Goal: Task Accomplishment & Management: Manage account settings

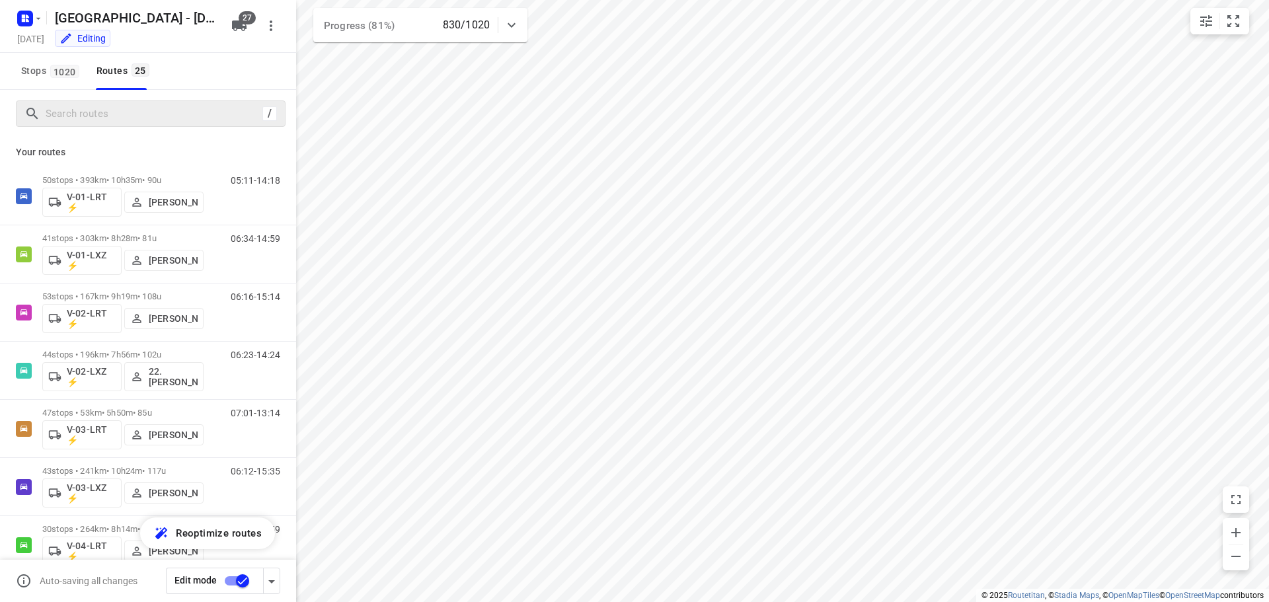
scroll to position [1059, 0]
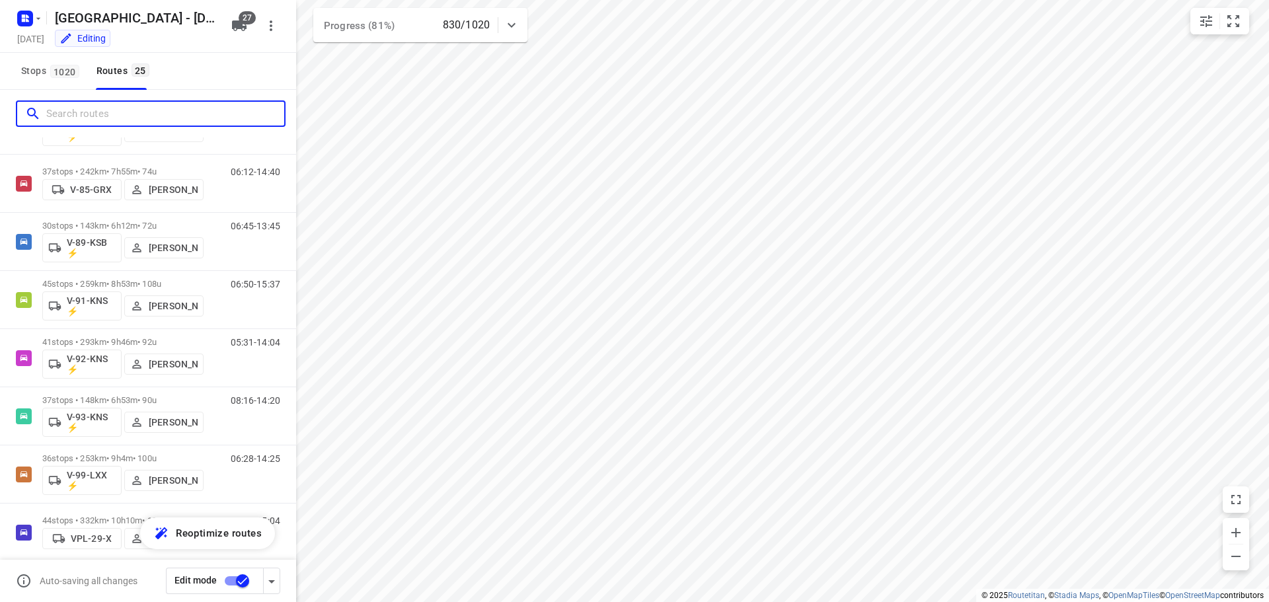
click at [115, 114] on input "Search routes" at bounding box center [165, 114] width 238 height 20
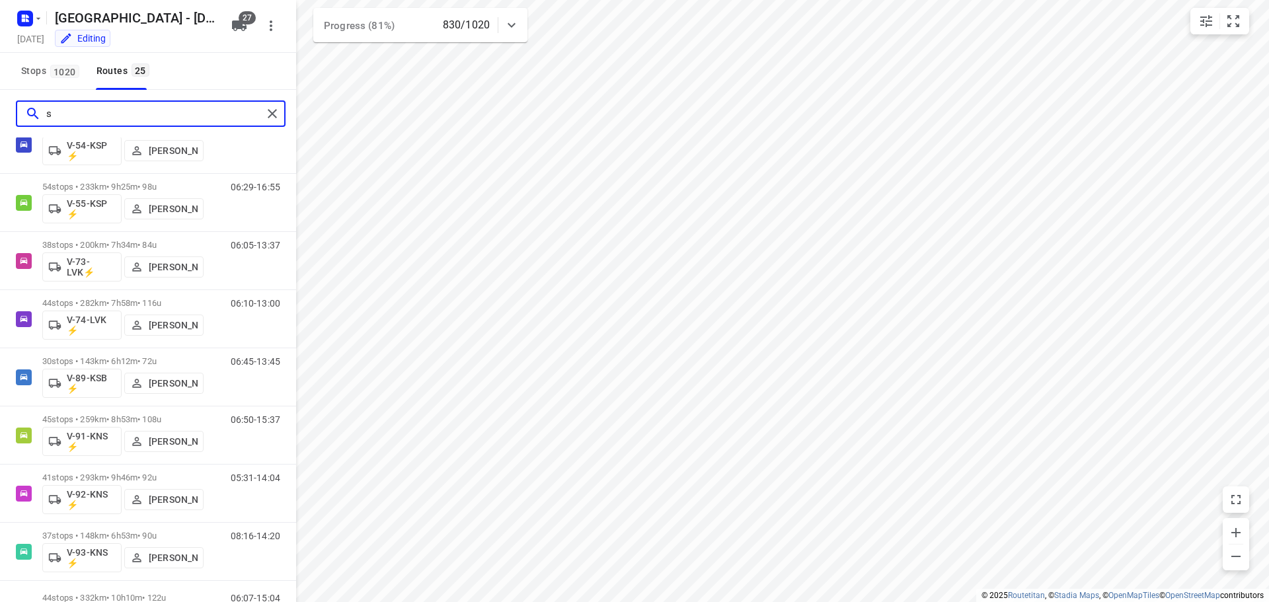
scroll to position [0, 0]
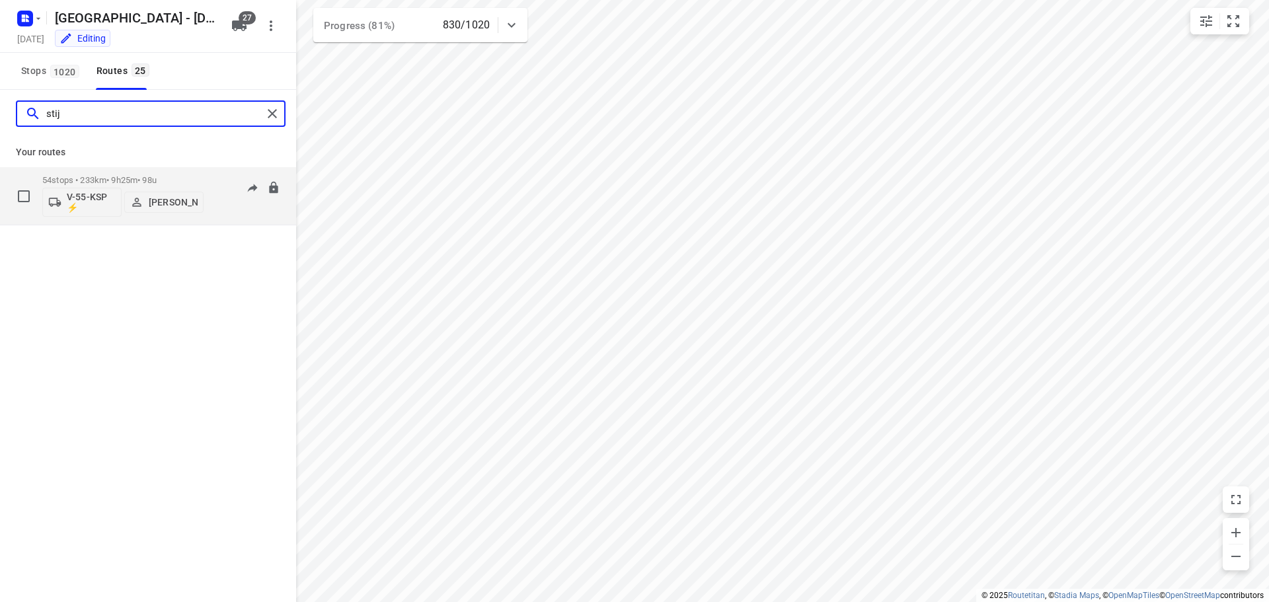
type input "stij"
click at [193, 180] on p "54 stops • 233km • 9h25m • 98u" at bounding box center [122, 180] width 161 height 10
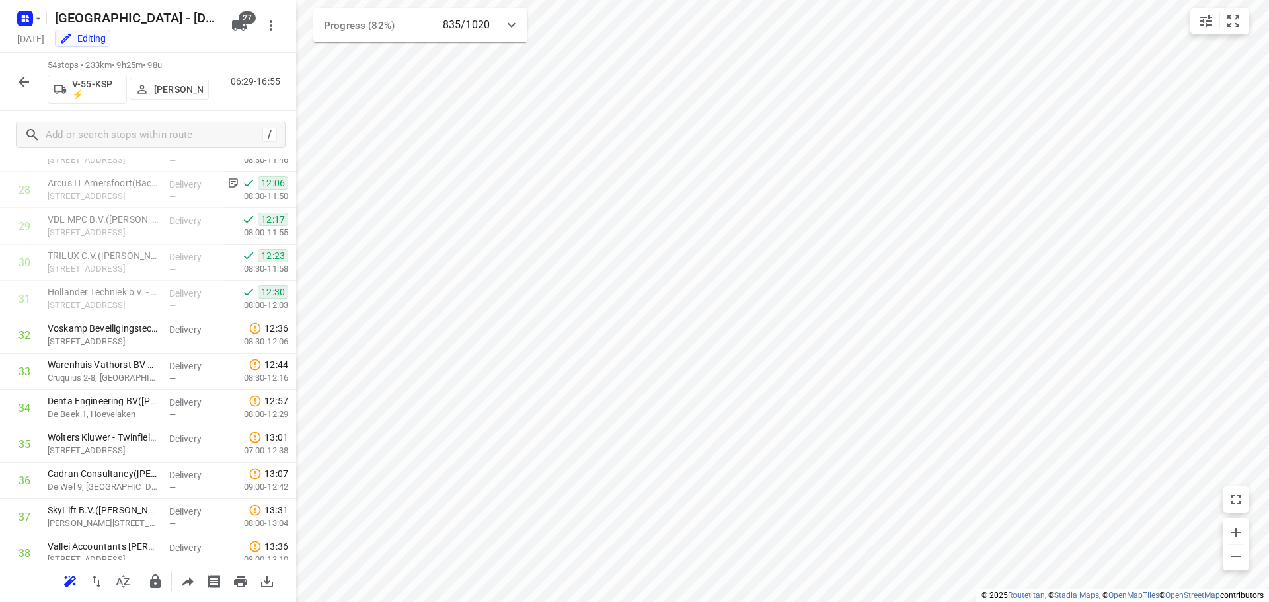
scroll to position [1135, 0]
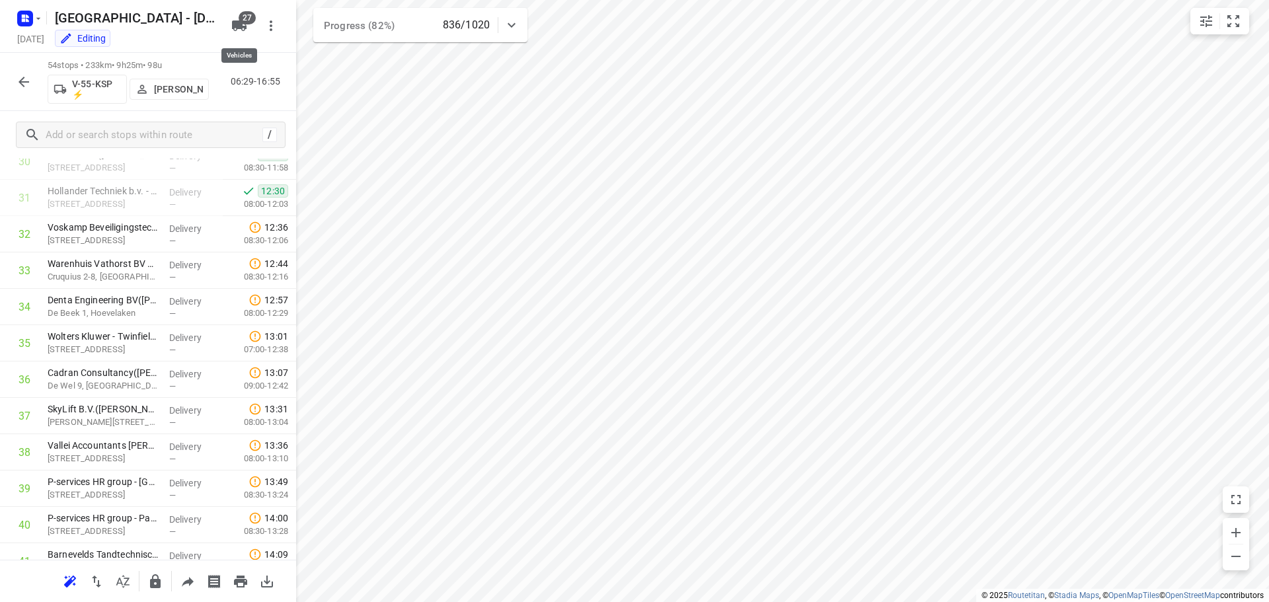
click at [246, 28] on icon "button" at bounding box center [239, 25] width 15 height 11
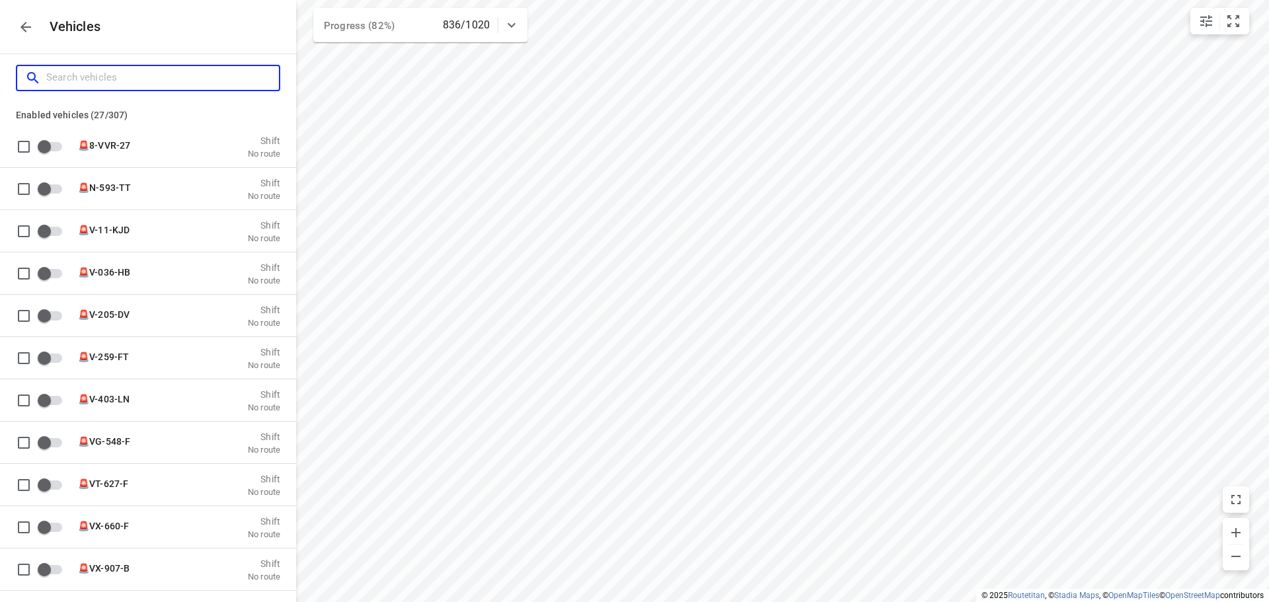
click at [181, 77] on input "Search vehicles" at bounding box center [162, 77] width 233 height 20
type input "a"
checkbox input "true"
type input "au"
checkbox input "true"
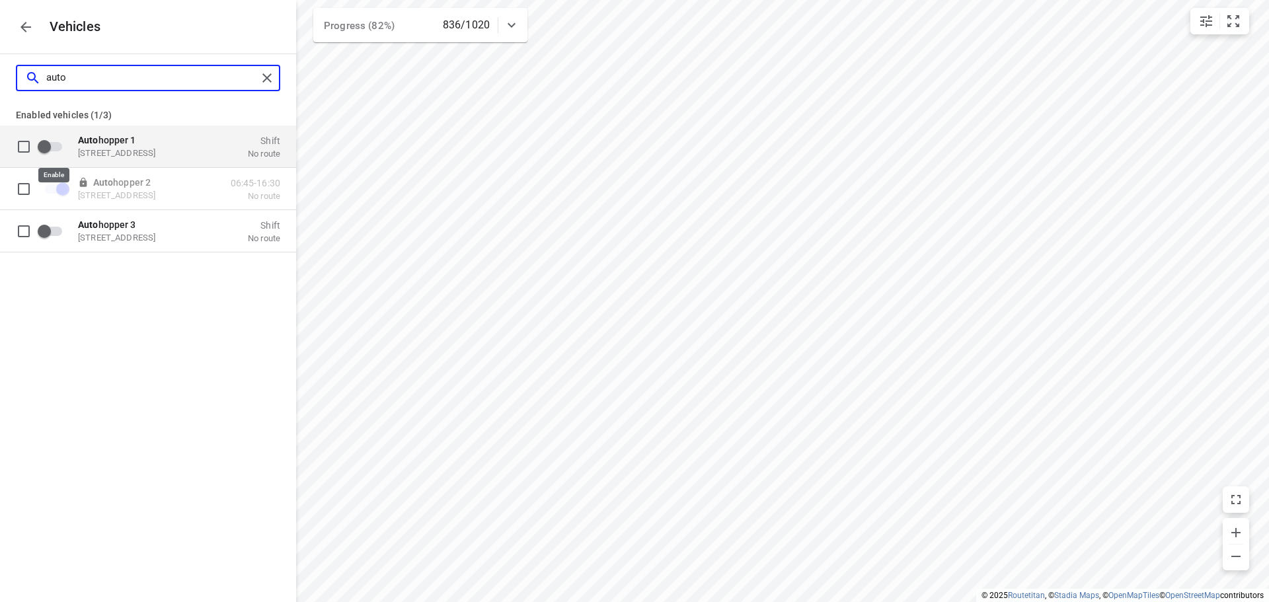
type input "auto"
click at [59, 143] on input "grid" at bounding box center [44, 145] width 75 height 25
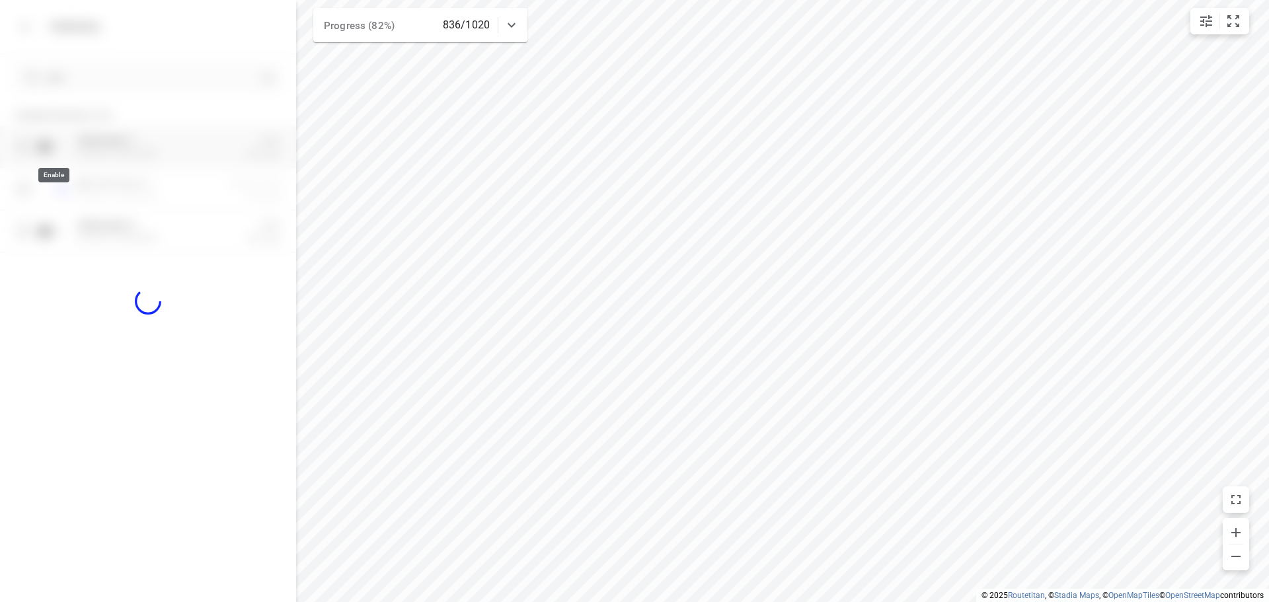
checkbox input "true"
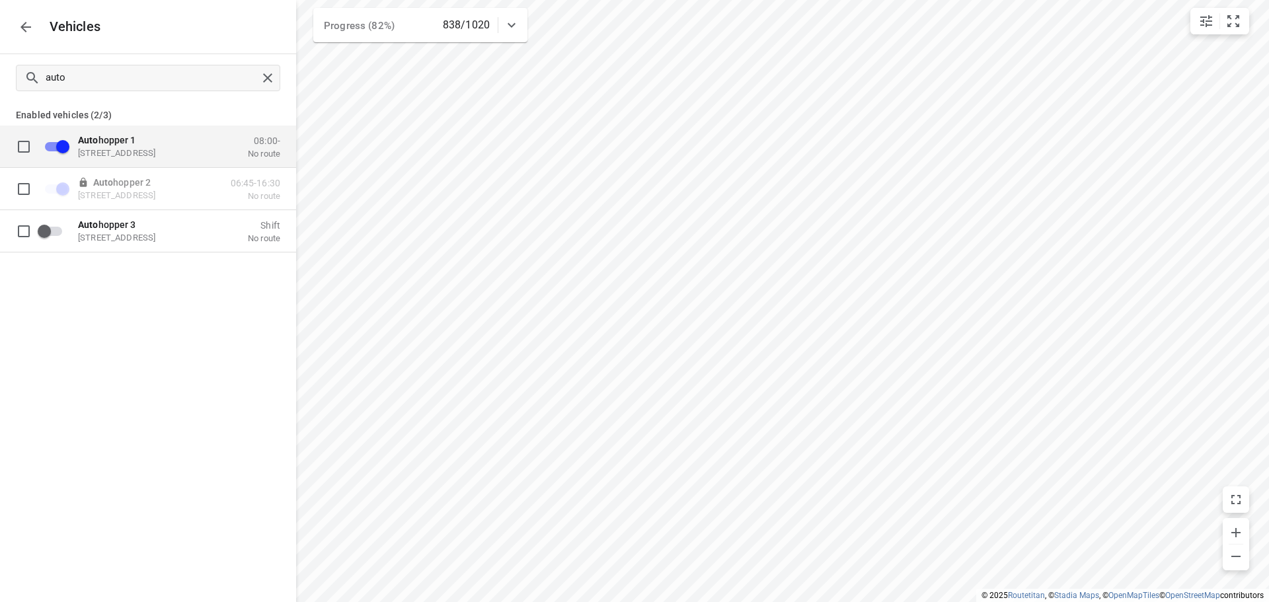
click at [19, 20] on icon "button" at bounding box center [26, 27] width 16 height 16
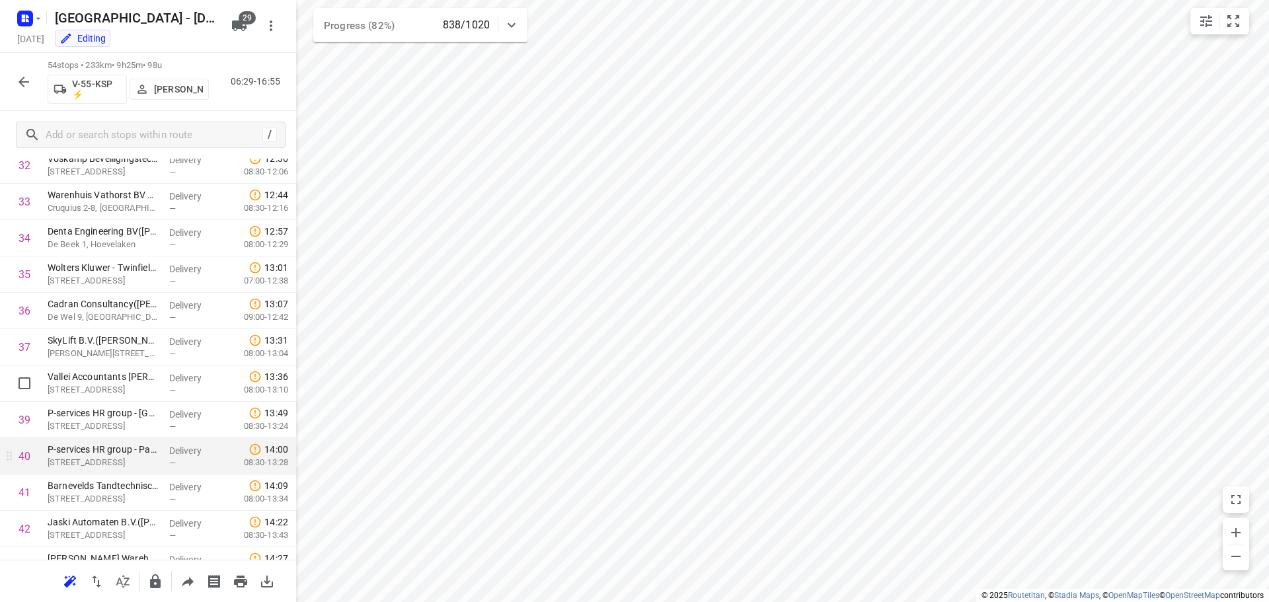
scroll to position [1267, 0]
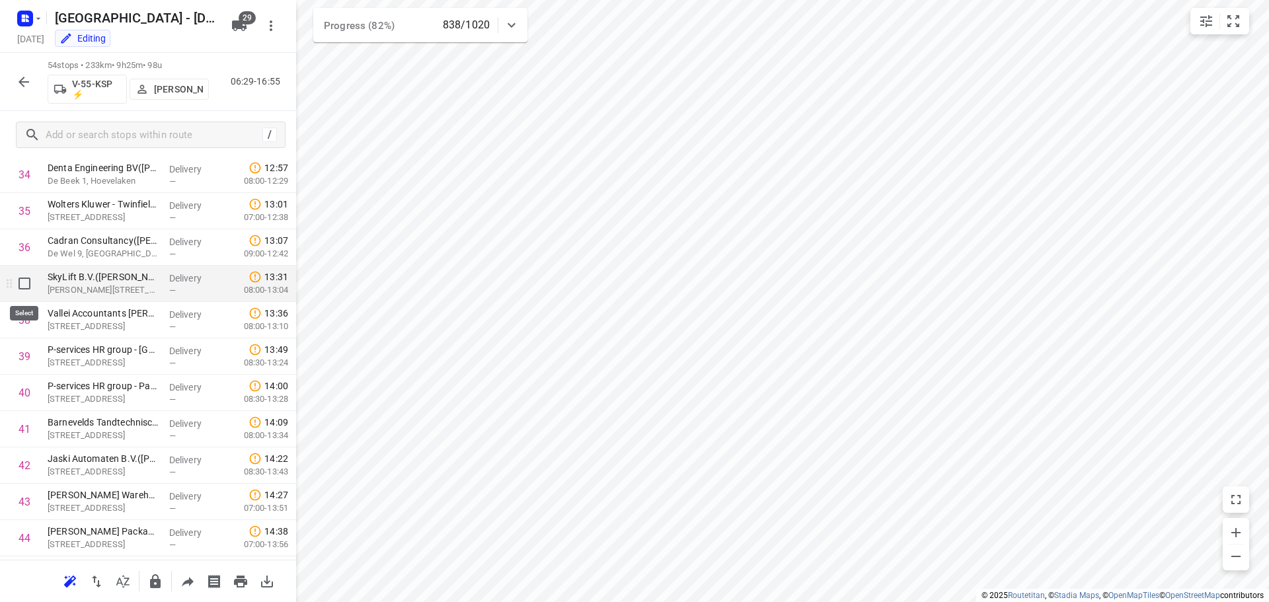
click at [23, 287] on input "checkbox" at bounding box center [24, 283] width 26 height 26
checkbox input "true"
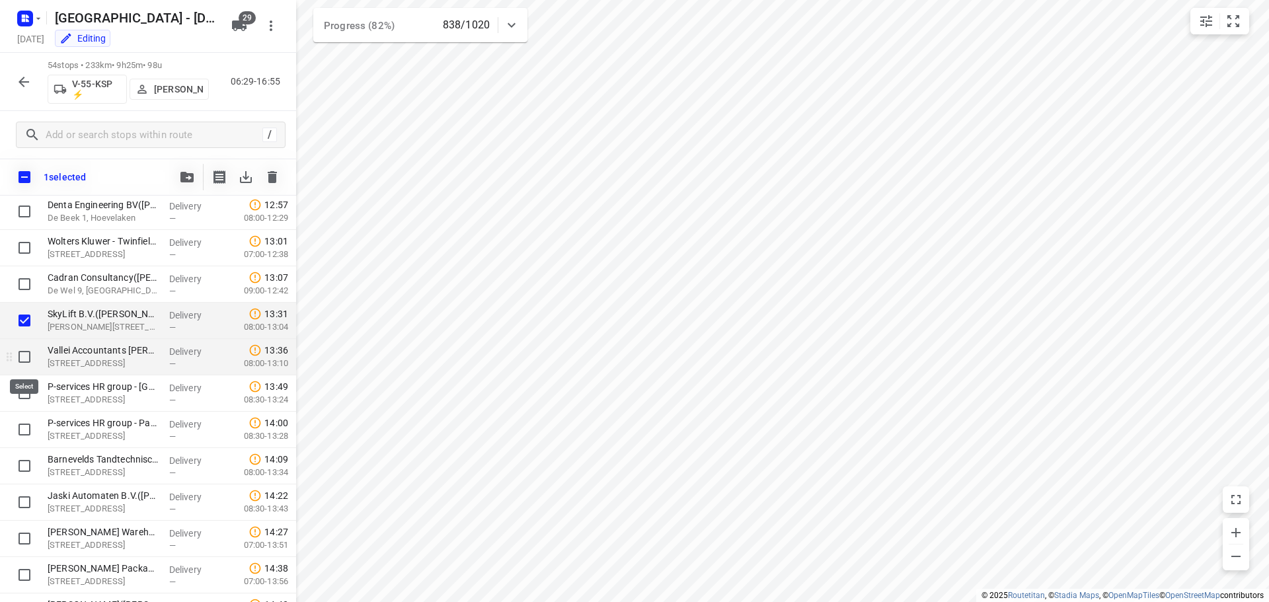
click at [20, 359] on input "checkbox" at bounding box center [24, 357] width 26 height 26
checkbox input "true"
click at [19, 396] on input "checkbox" at bounding box center [24, 393] width 26 height 26
checkbox input "true"
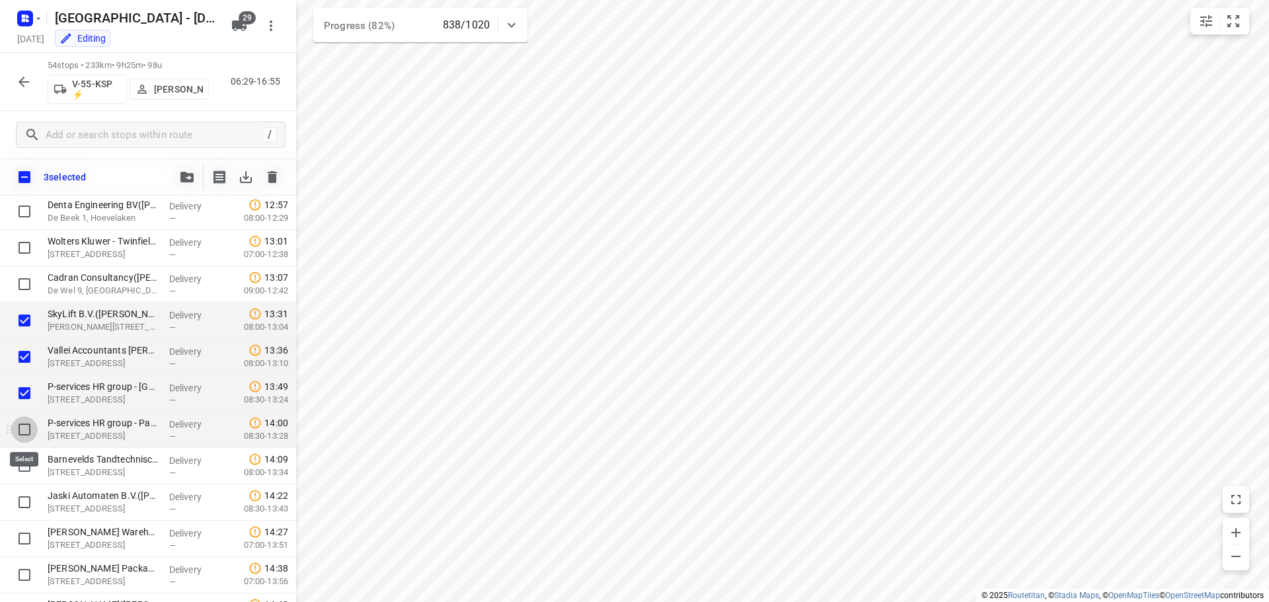
click at [24, 426] on input "checkbox" at bounding box center [24, 429] width 26 height 26
checkbox input "true"
click at [24, 464] on input "checkbox" at bounding box center [24, 466] width 26 height 26
checkbox input "true"
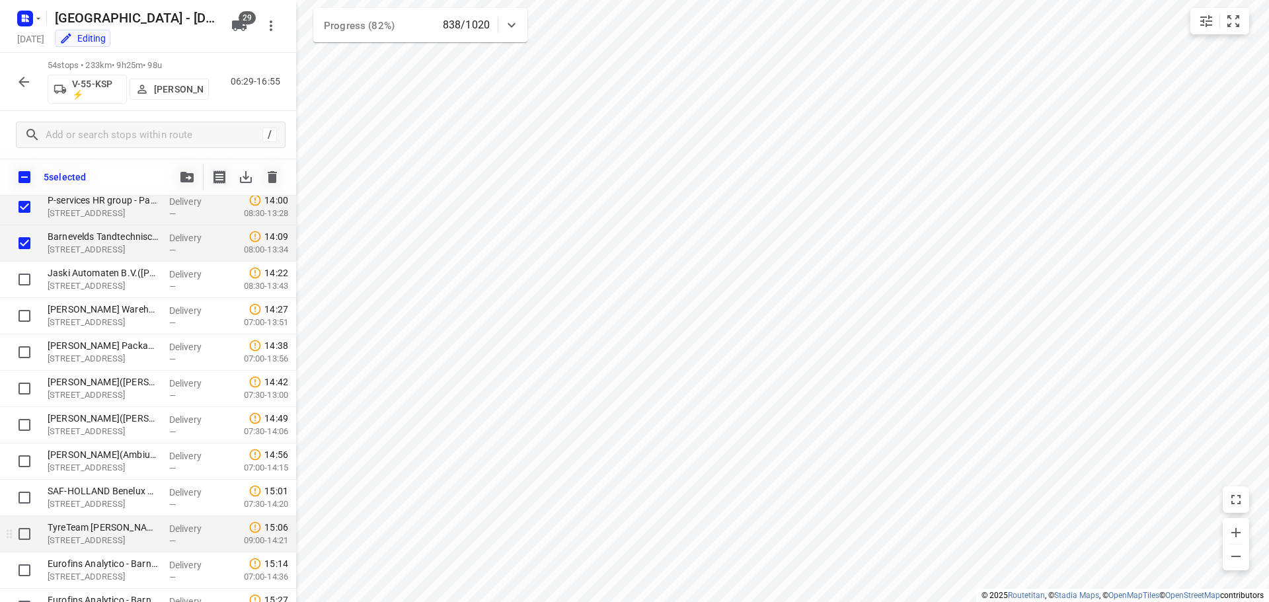
scroll to position [1659, 0]
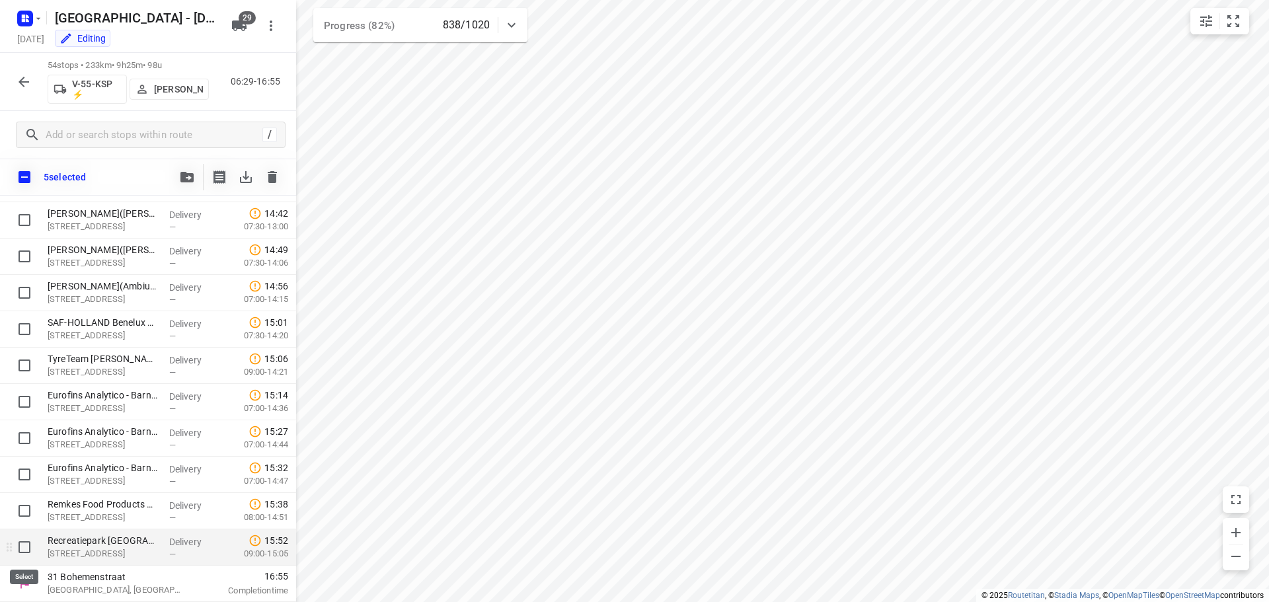
click at [22, 544] on input "checkbox" at bounding box center [24, 547] width 26 height 26
checkbox input "true"
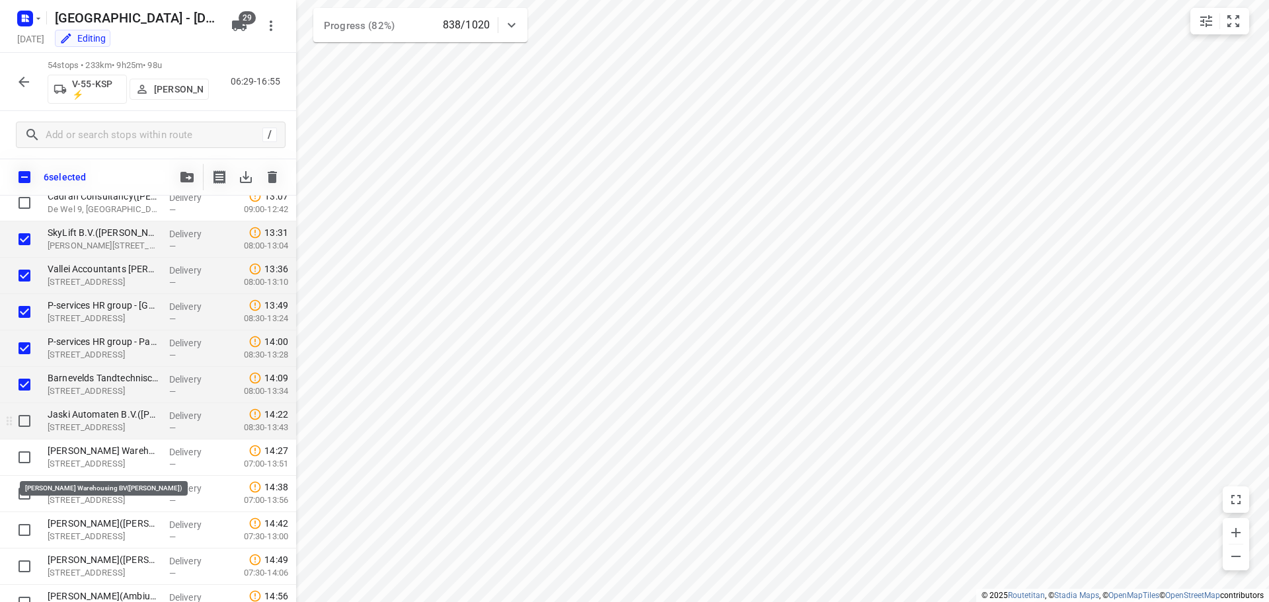
scroll to position [1328, 0]
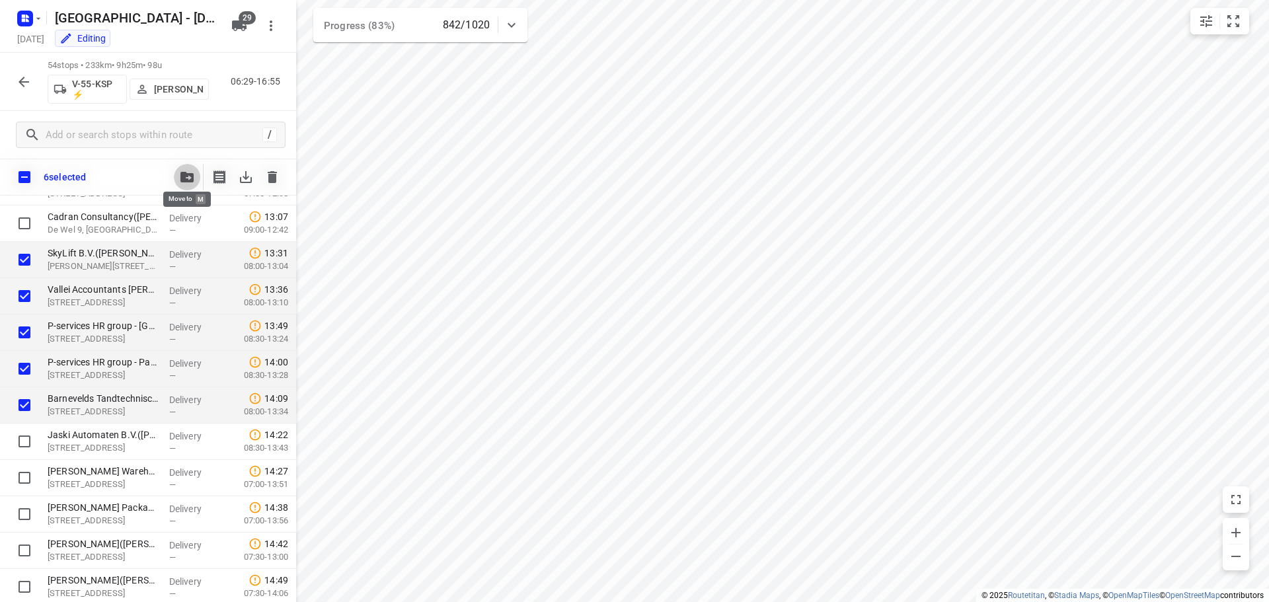
click at [187, 178] on icon "button" at bounding box center [186, 177] width 13 height 11
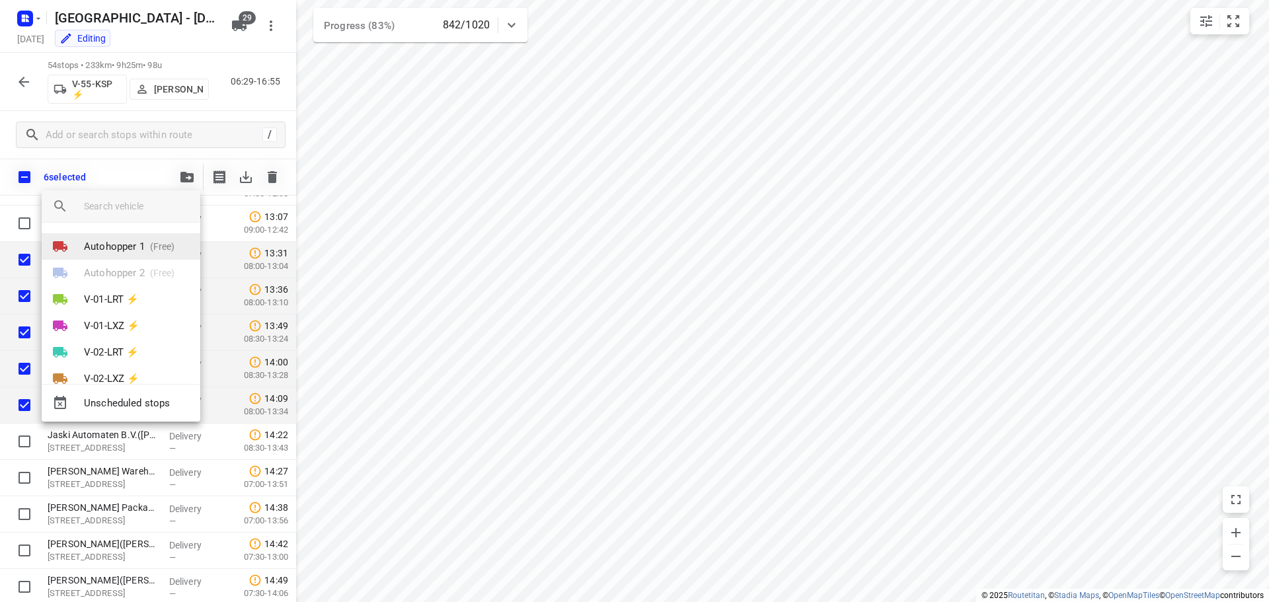
click at [124, 236] on li "Autohopper 1 (Free)" at bounding box center [121, 246] width 159 height 26
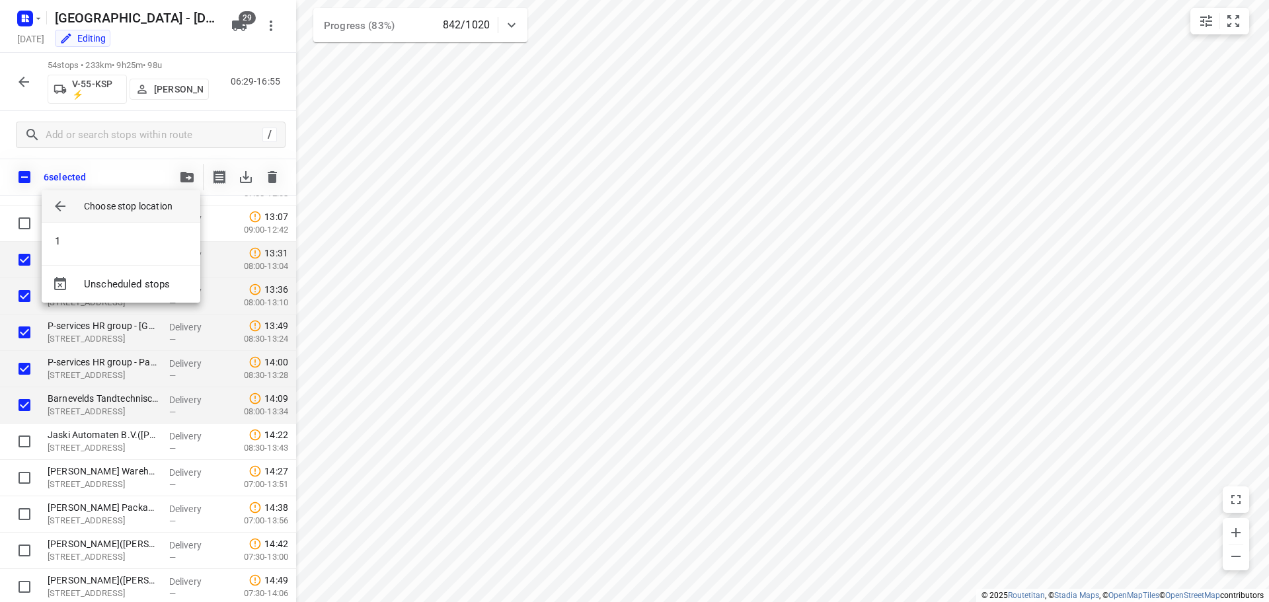
click at [124, 236] on li "1" at bounding box center [121, 241] width 159 height 26
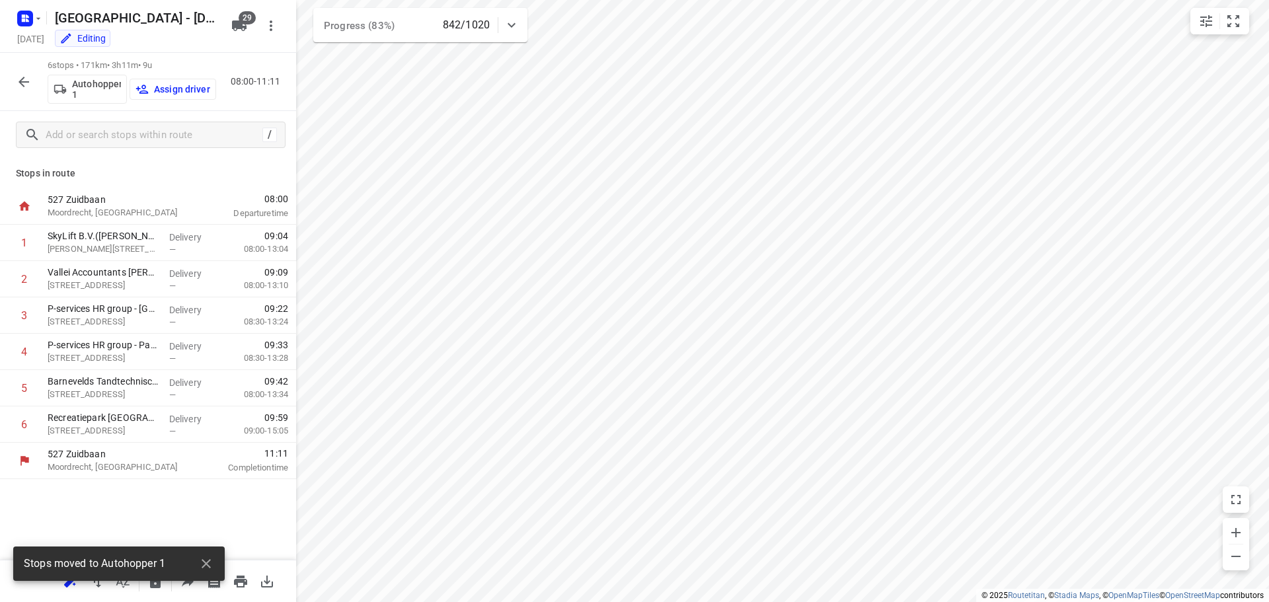
scroll to position [0, 0]
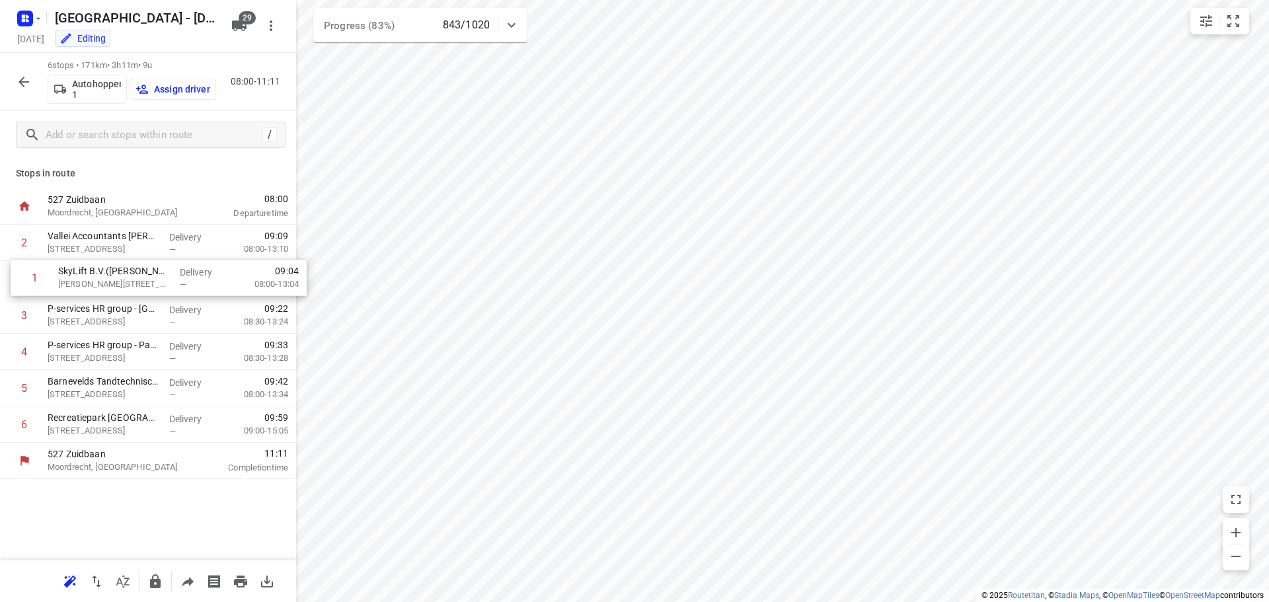
drag, startPoint x: 81, startPoint y: 252, endPoint x: 93, endPoint y: 293, distance: 42.2
click at [93, 293] on div "1 SkyLift B.V.([PERSON_NAME]) [PERSON_NAME][STREET_ADDRESS] Delivery — 09:04 08…" at bounding box center [148, 334] width 296 height 218
drag, startPoint x: 95, startPoint y: 256, endPoint x: 104, endPoint y: 287, distance: 31.8
click at [104, 287] on div "1 Vallei Accountants [PERSON_NAME]([PERSON_NAME]) [STREET_ADDRESS] Delivery — 0…" at bounding box center [148, 334] width 296 height 218
click at [165, 89] on p "Assign driver" at bounding box center [182, 89] width 56 height 11
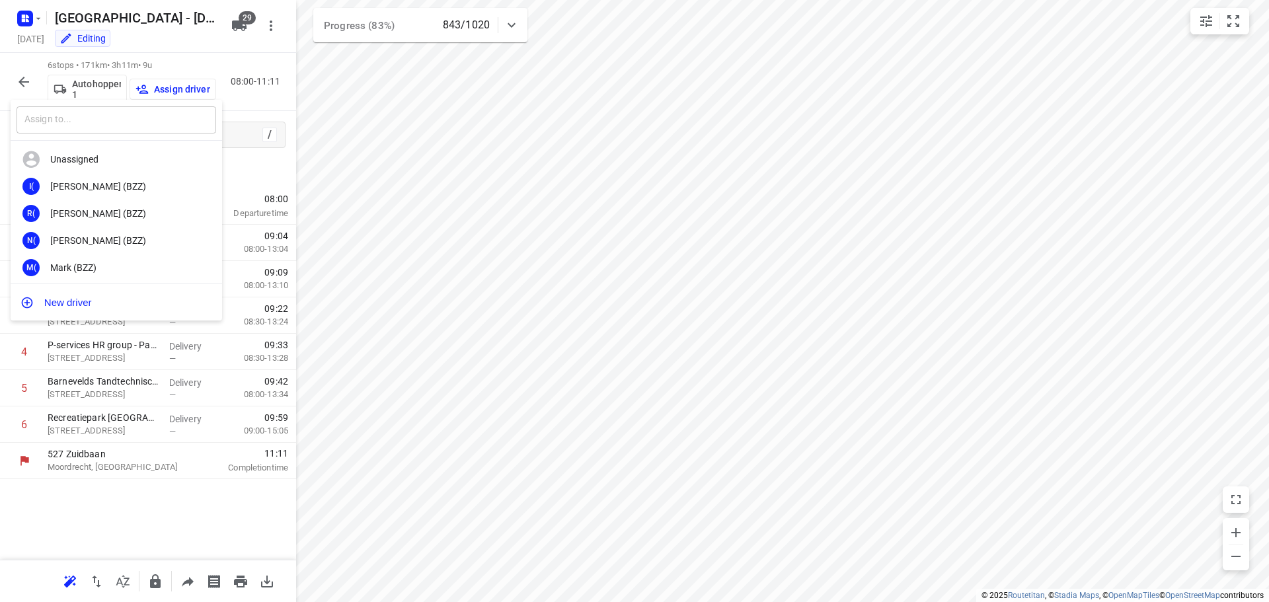
click at [137, 125] on input "text" at bounding box center [117, 119] width 200 height 27
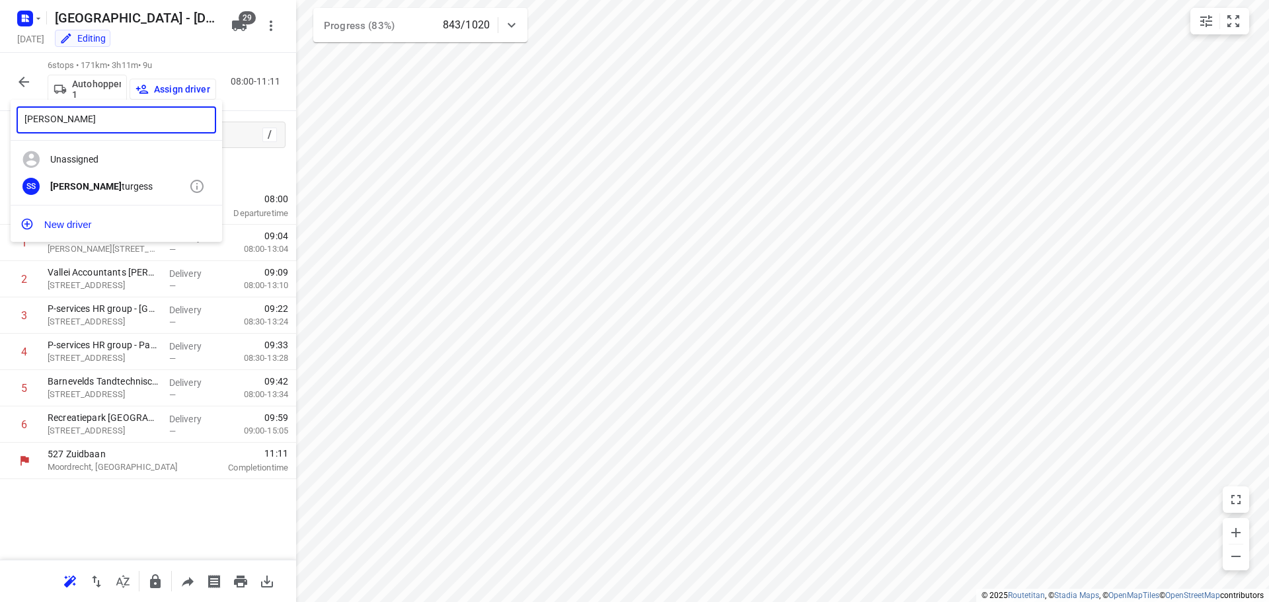
type input "[PERSON_NAME]"
click at [93, 186] on div "[PERSON_NAME] S turgess" at bounding box center [119, 186] width 139 height 11
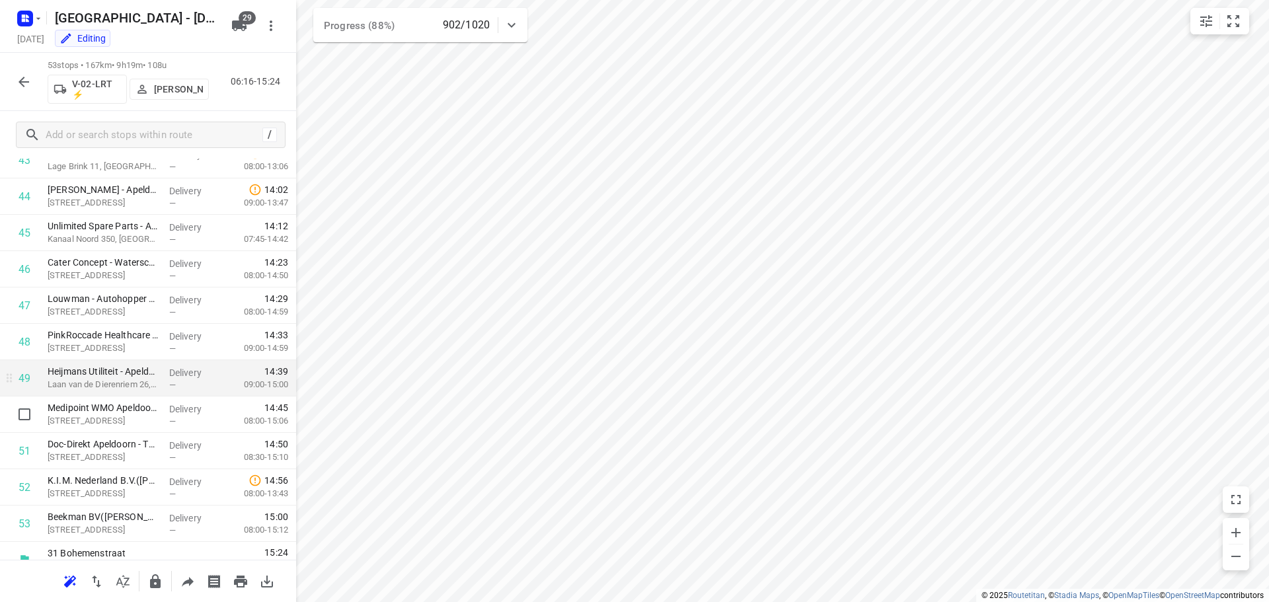
scroll to position [1628, 0]
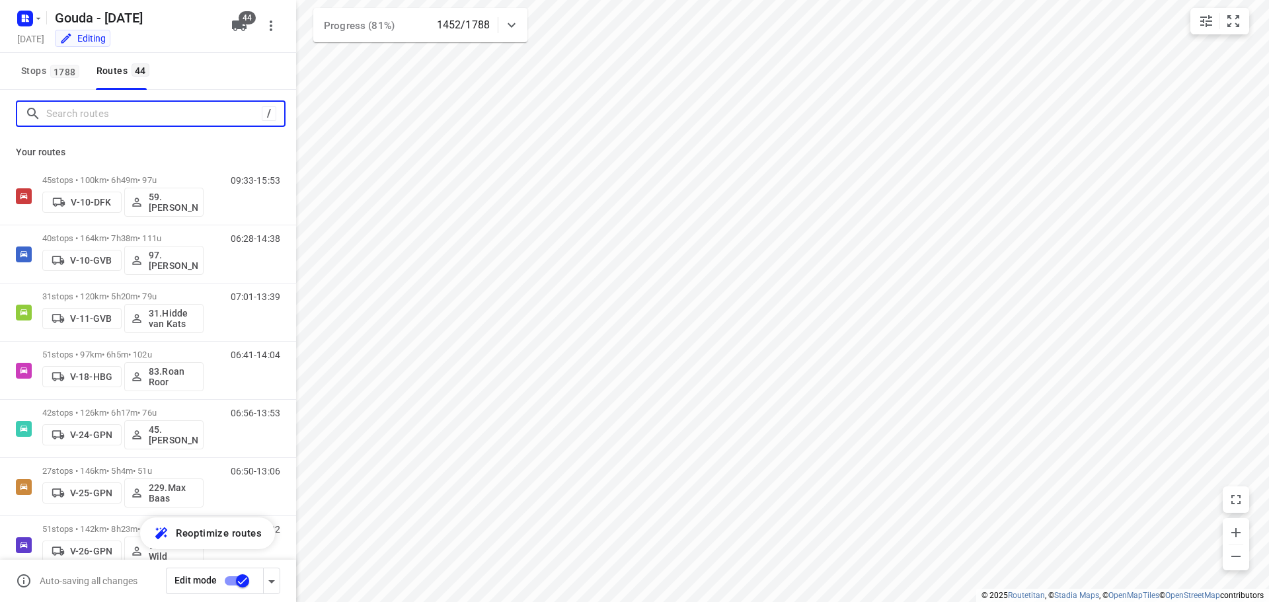
click at [114, 110] on input "Search routes" at bounding box center [153, 114] width 215 height 20
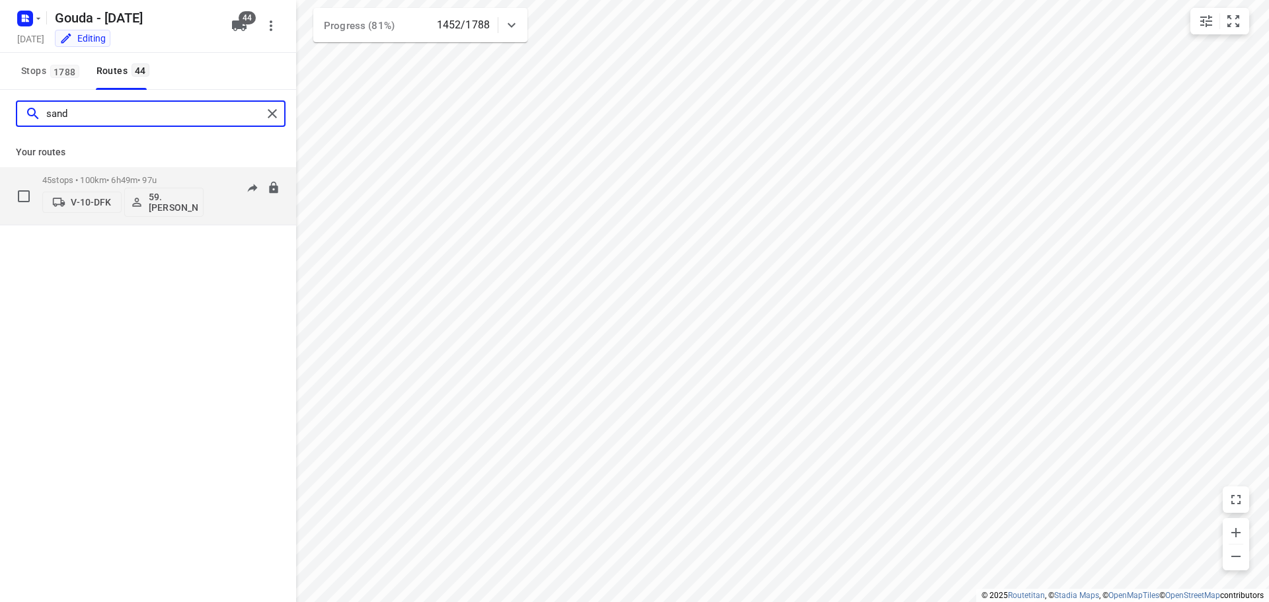
type input "sand"
click at [139, 176] on p "45 stops • 100km • 6h49m • 97u" at bounding box center [122, 180] width 161 height 10
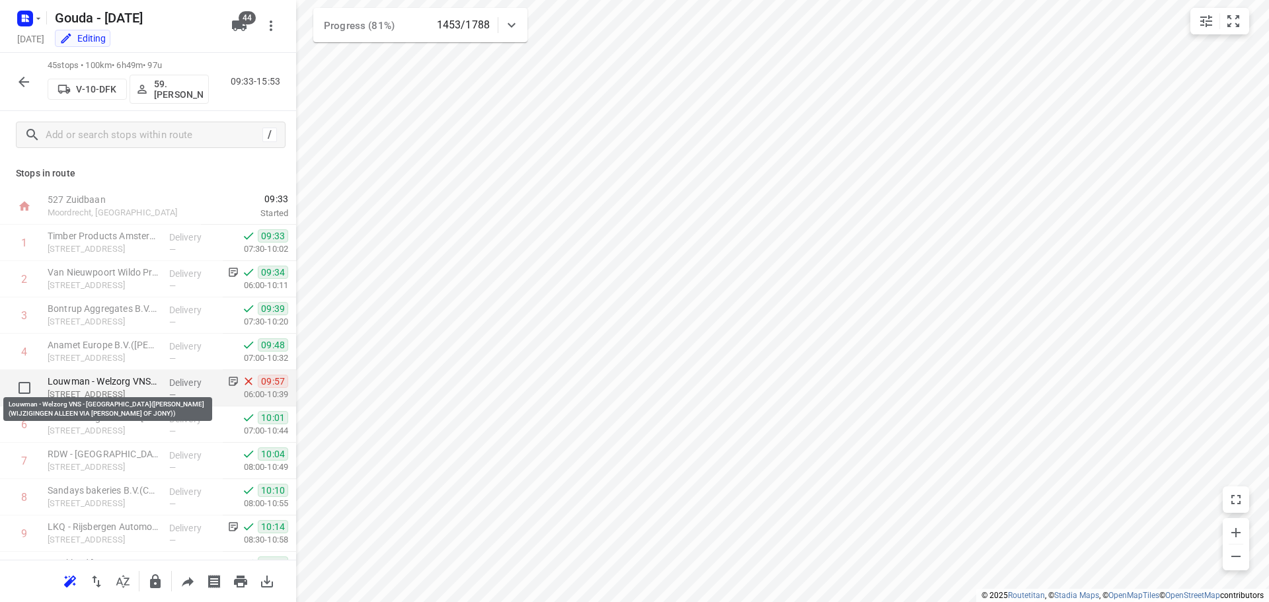
click at [129, 385] on p "Louwman - Welzorg VNS - [GEOGRAPHIC_DATA]([PERSON_NAME] (WIJZIGINGEN ALLEEN VIA…" at bounding box center [103, 381] width 111 height 13
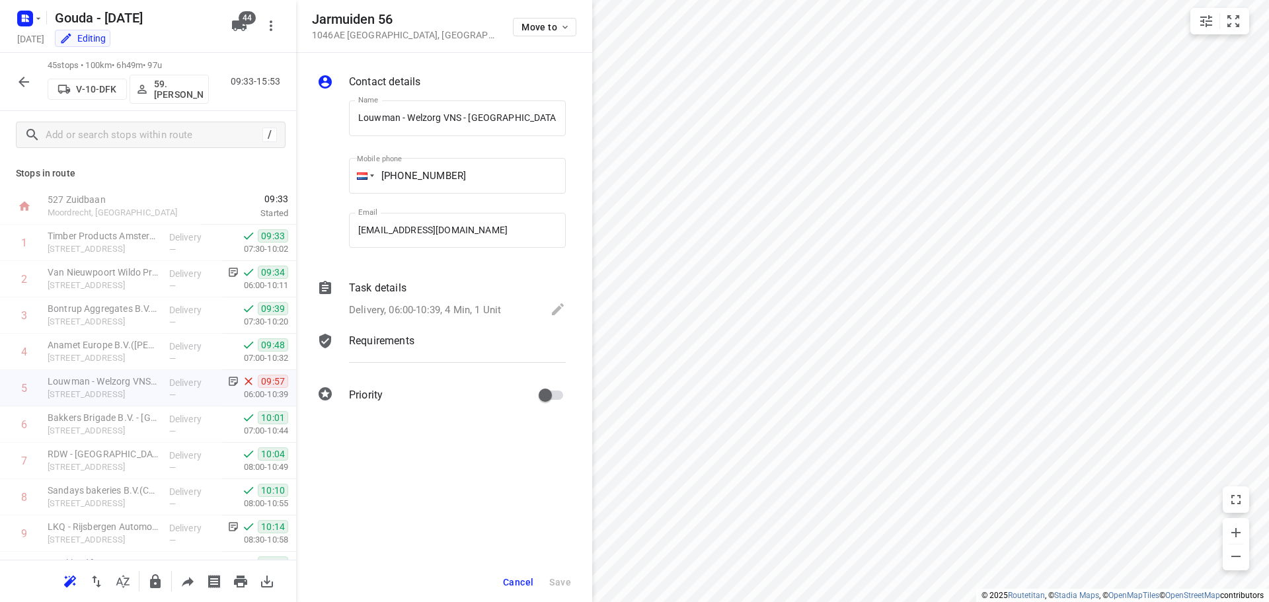
click at [507, 581] on span "Cancel" at bounding box center [518, 582] width 30 height 11
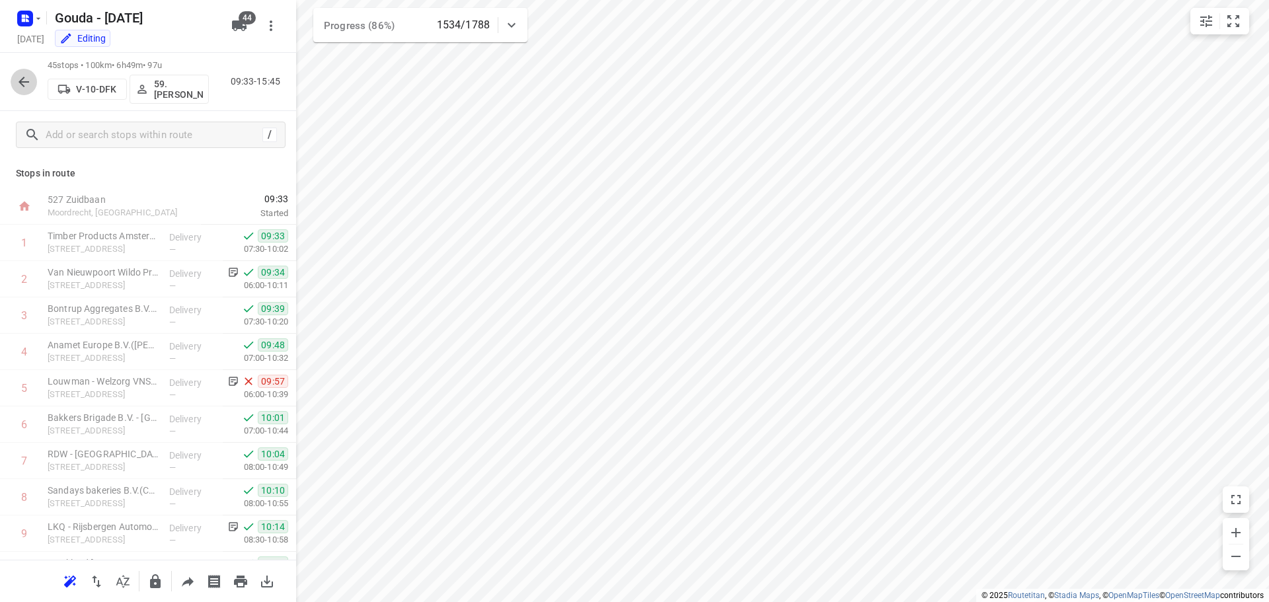
click at [23, 83] on icon "button" at bounding box center [24, 82] width 16 height 16
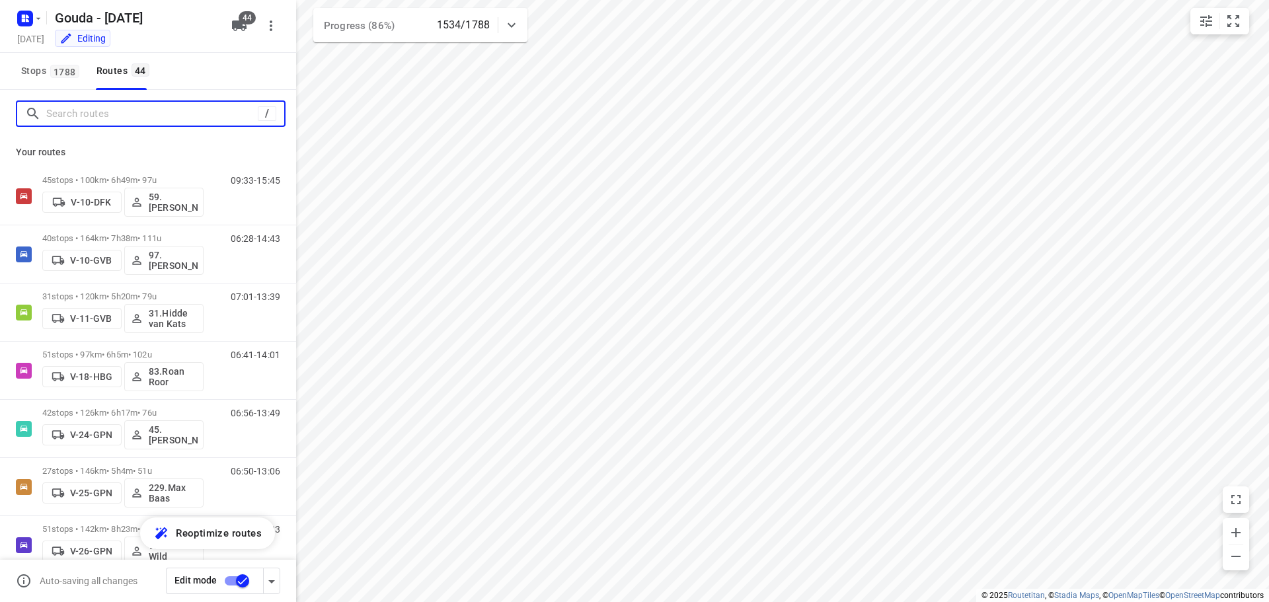
click at [87, 118] on input "Search routes" at bounding box center [151, 114] width 211 height 20
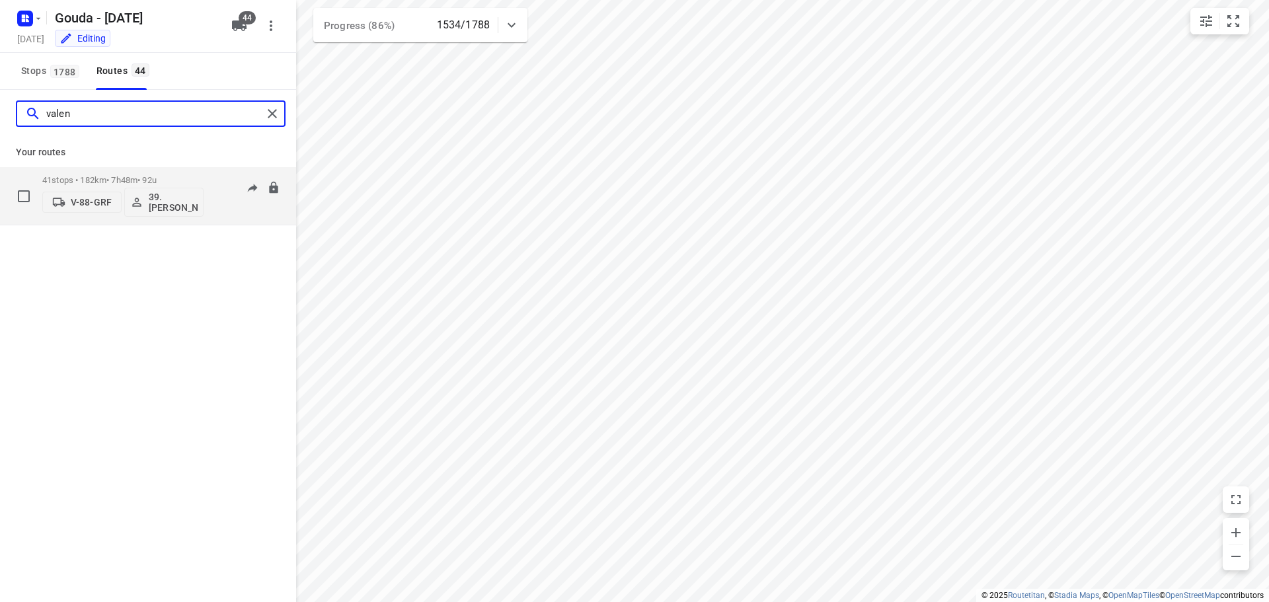
type input "valen"
click at [120, 181] on p "41 stops • 182km • 7h48m • 92u" at bounding box center [122, 180] width 161 height 10
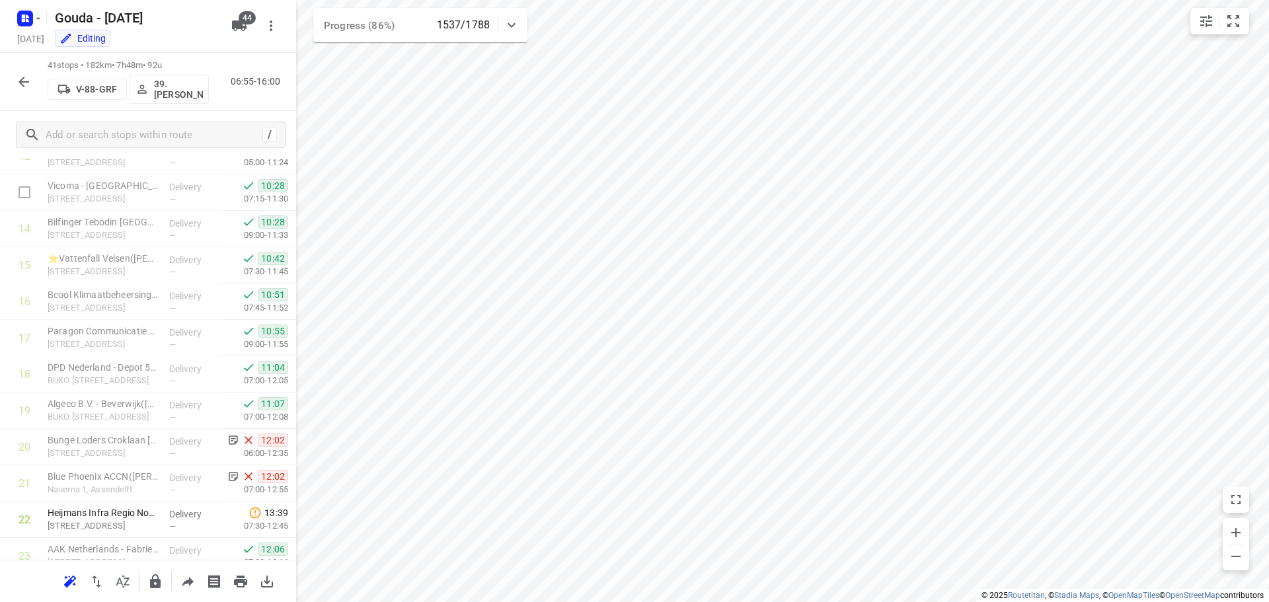
scroll to position [661, 0]
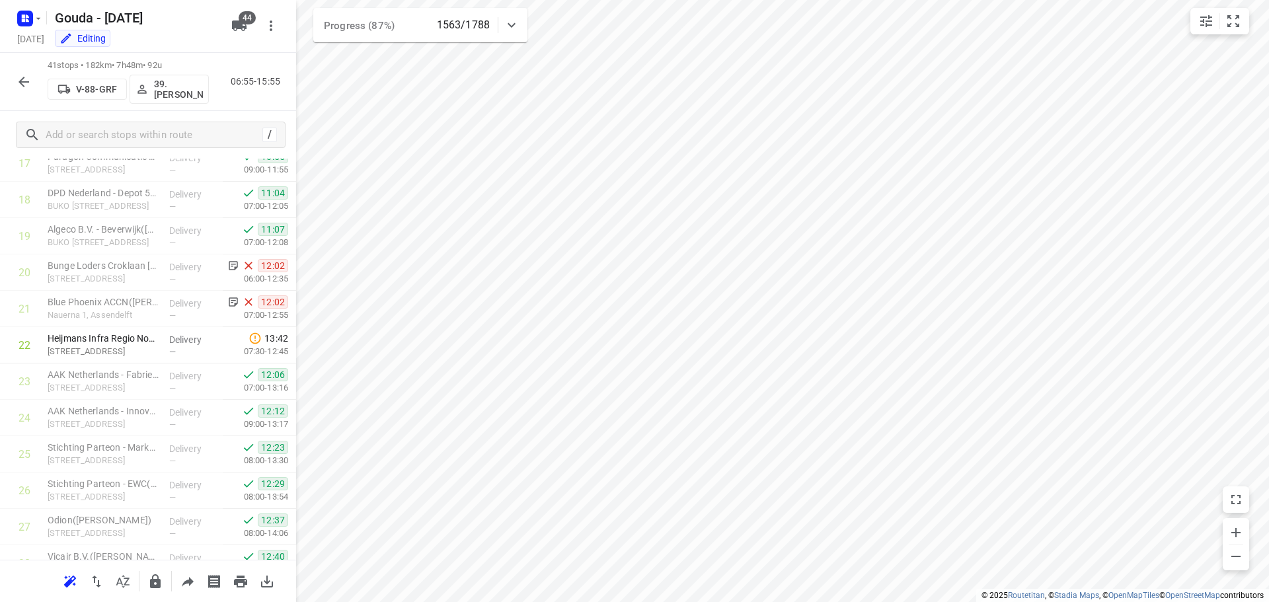
click at [19, 77] on icon "button" at bounding box center [24, 82] width 16 height 16
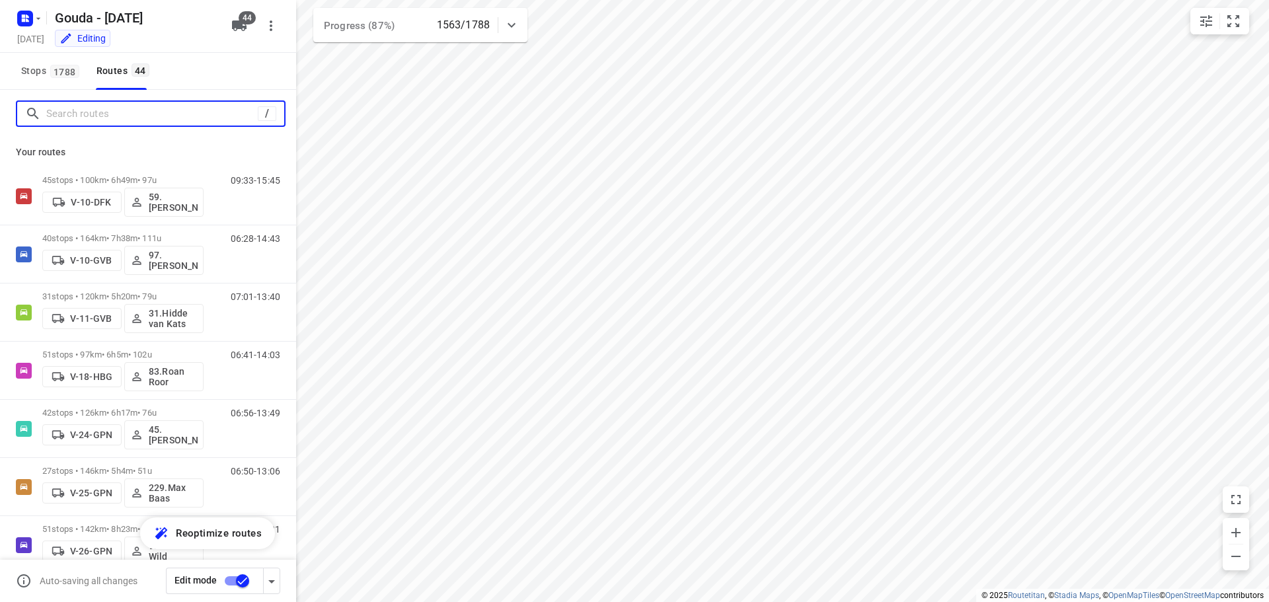
click at [109, 112] on input "Search routes" at bounding box center [151, 114] width 211 height 20
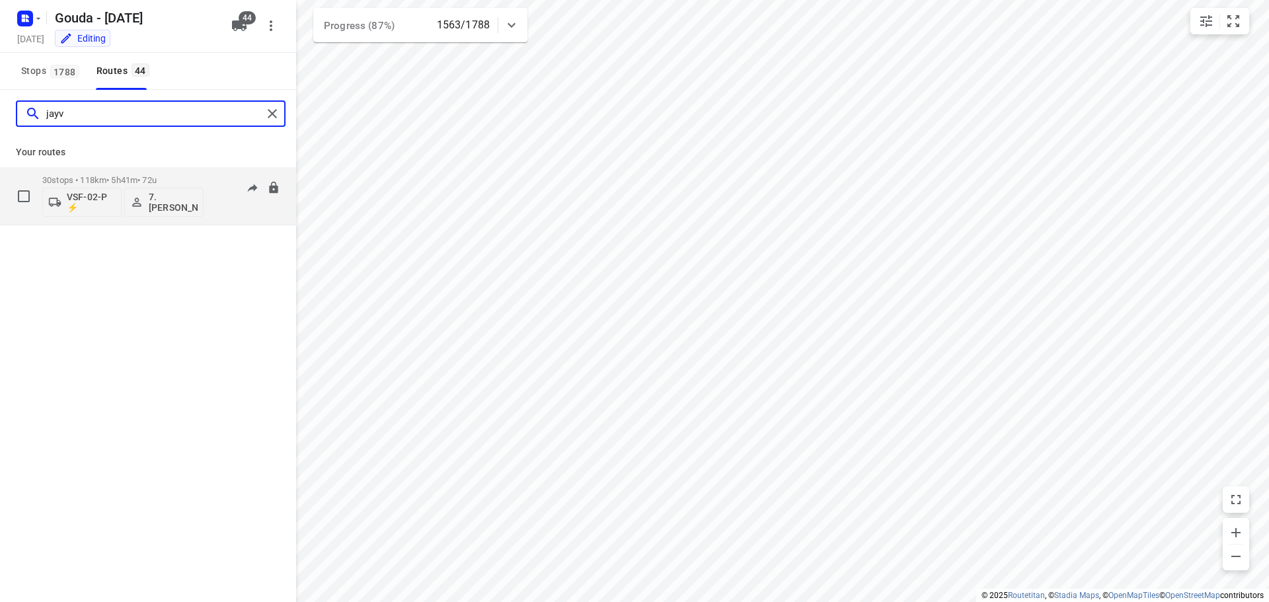
type input "jayv"
click at [146, 178] on p "30 stops • 118km • 5h41m • 72u" at bounding box center [122, 180] width 161 height 10
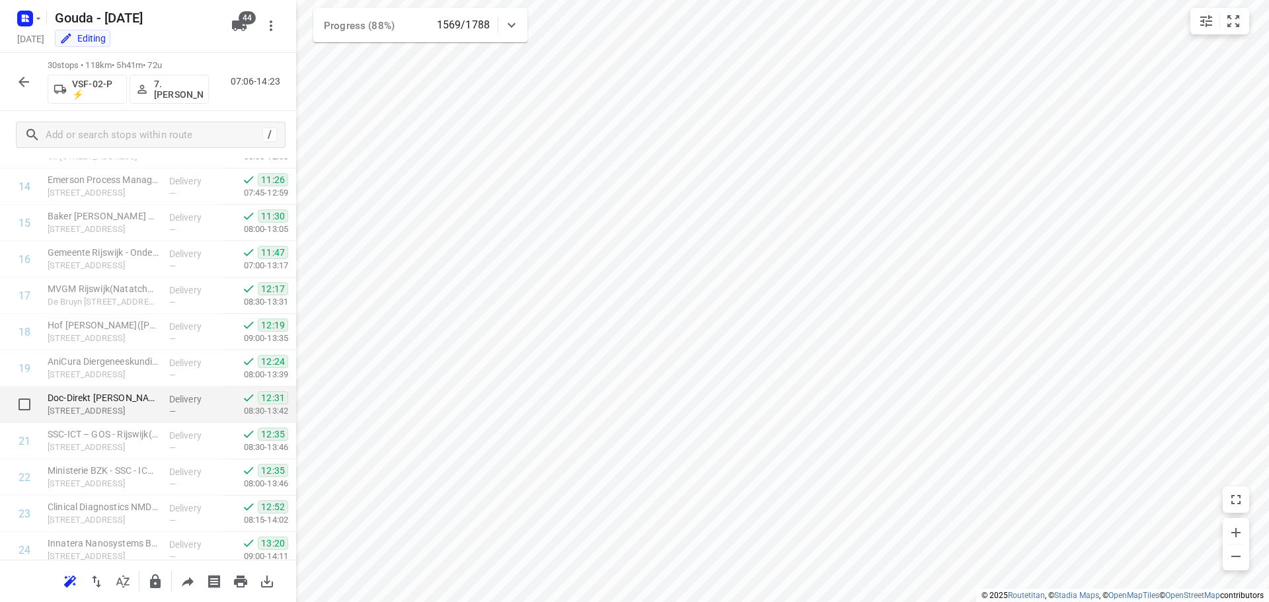
scroll to position [792, 0]
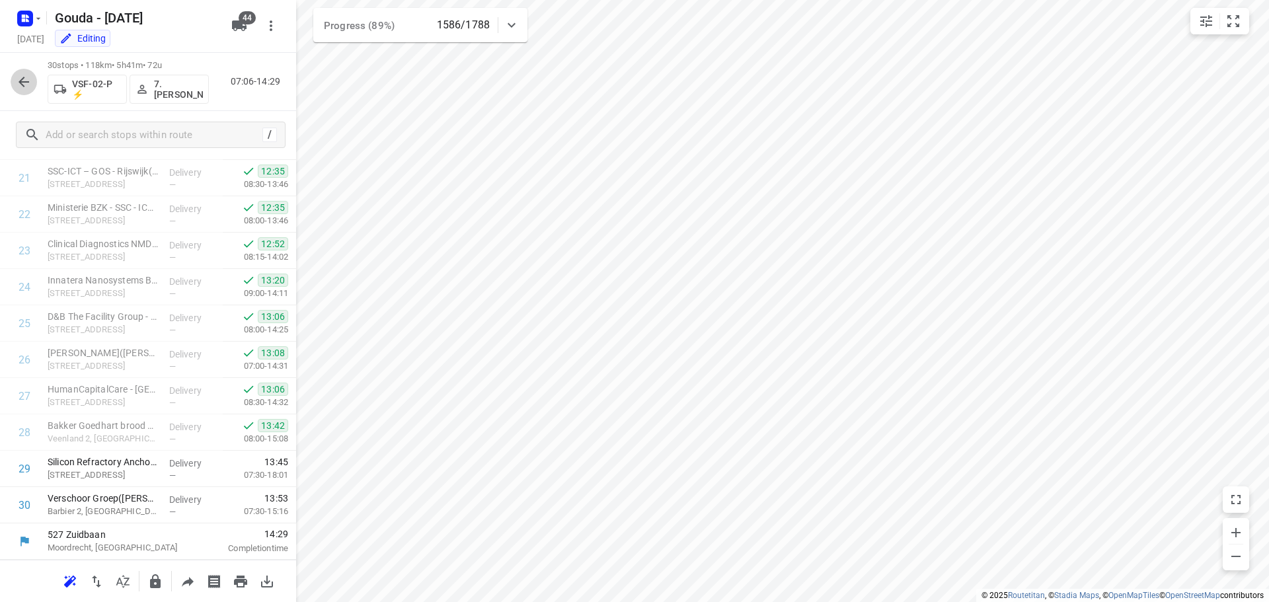
click at [24, 78] on icon "button" at bounding box center [24, 82] width 11 height 11
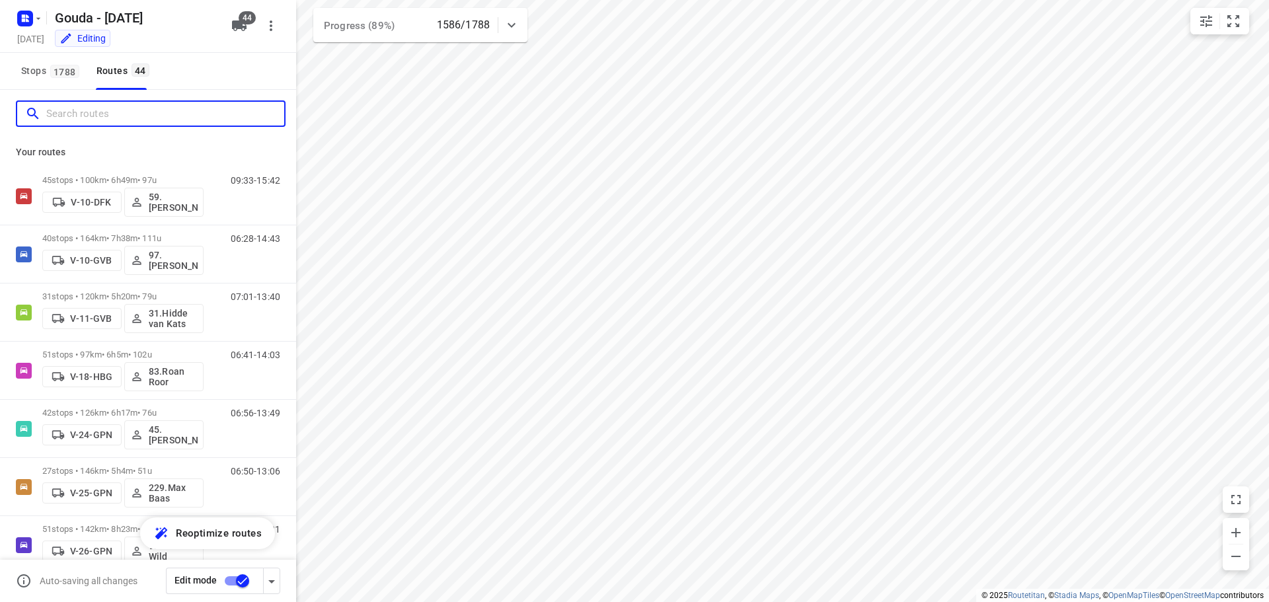
click at [71, 109] on input "Search routes" at bounding box center [165, 114] width 238 height 20
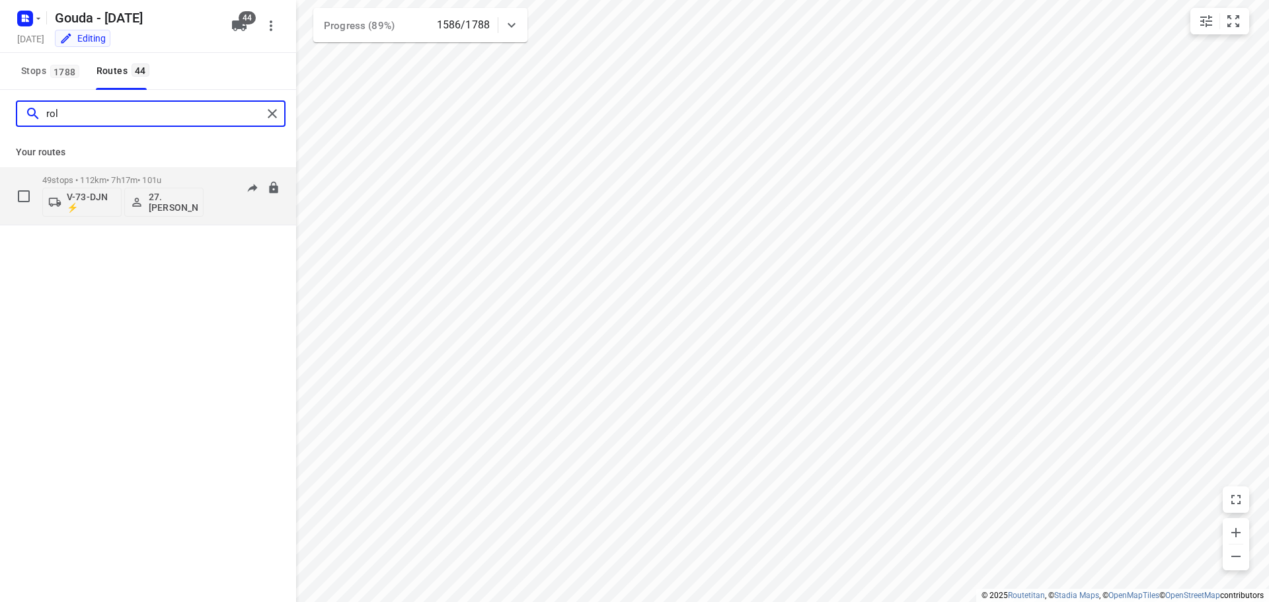
type input "rol"
click at [122, 169] on div "49 stops • 112km • 7h17m • 101u V-73-DJN ⚡ 27.Monika Rola" at bounding box center [122, 196] width 161 height 55
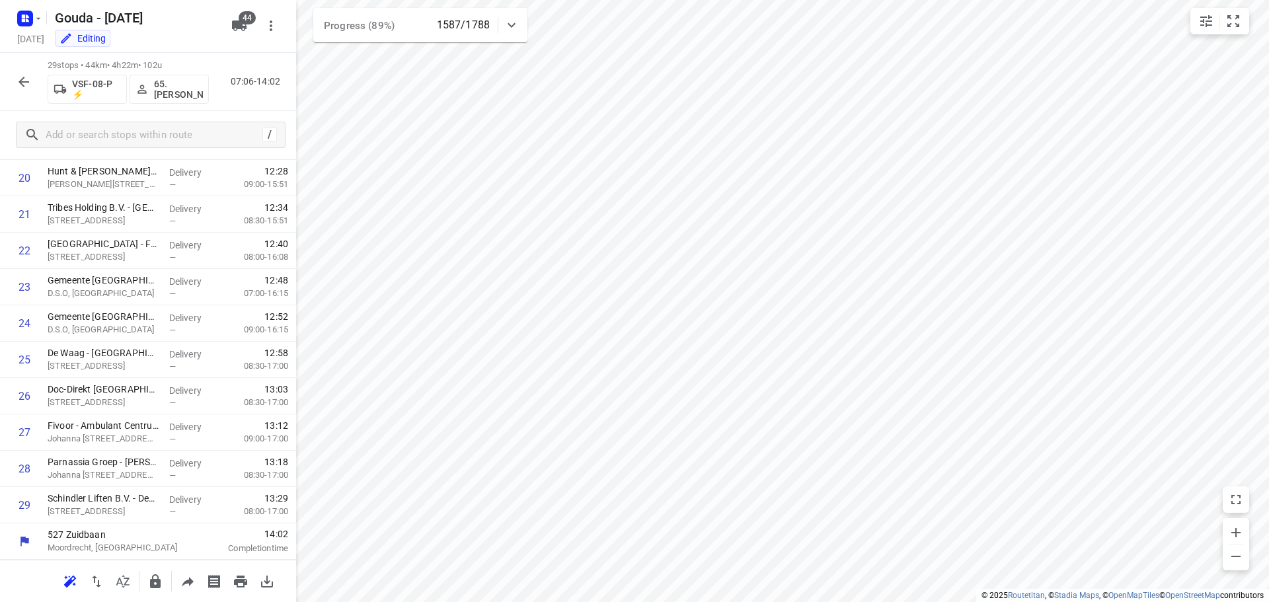
scroll to position [755, 0]
click at [19, 74] on icon "button" at bounding box center [24, 82] width 16 height 16
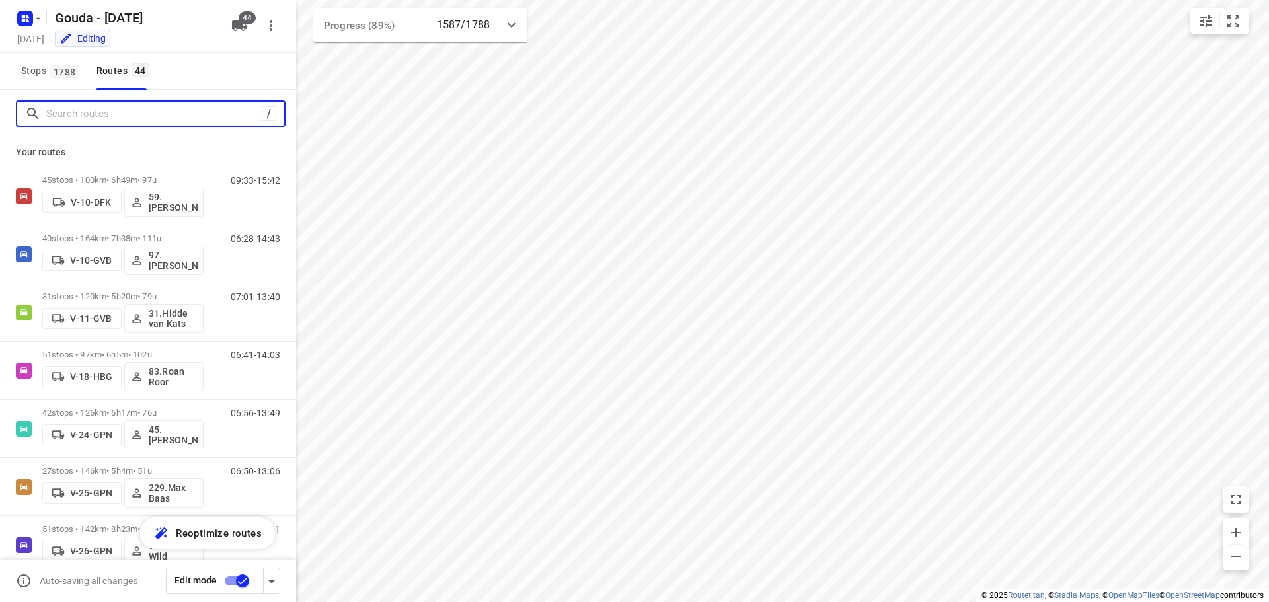
click at [72, 114] on input "Search routes" at bounding box center [153, 114] width 215 height 20
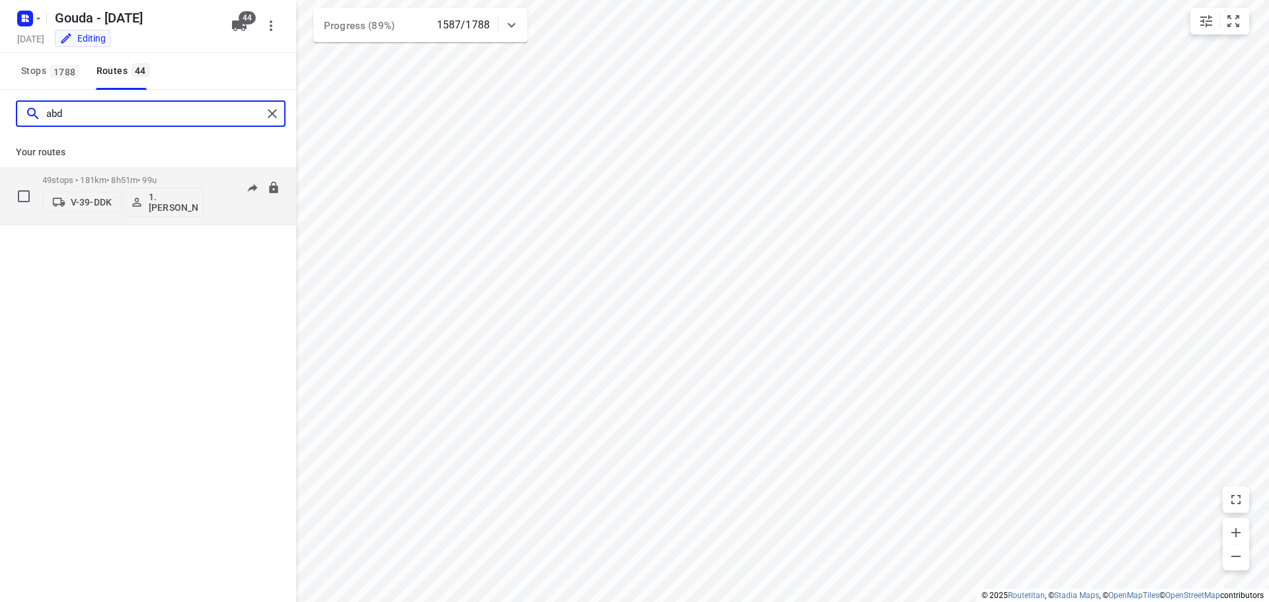
type input "abd"
click at [207, 195] on div "49 stops • 181km • 8h51m • 99u V-39-DDK 1. Abdul Shadeh 06:52-14:36" at bounding box center [169, 196] width 254 height 55
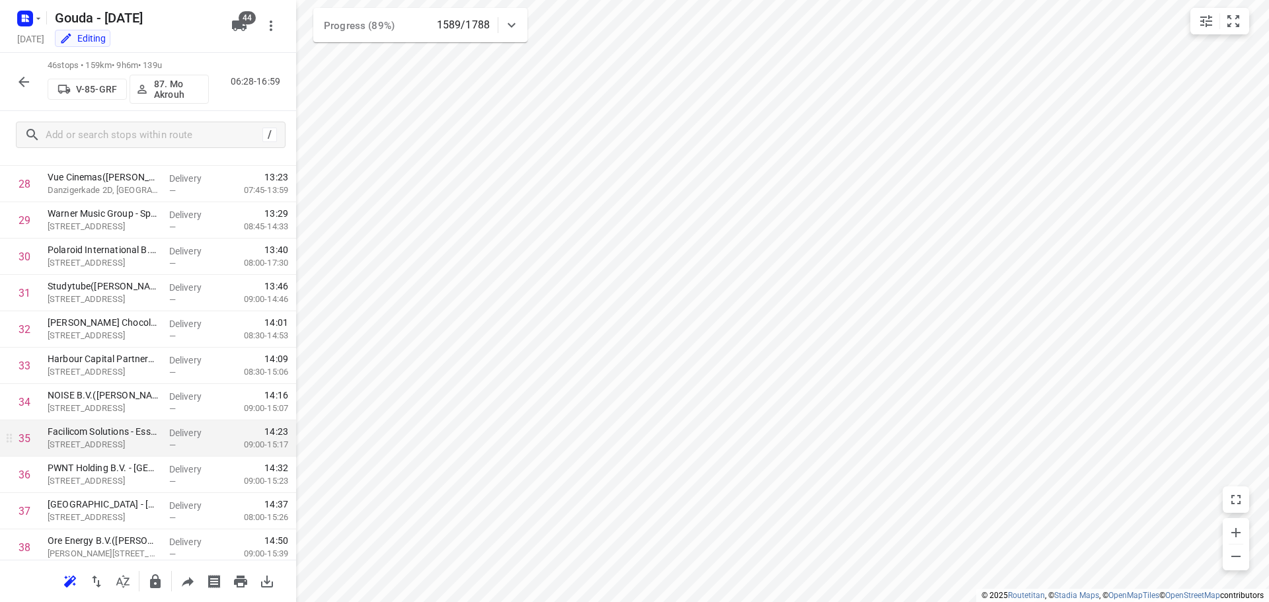
scroll to position [844, 0]
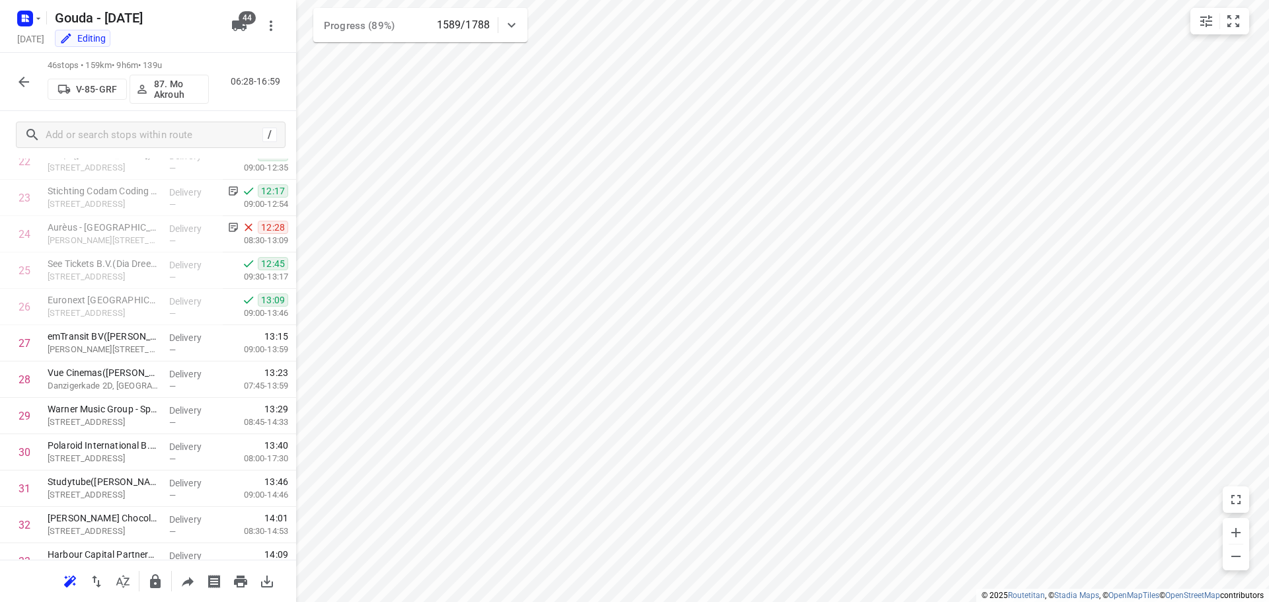
click at [27, 83] on icon "button" at bounding box center [24, 82] width 16 height 16
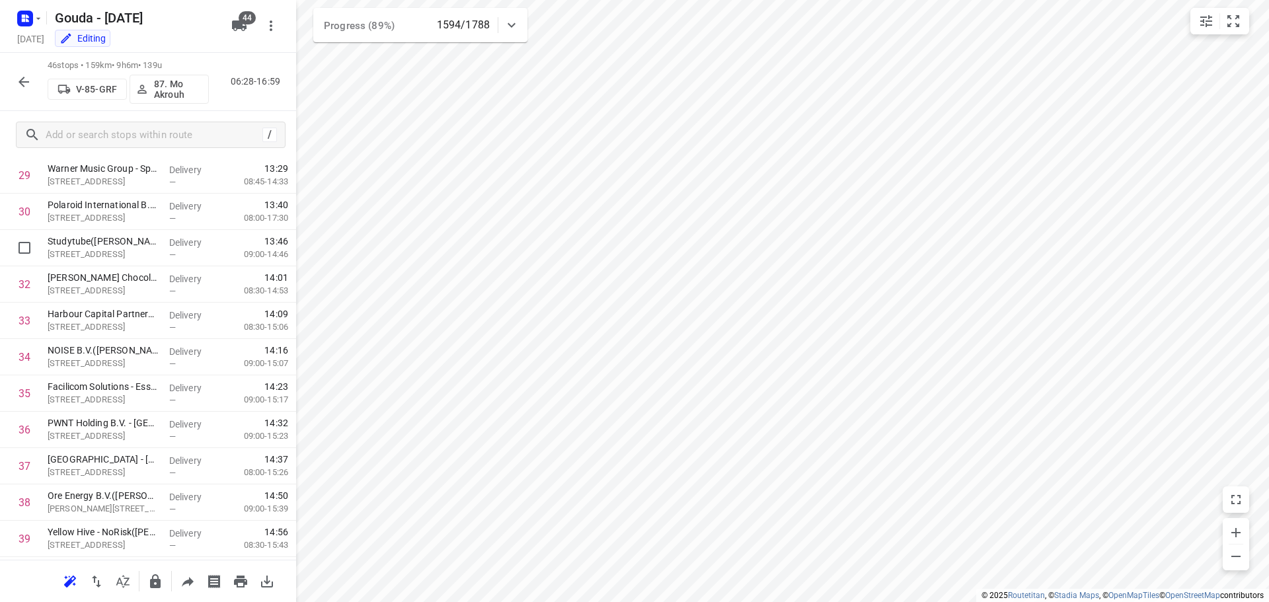
scroll to position [1373, 0]
click at [240, 22] on span "44" at bounding box center [247, 17] width 17 height 13
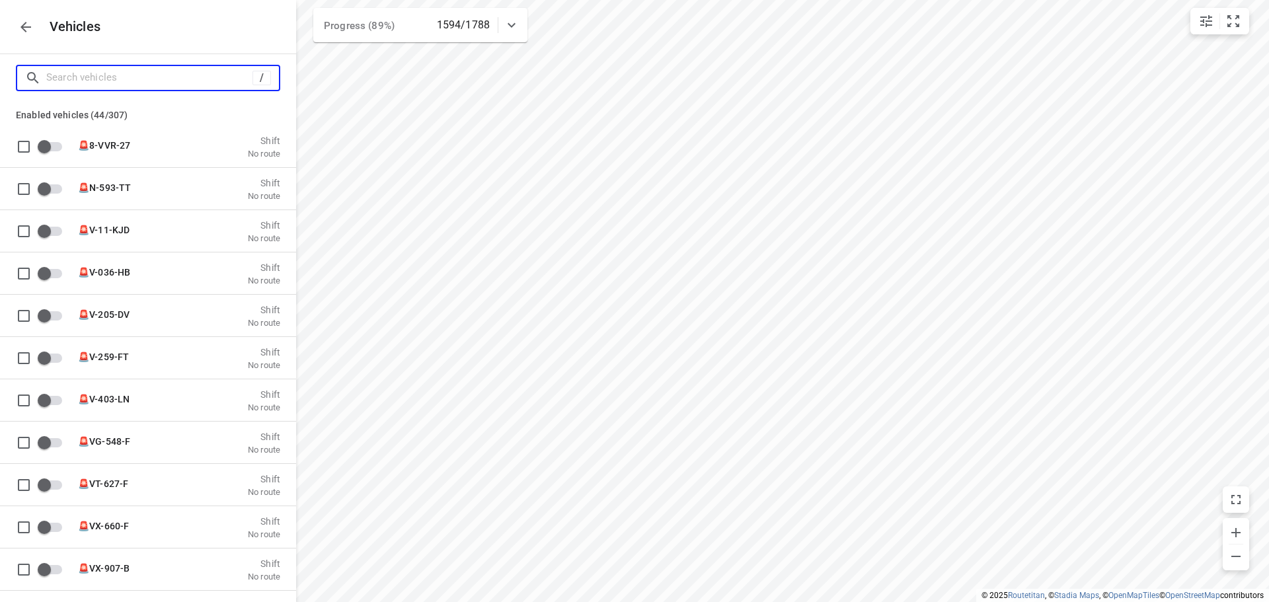
click at [192, 80] on input "Search vehicles" at bounding box center [149, 77] width 206 height 20
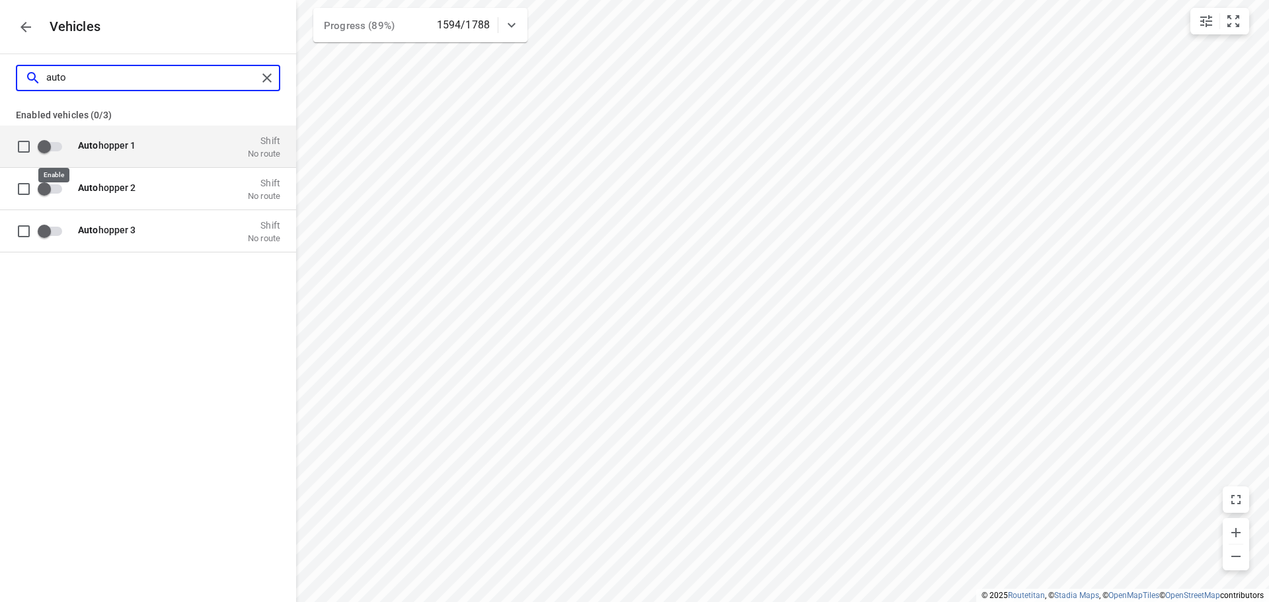
type input "auto"
click at [65, 151] on input "grid" at bounding box center [44, 145] width 75 height 25
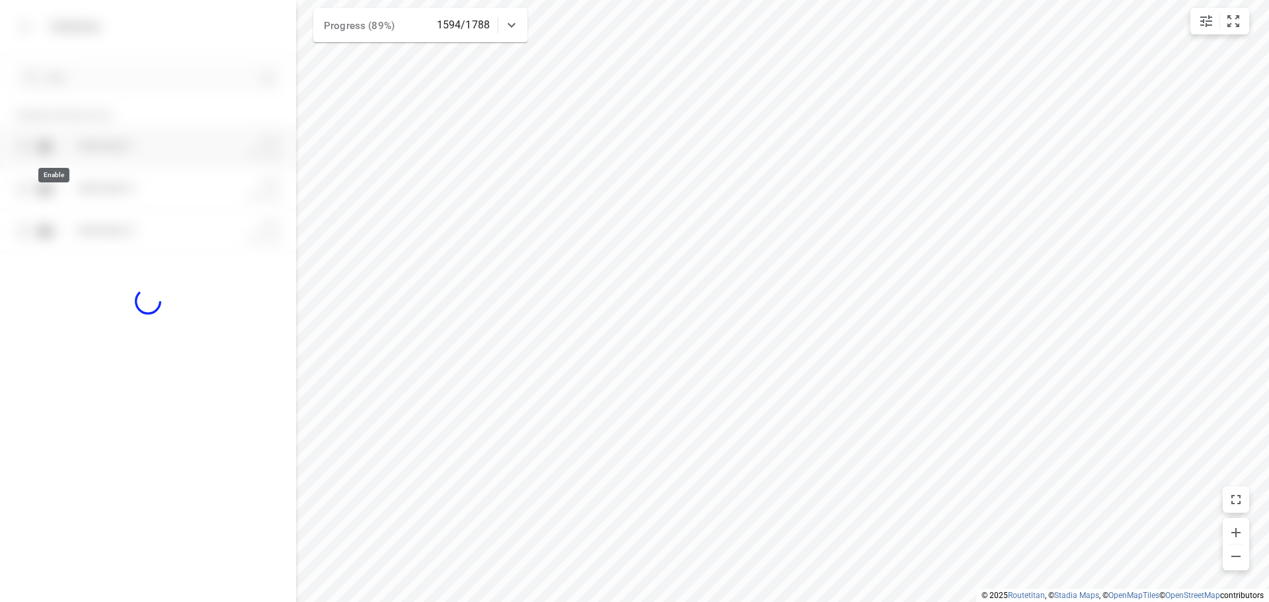
checkbox input "true"
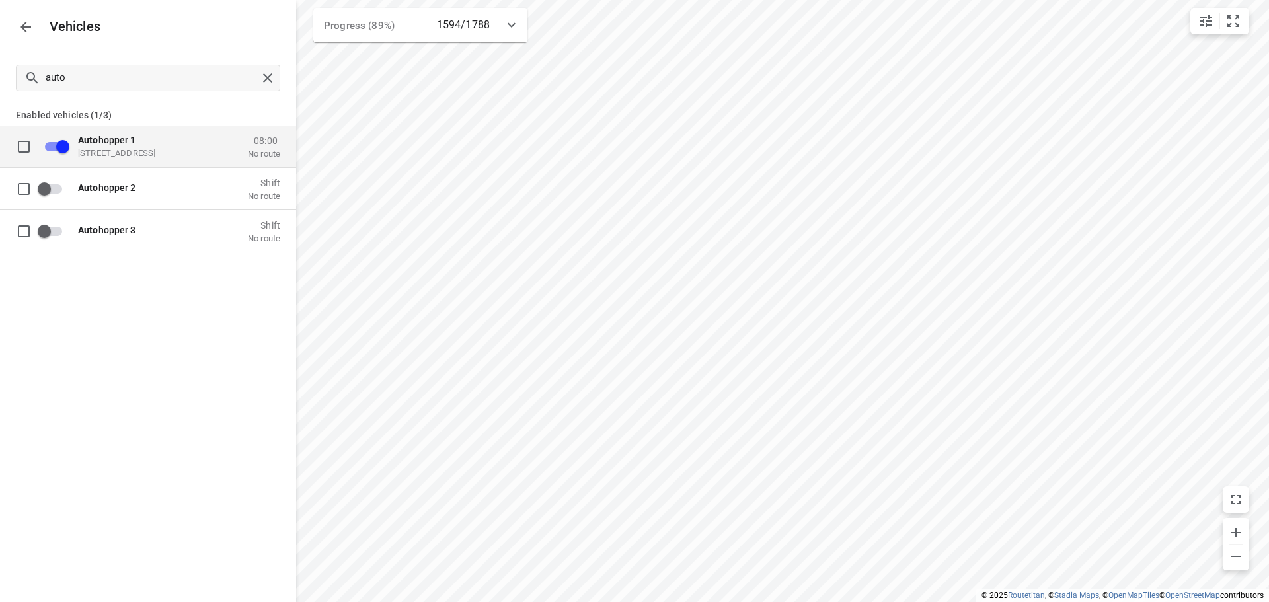
click at [17, 28] on button "button" at bounding box center [26, 27] width 26 height 26
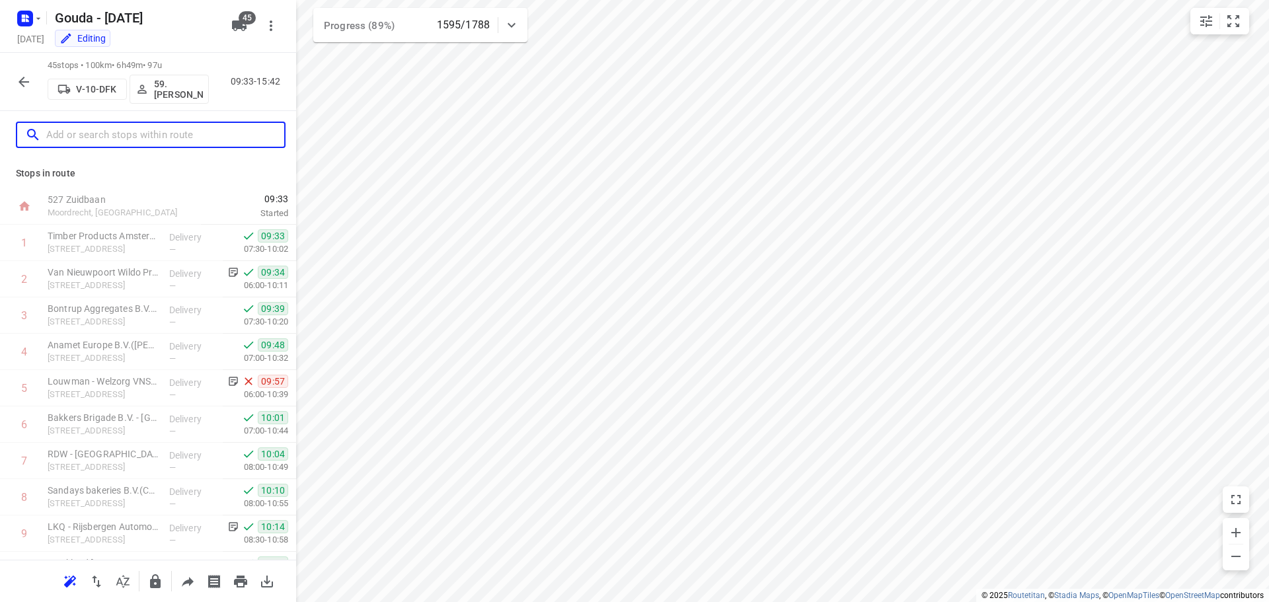
click at [104, 137] on input "text" at bounding box center [165, 135] width 238 height 20
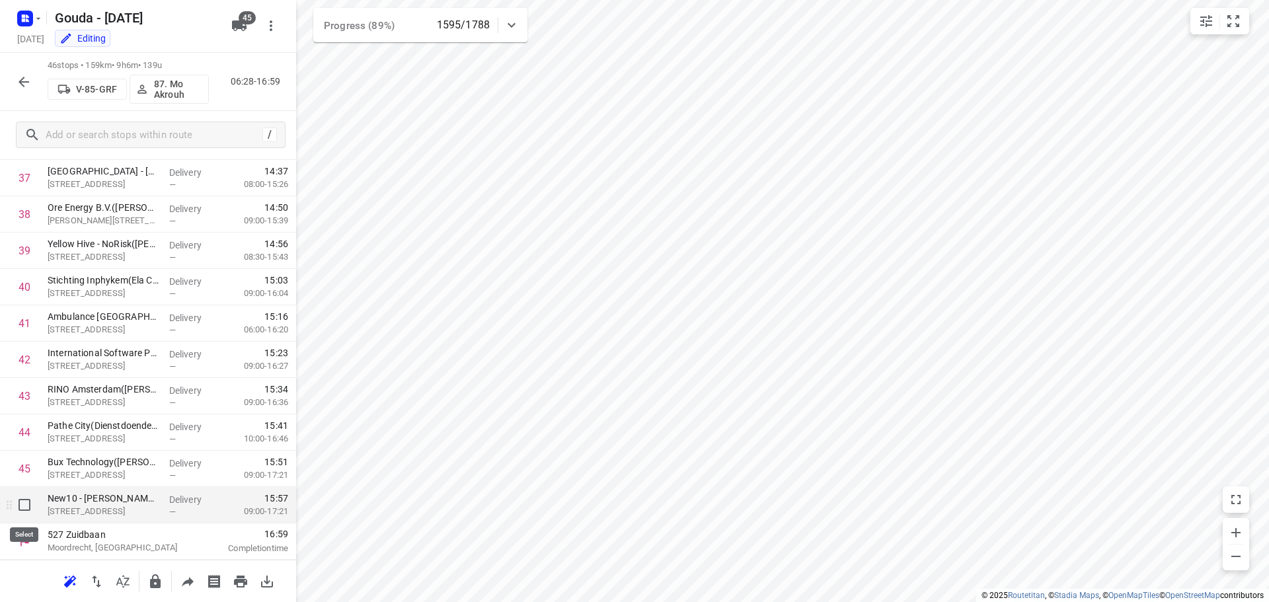
click at [20, 507] on input "checkbox" at bounding box center [24, 505] width 26 height 26
checkbox input "true"
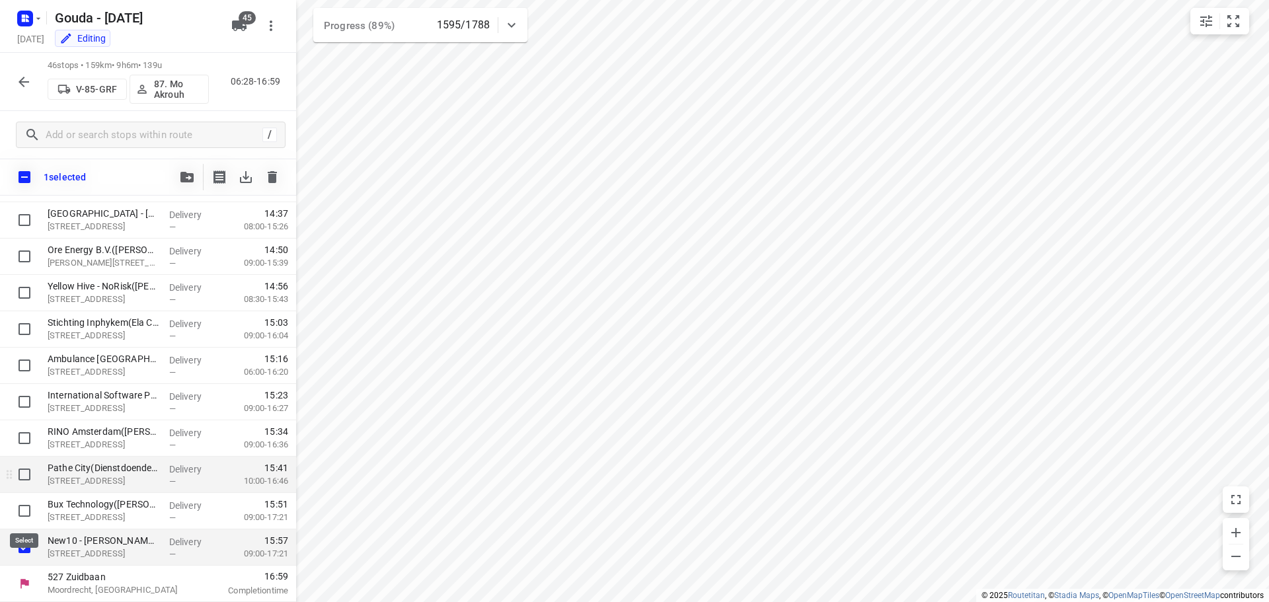
scroll to position [1368, 0]
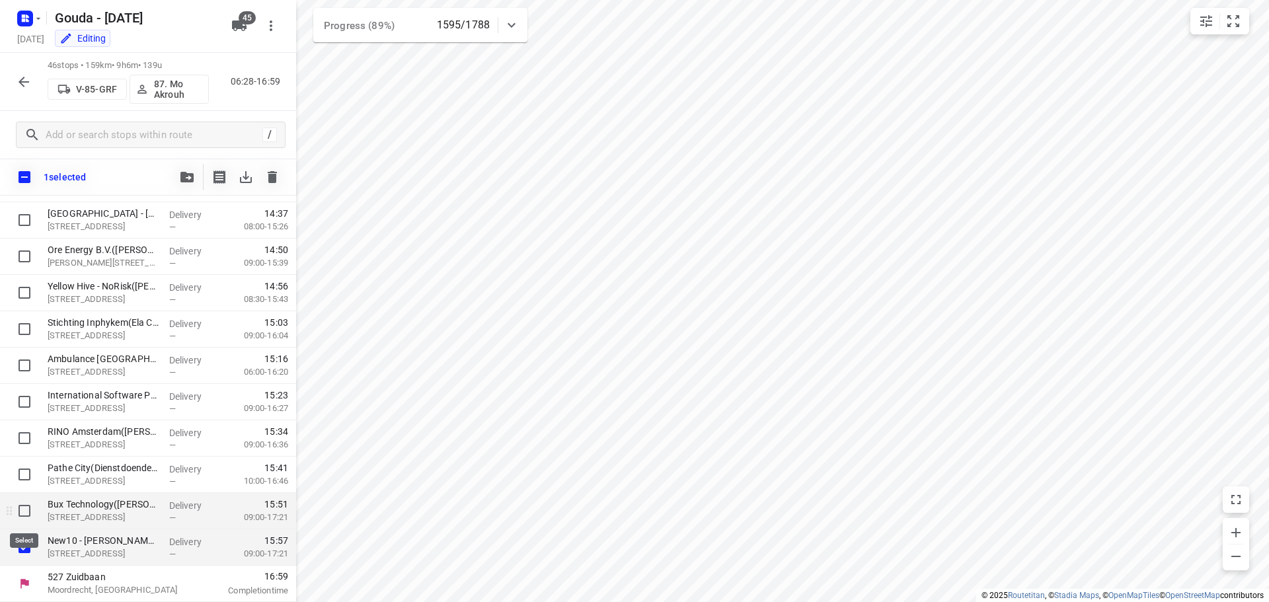
click at [30, 511] on input "checkbox" at bounding box center [24, 511] width 26 height 26
checkbox input "true"
click at [28, 472] on input "checkbox" at bounding box center [24, 474] width 26 height 26
checkbox input "true"
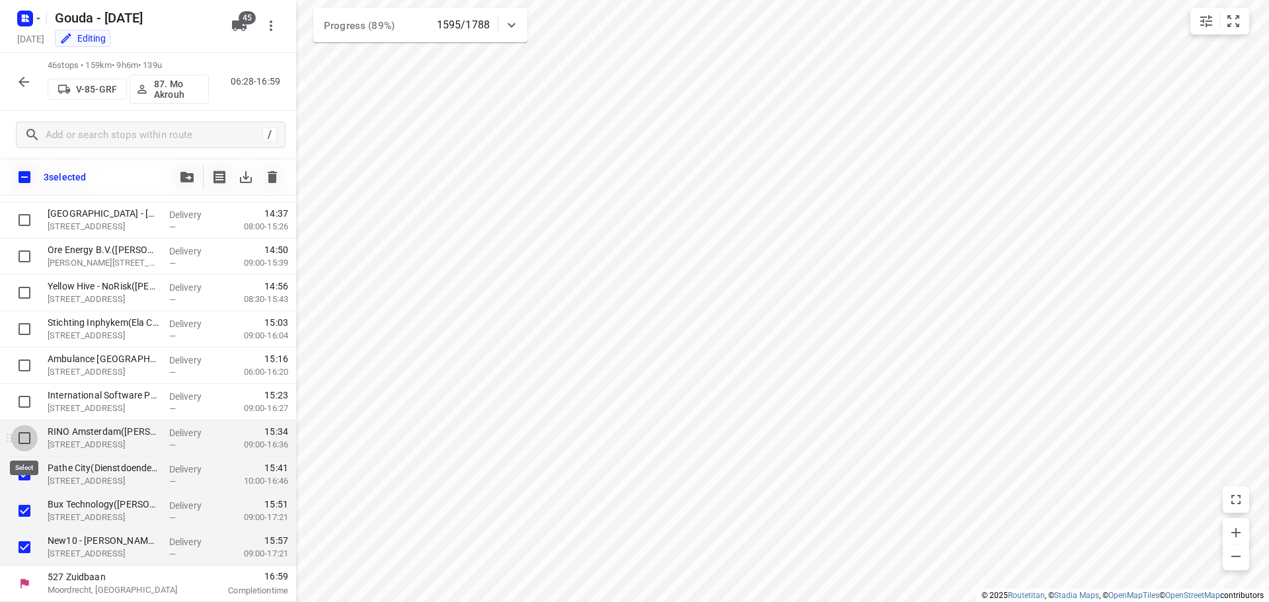
click at [27, 445] on input "checkbox" at bounding box center [24, 438] width 26 height 26
checkbox input "true"
drag, startPoint x: 26, startPoint y: 402, endPoint x: 23, endPoint y: 391, distance: 11.5
click at [26, 400] on input "checkbox" at bounding box center [24, 402] width 26 height 26
checkbox input "true"
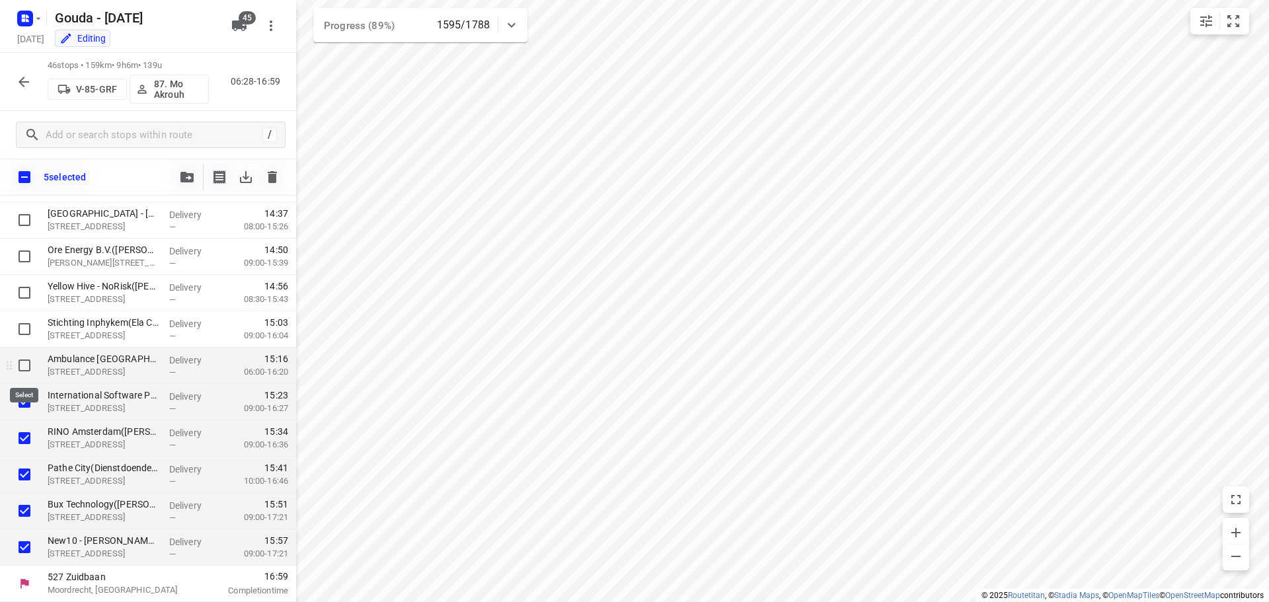
click at [23, 369] on input "checkbox" at bounding box center [24, 365] width 26 height 26
click at [22, 367] on input "checkbox" at bounding box center [24, 365] width 26 height 26
checkbox input "false"
click at [23, 402] on input "checkbox" at bounding box center [24, 402] width 26 height 26
checkbox input "false"
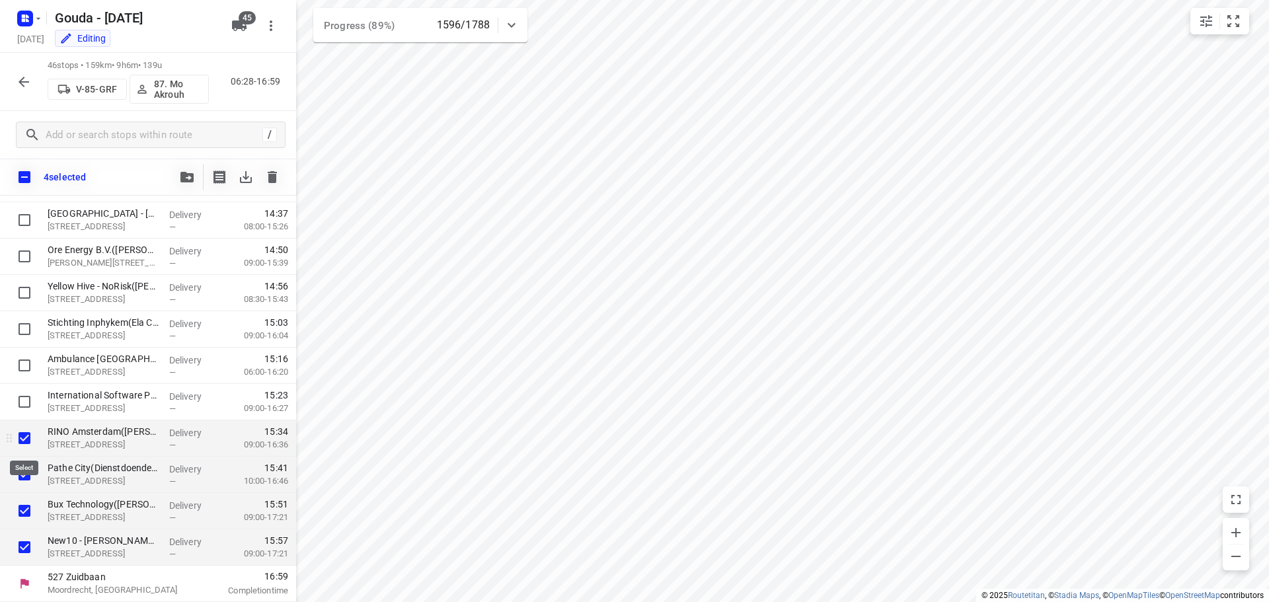
click at [23, 432] on input "checkbox" at bounding box center [24, 438] width 26 height 26
checkbox input "false"
click at [23, 472] on input "checkbox" at bounding box center [24, 474] width 26 height 26
checkbox input "false"
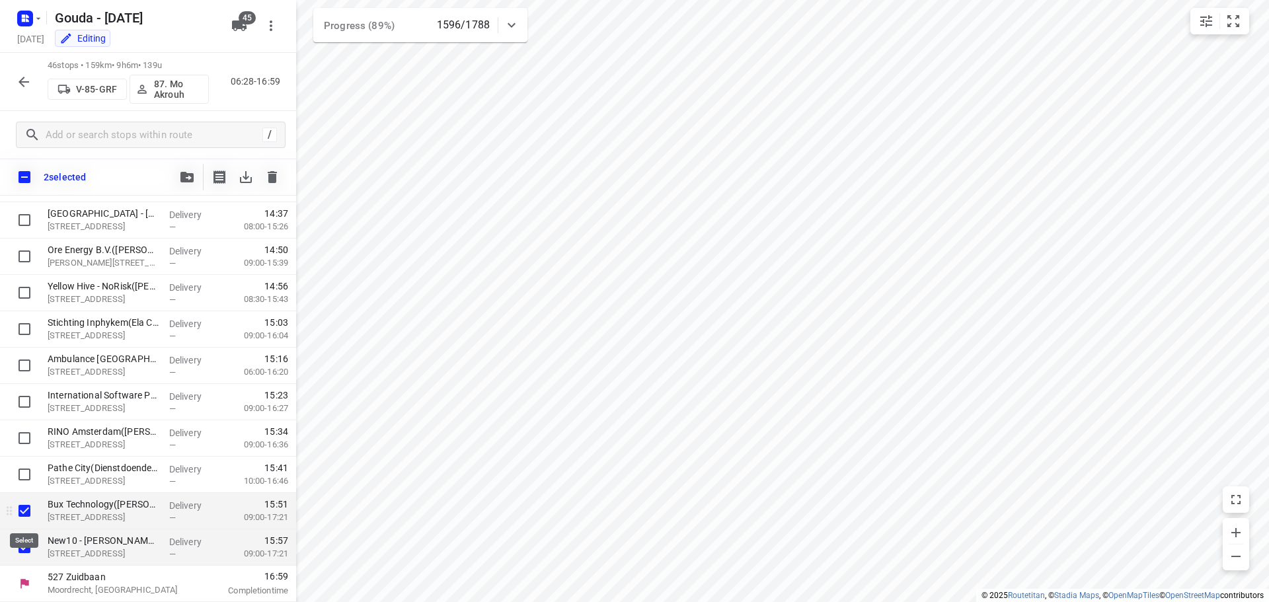
click at [24, 513] on input "checkbox" at bounding box center [24, 511] width 26 height 26
checkbox input "false"
click at [21, 549] on input "checkbox" at bounding box center [24, 547] width 26 height 26
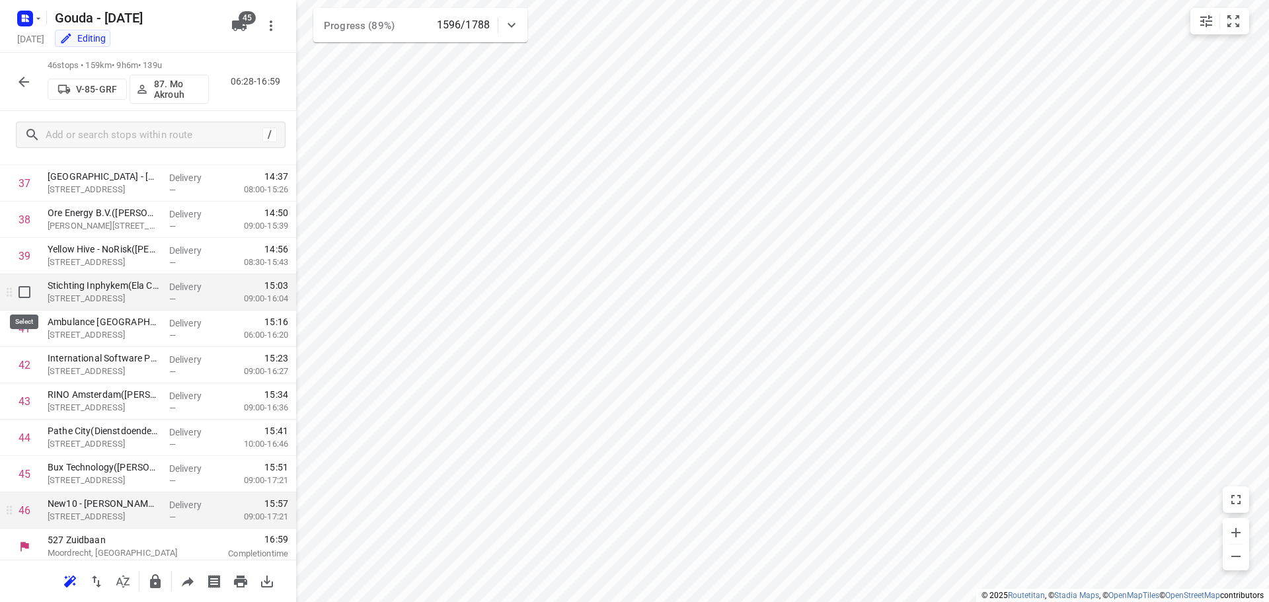
click at [24, 296] on input "checkbox" at bounding box center [24, 292] width 26 height 26
checkbox input "true"
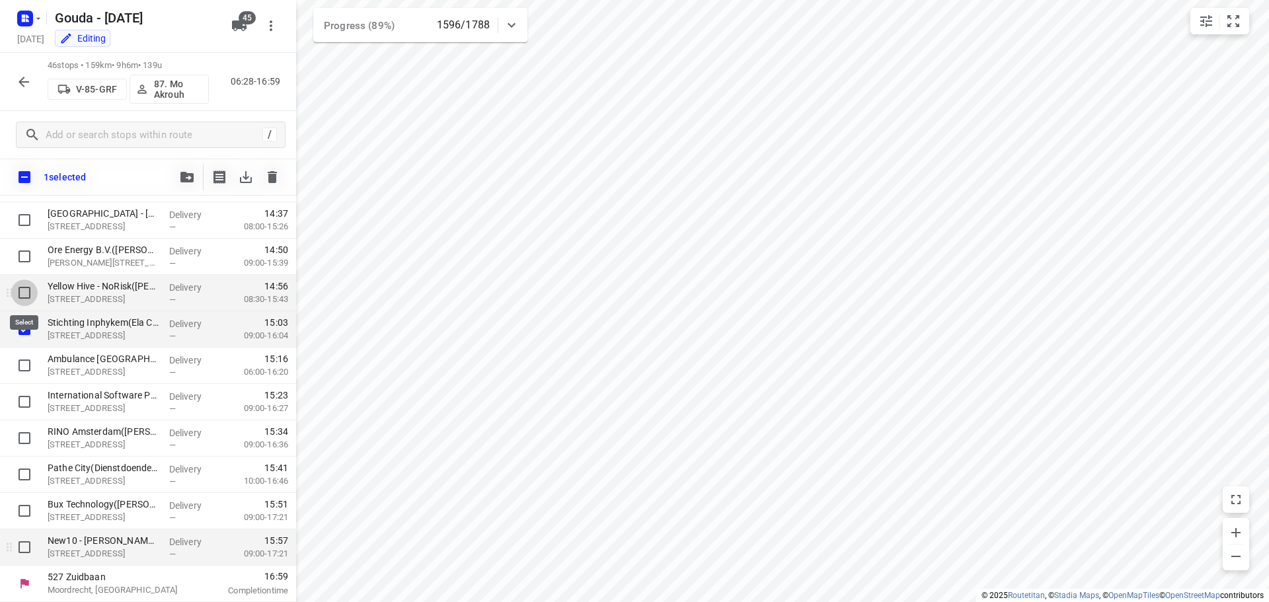
click at [23, 291] on input "checkbox" at bounding box center [24, 293] width 26 height 26
checkbox input "true"
click at [24, 258] on input "checkbox" at bounding box center [24, 256] width 26 height 26
checkbox input "true"
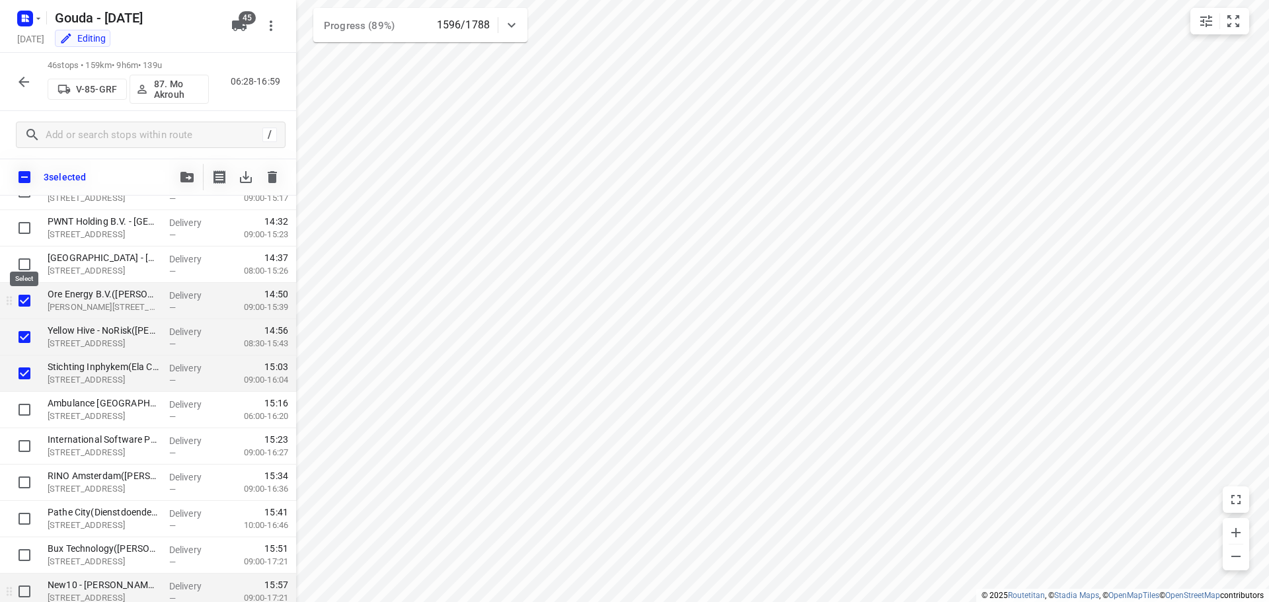
scroll to position [1302, 0]
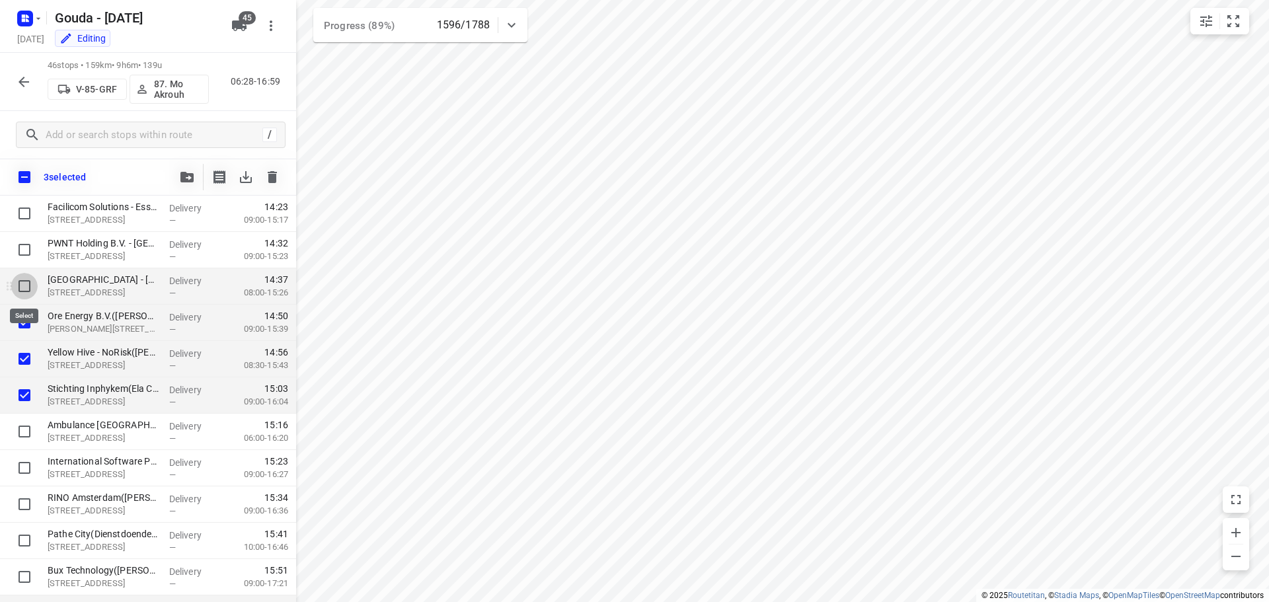
click at [23, 287] on input "checkbox" at bounding box center [24, 286] width 26 height 26
checkbox input "true"
click at [28, 245] on input "checkbox" at bounding box center [24, 250] width 26 height 26
checkbox input "true"
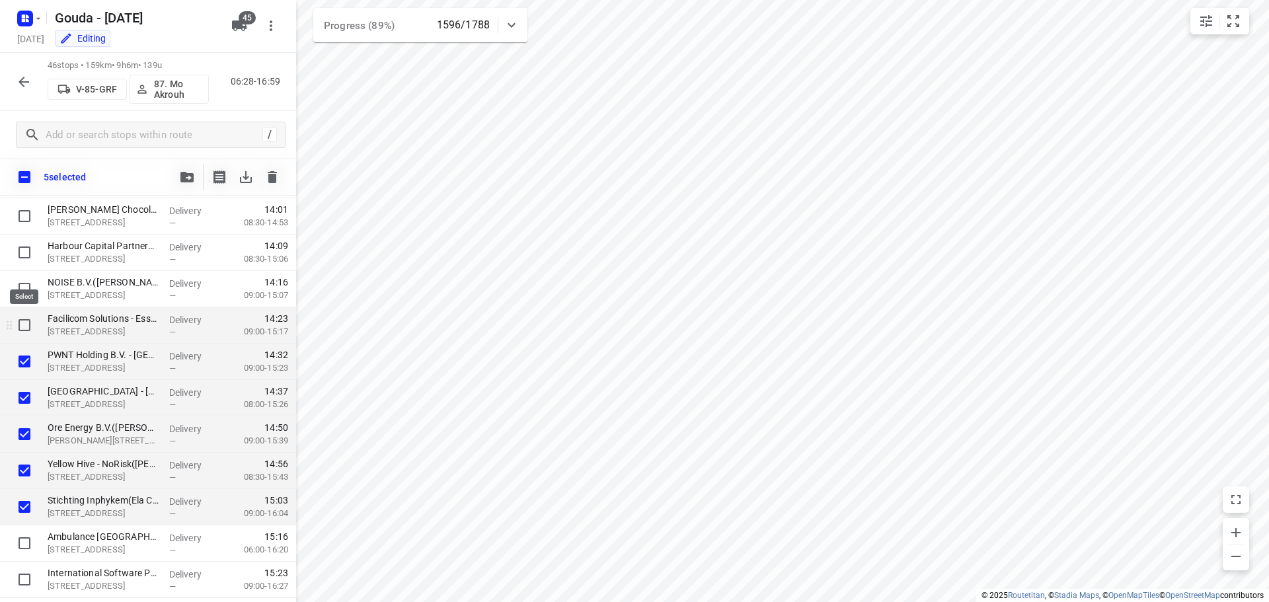
scroll to position [1170, 0]
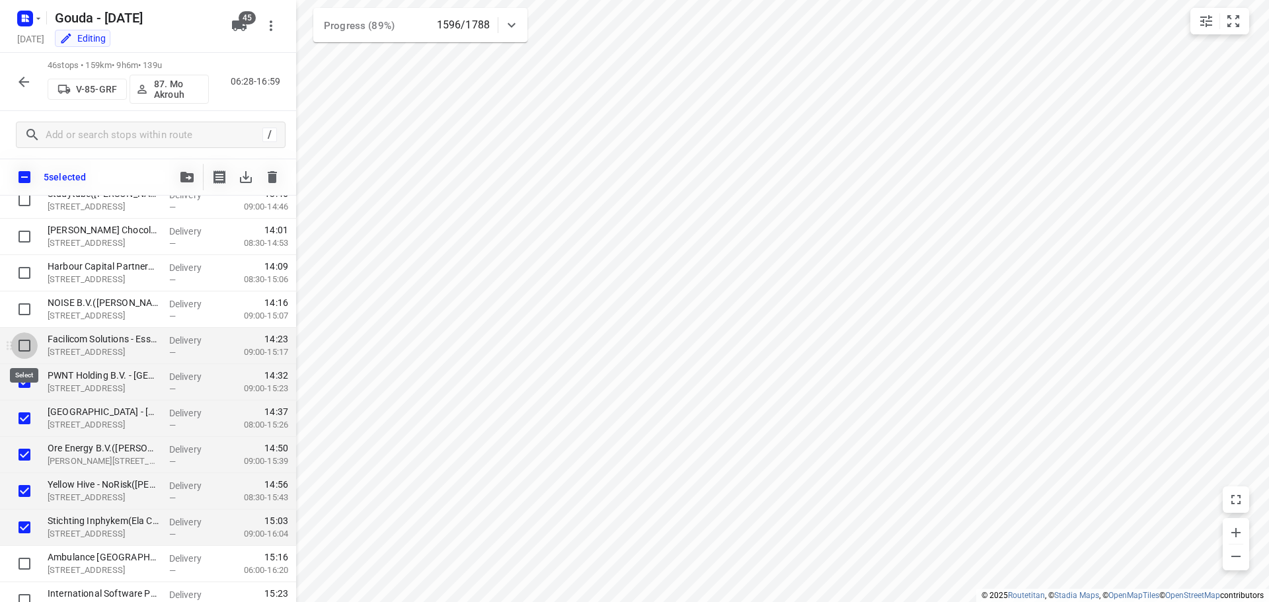
click at [26, 347] on input "checkbox" at bounding box center [24, 345] width 26 height 26
checkbox input "true"
click at [186, 178] on icon "button" at bounding box center [186, 177] width 13 height 11
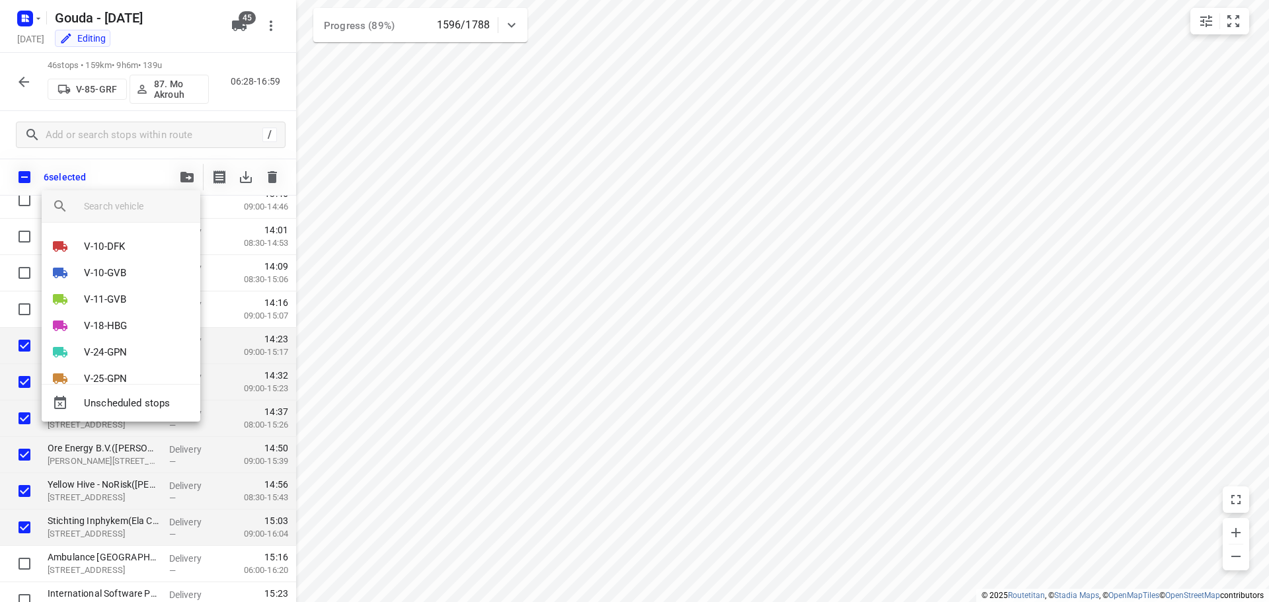
click at [120, 207] on input "search vehicle" at bounding box center [137, 206] width 106 height 20
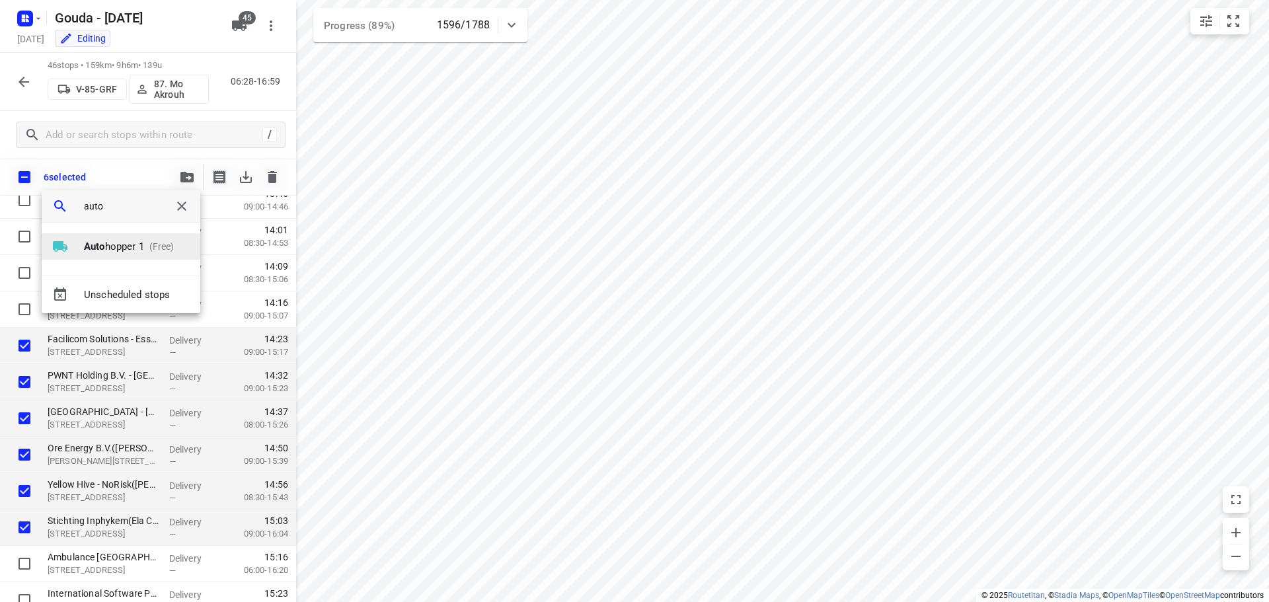
type input "auto"
click at [115, 241] on p "Auto hopper 1" at bounding box center [114, 246] width 60 height 15
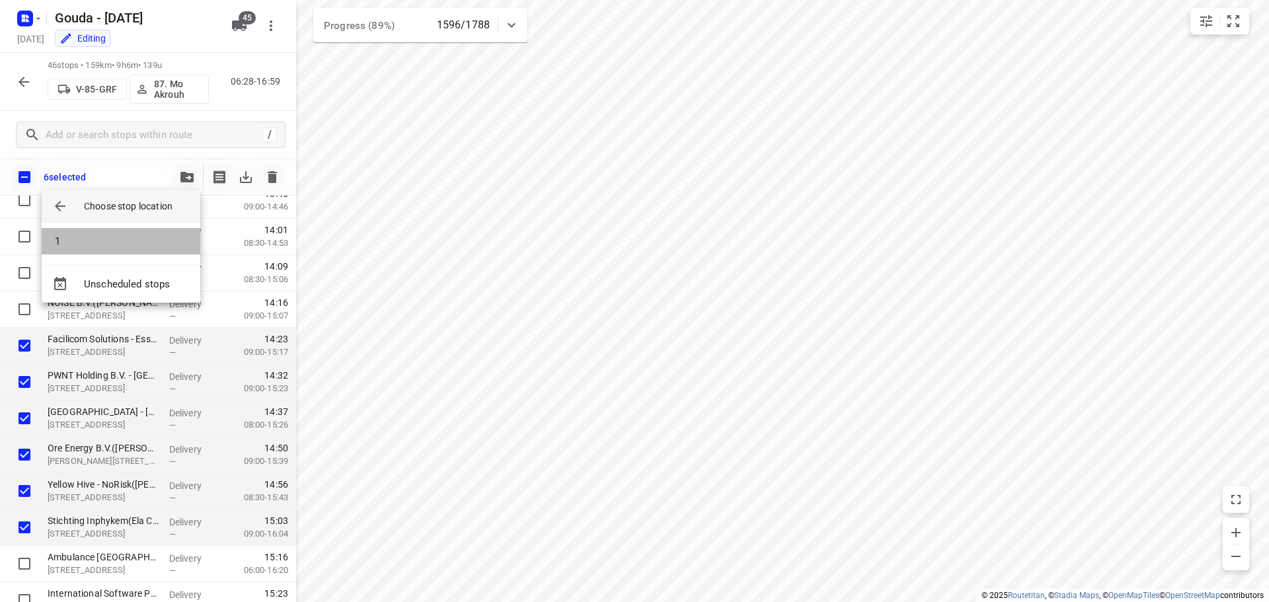
click at [115, 241] on li "1" at bounding box center [121, 241] width 159 height 26
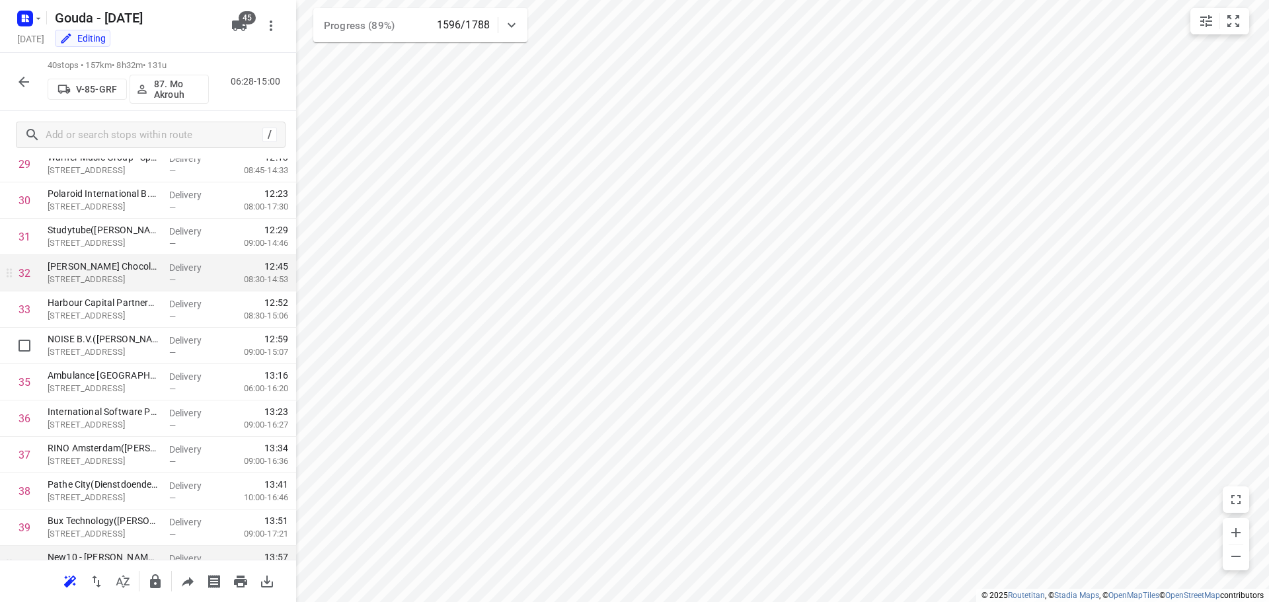
scroll to position [1023, 0]
click at [28, 89] on icon "button" at bounding box center [24, 82] width 16 height 16
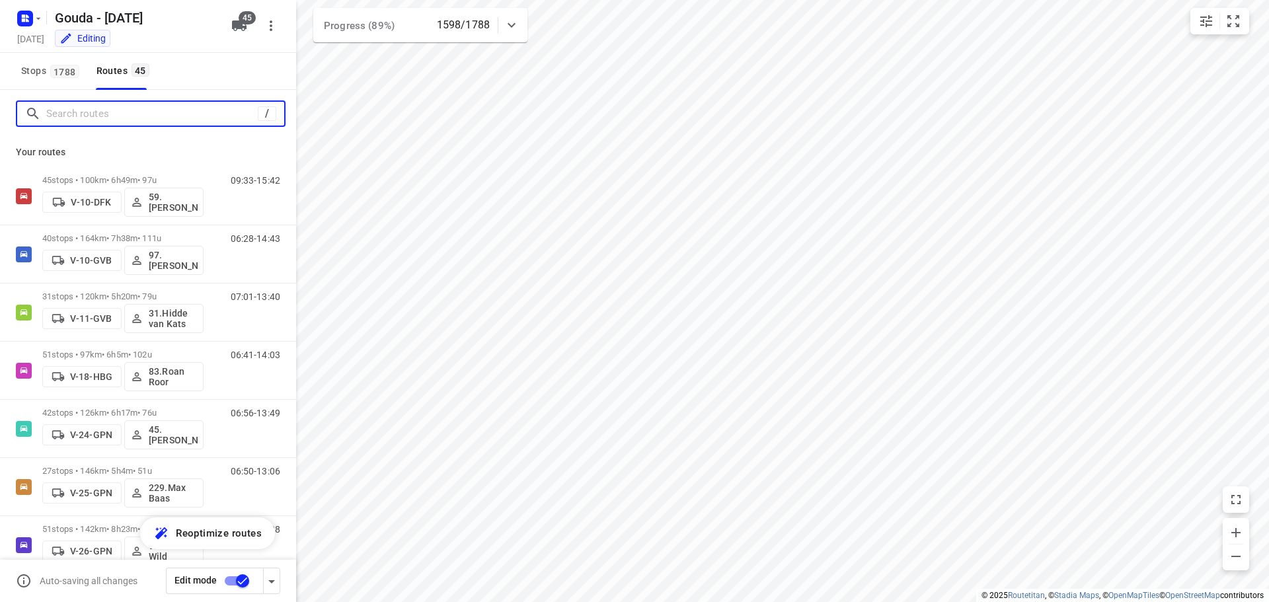
click at [115, 118] on input "Search routes" at bounding box center [151, 114] width 211 height 20
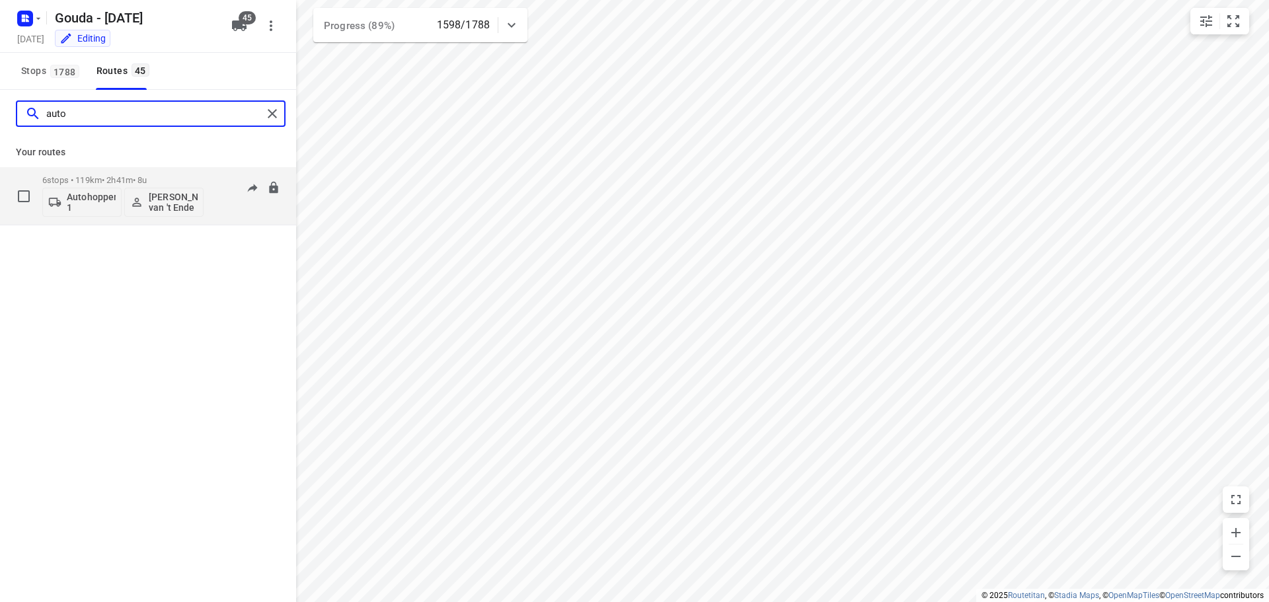
type input "auto"
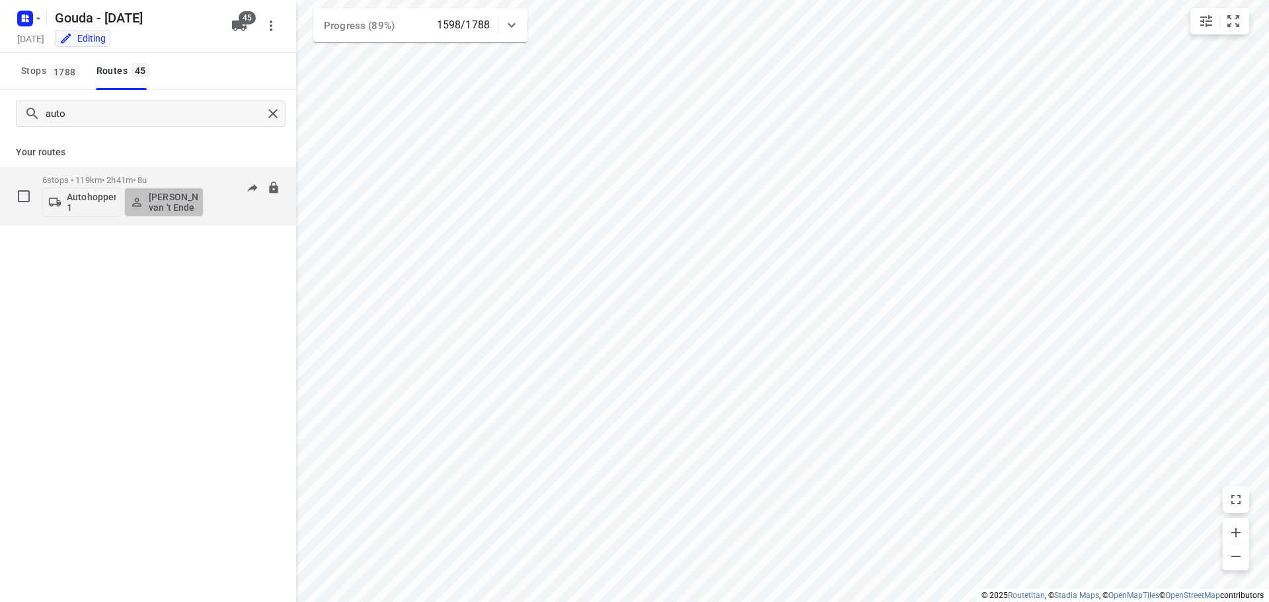
click at [165, 199] on p "[PERSON_NAME] van 't Ende" at bounding box center [173, 202] width 49 height 21
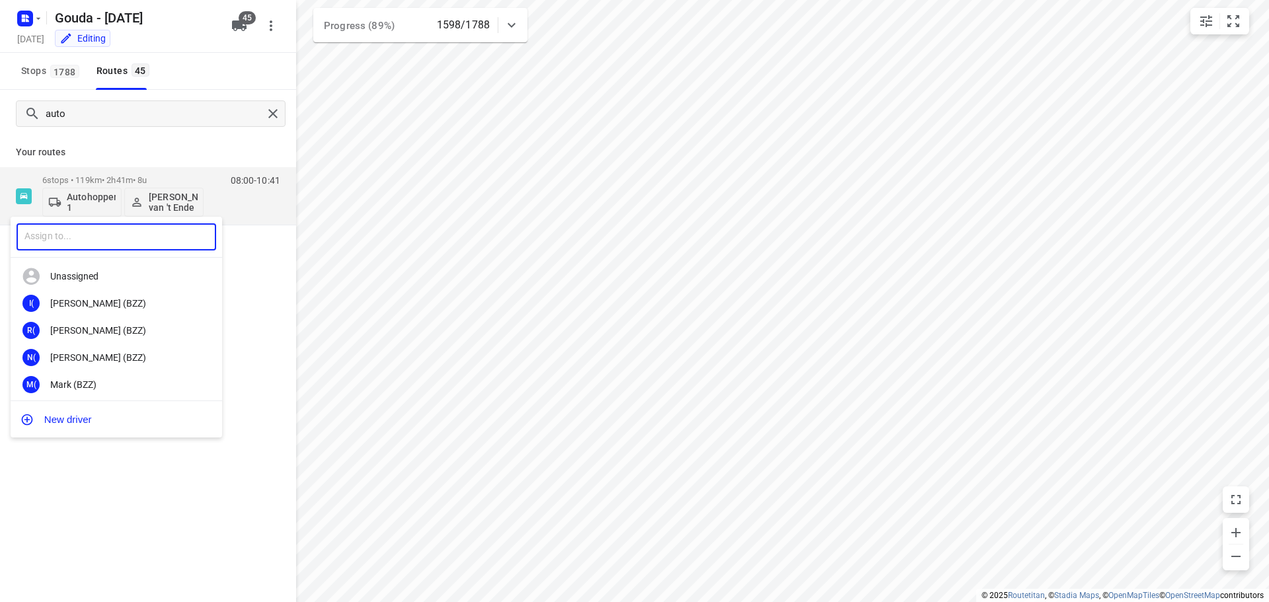
click at [155, 237] on input "text" at bounding box center [117, 236] width 200 height 27
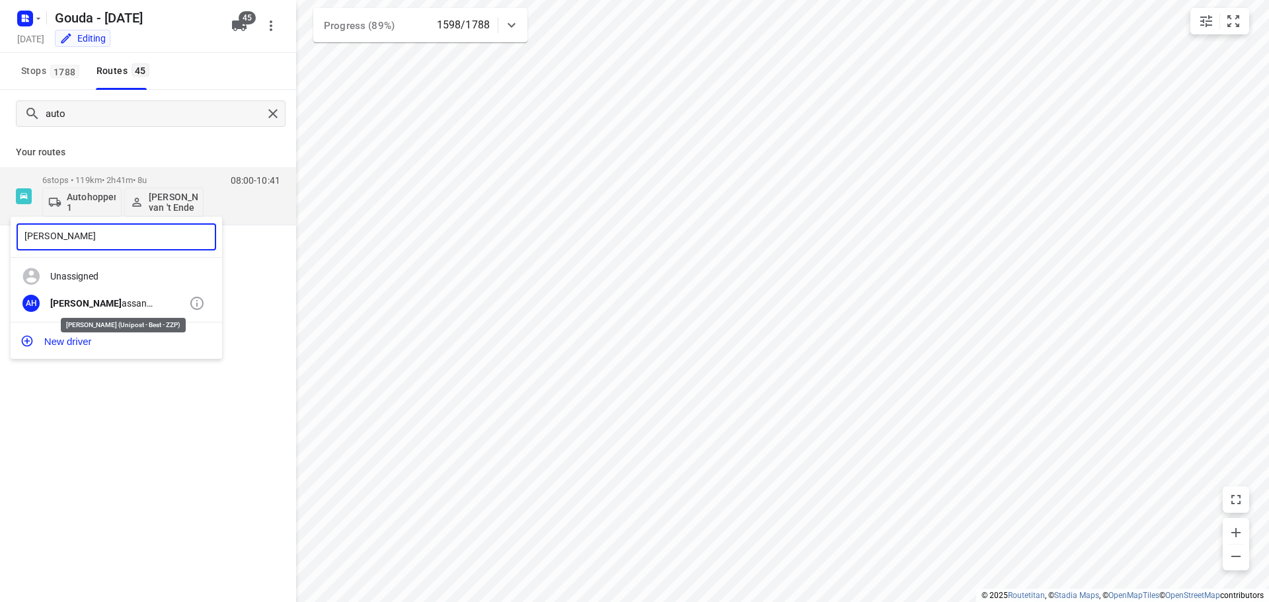
type input "abdul h"
click at [133, 308] on div "Abdul H assan (Unipost - Best - ZZP)" at bounding box center [119, 303] width 139 height 11
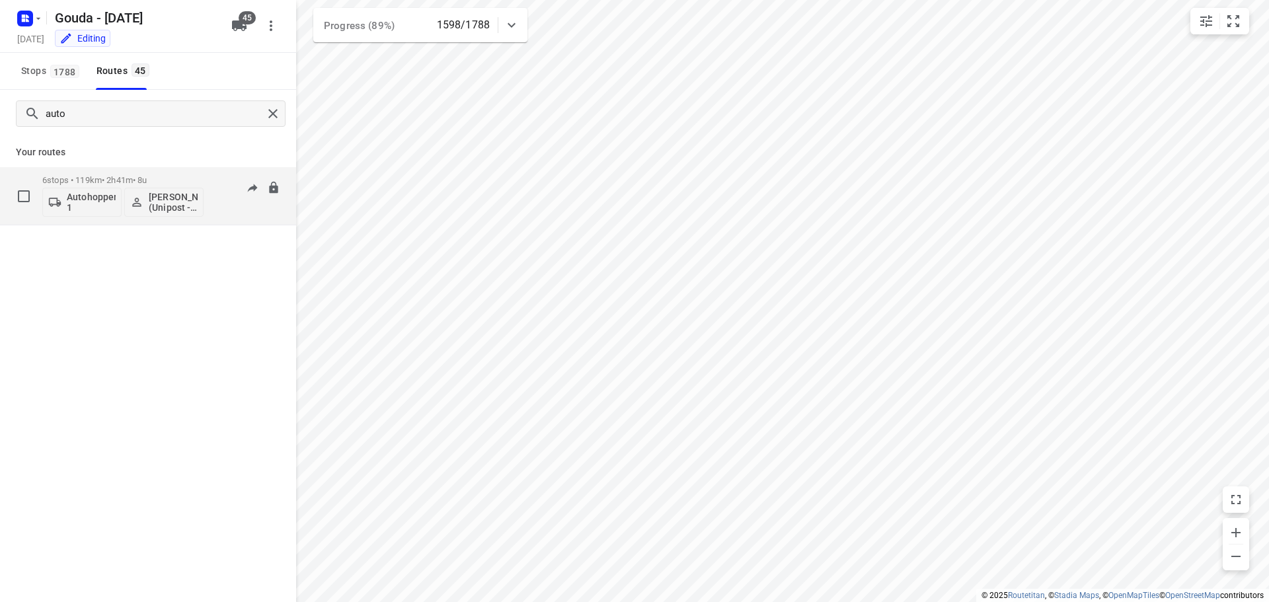
click at [196, 178] on p "6 stops • 119km • 2h41m • 8u" at bounding box center [122, 180] width 161 height 10
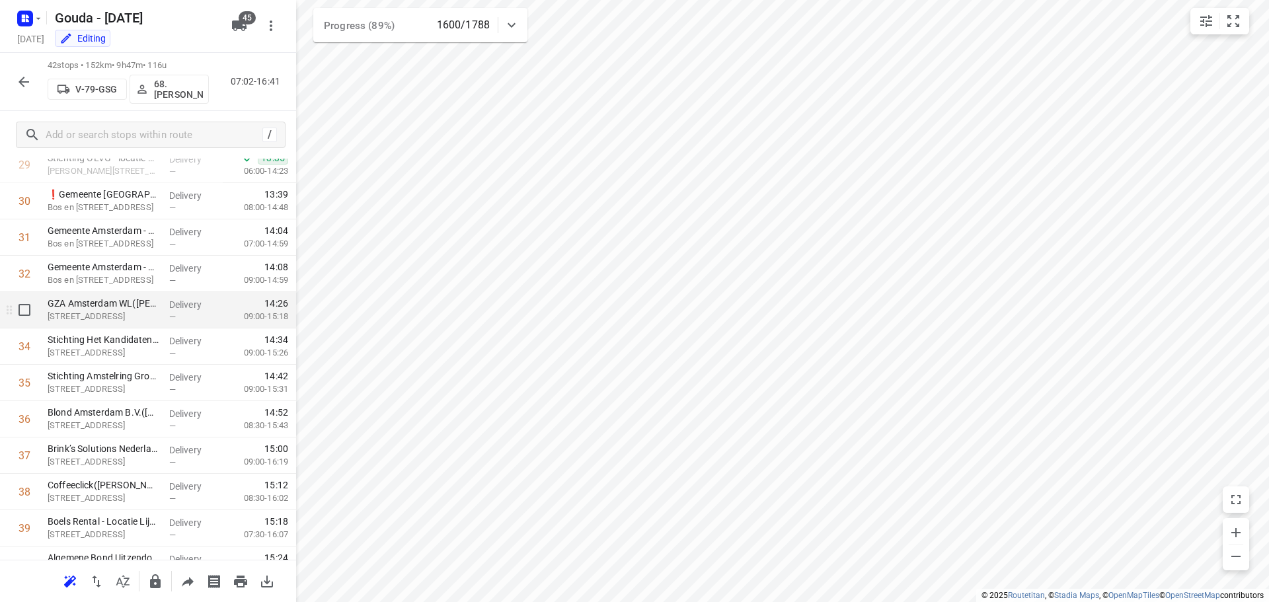
scroll to position [1030, 0]
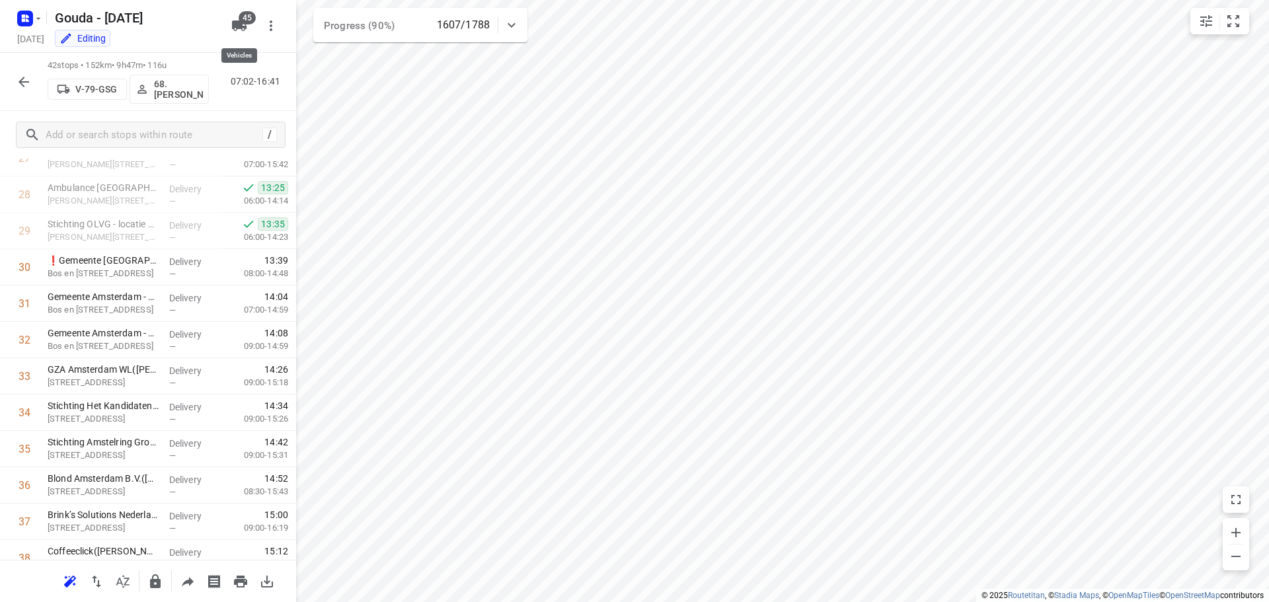
click at [238, 31] on icon "button" at bounding box center [239, 26] width 16 height 16
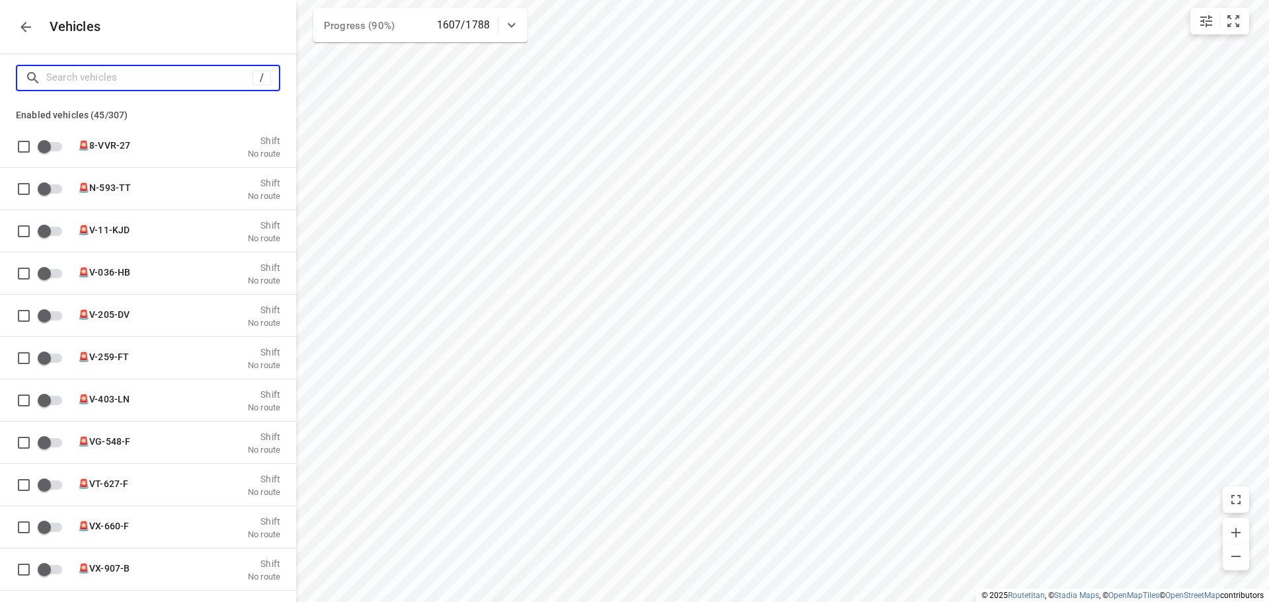
click at [184, 67] on input "Search vehicles" at bounding box center [149, 77] width 206 height 20
click at [184, 71] on input "Search vehicles" at bounding box center [162, 77] width 233 height 20
type input "au"
checkbox input "true"
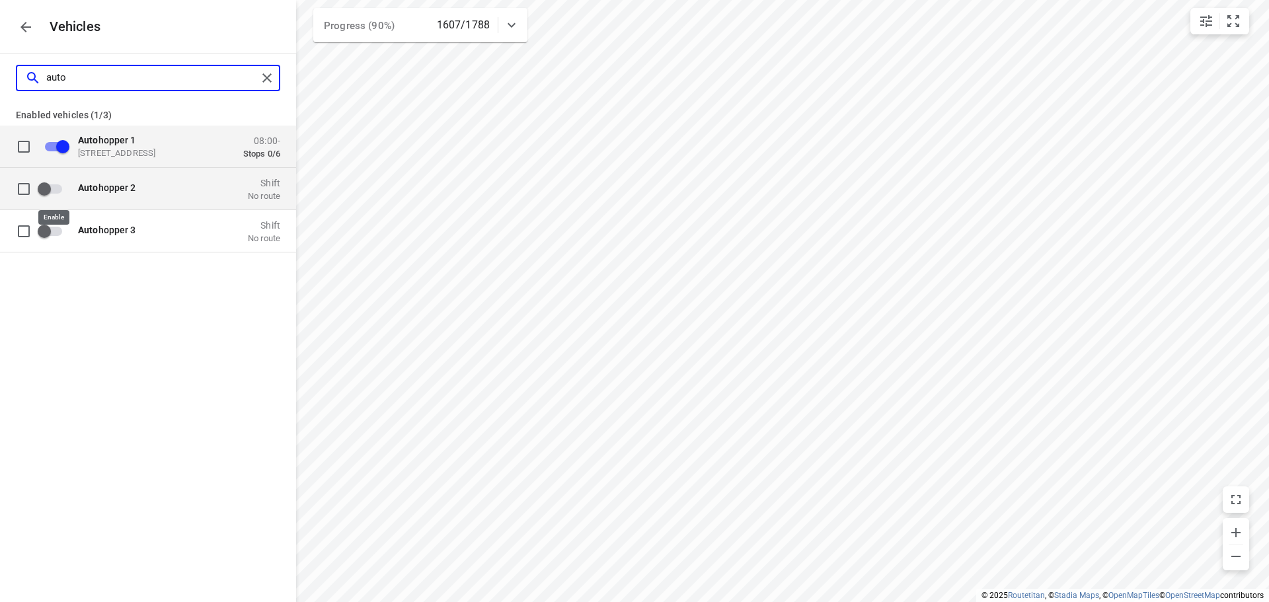
type input "auto"
click at [57, 191] on input "grid" at bounding box center [44, 188] width 75 height 25
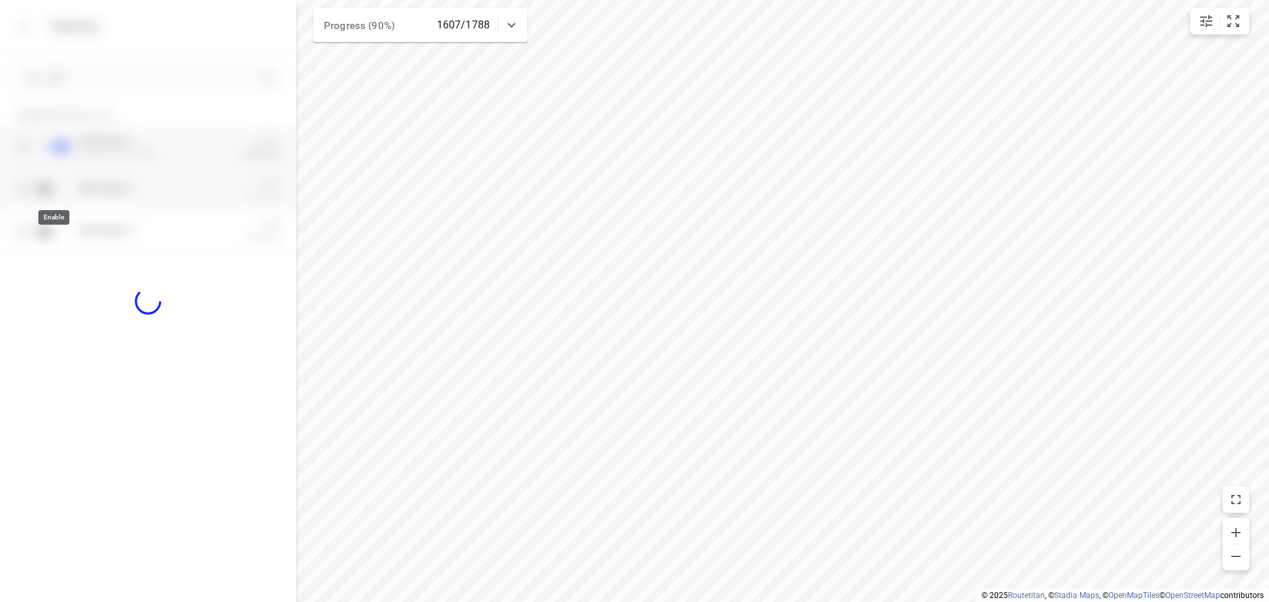
checkbox input "true"
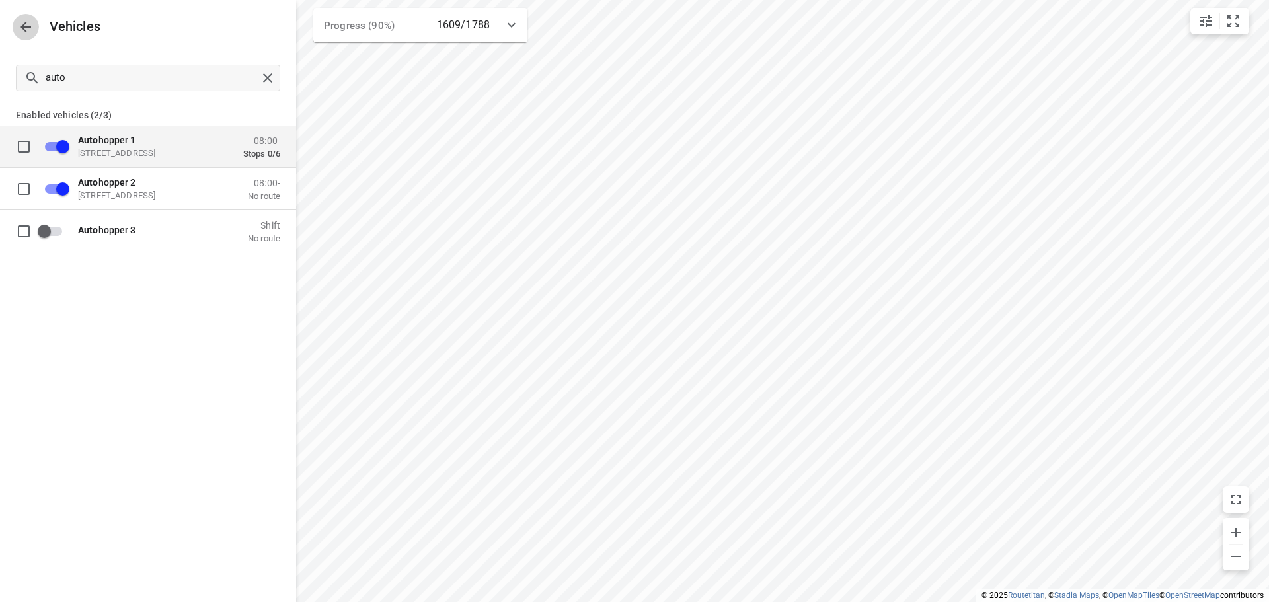
click at [23, 28] on icon "button" at bounding box center [25, 27] width 11 height 11
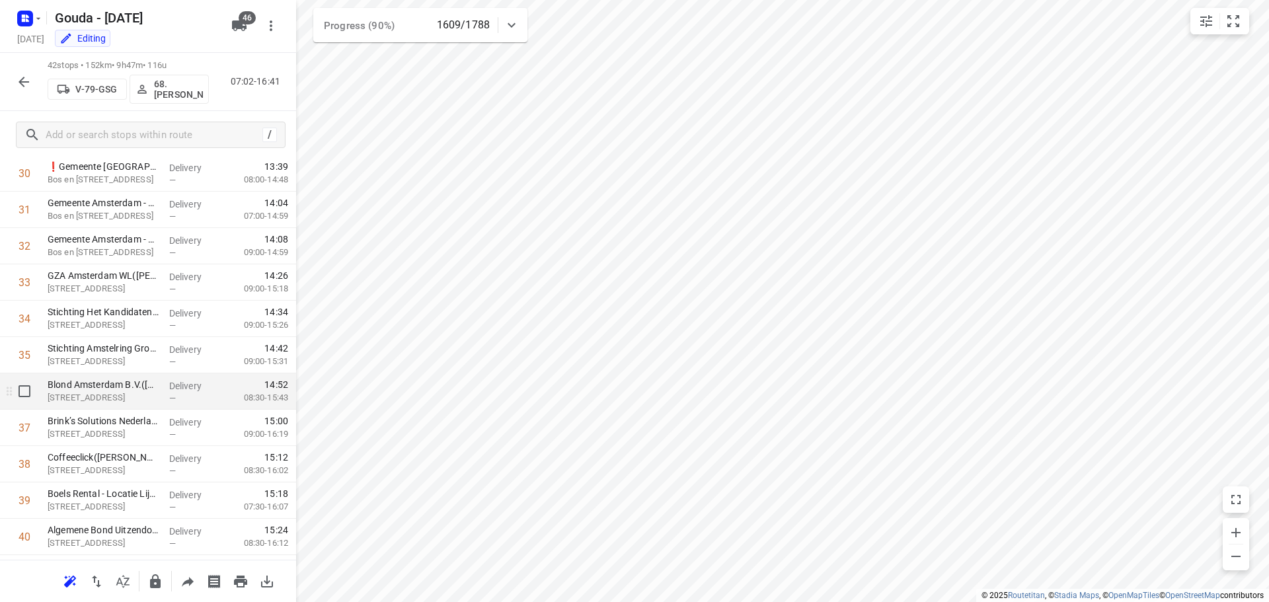
scroll to position [1228, 0]
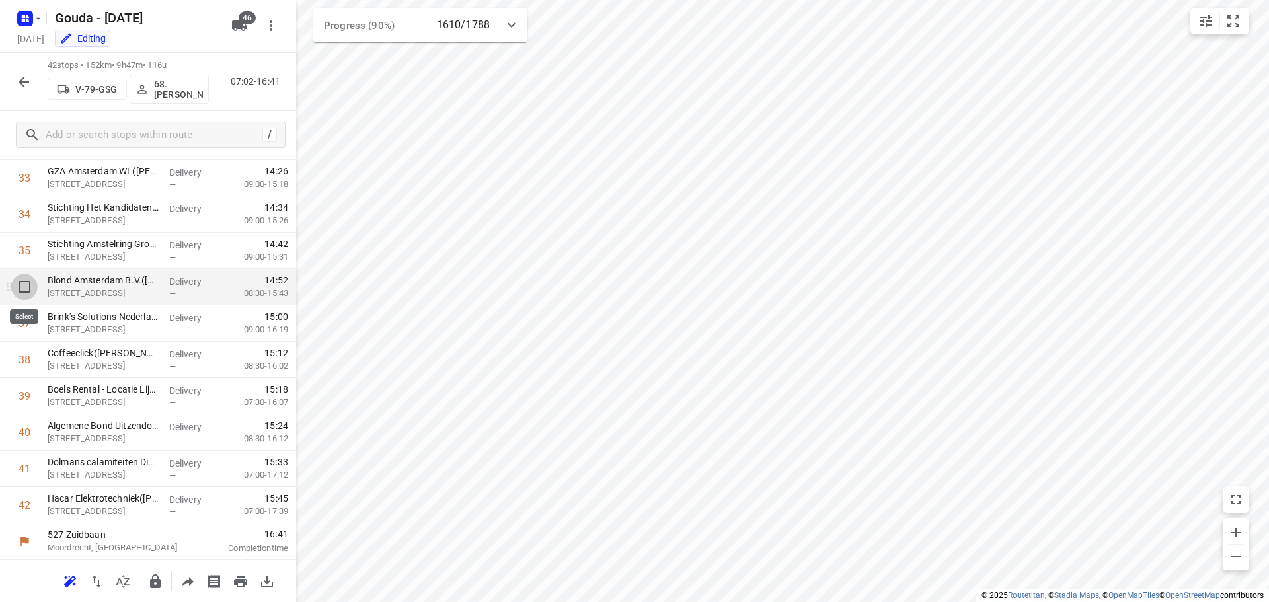
click at [30, 281] on input "checkbox" at bounding box center [24, 287] width 26 height 26
checkbox input "true"
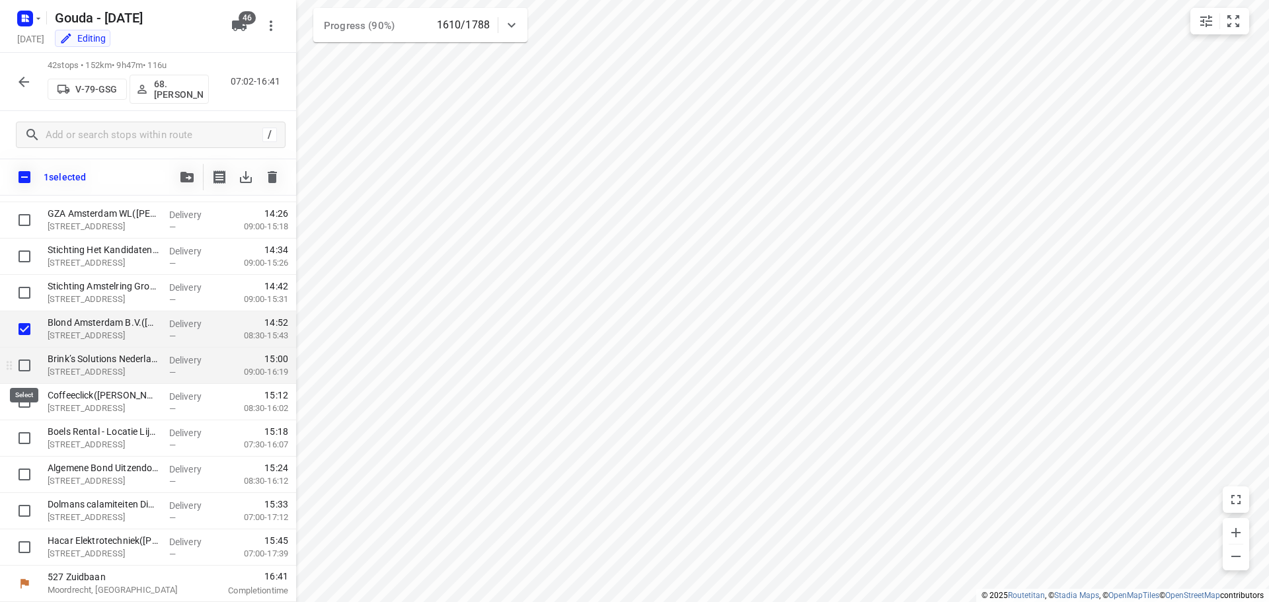
click at [26, 365] on input "checkbox" at bounding box center [24, 365] width 26 height 26
checkbox input "true"
click at [24, 397] on input "checkbox" at bounding box center [24, 402] width 26 height 26
checkbox input "true"
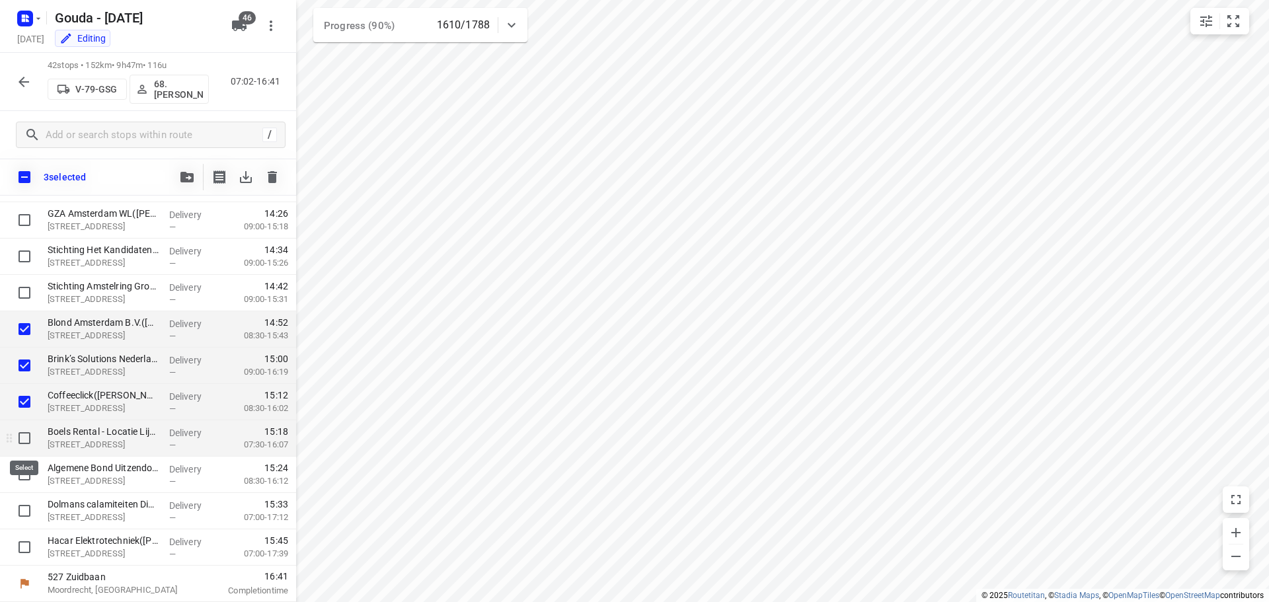
click at [25, 439] on input "checkbox" at bounding box center [24, 438] width 26 height 26
checkbox input "true"
click at [31, 472] on input "checkbox" at bounding box center [24, 474] width 26 height 26
checkbox input "true"
click at [34, 325] on input "checkbox" at bounding box center [24, 329] width 26 height 26
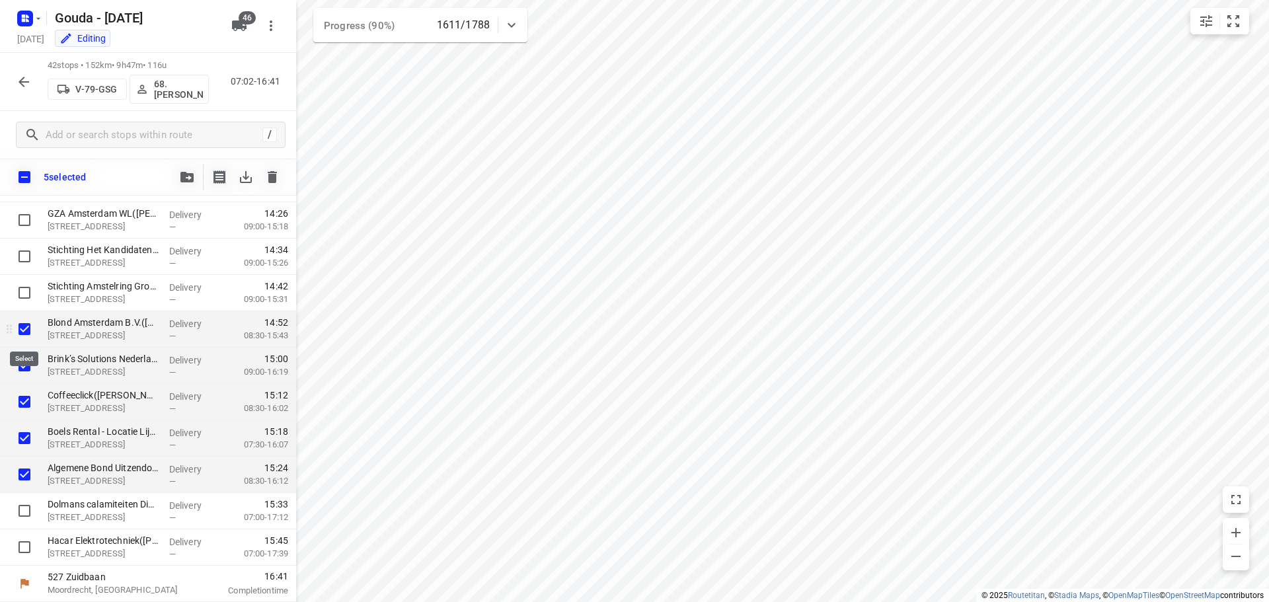
checkbox input "false"
click at [27, 362] on input "checkbox" at bounding box center [24, 365] width 26 height 26
checkbox input "false"
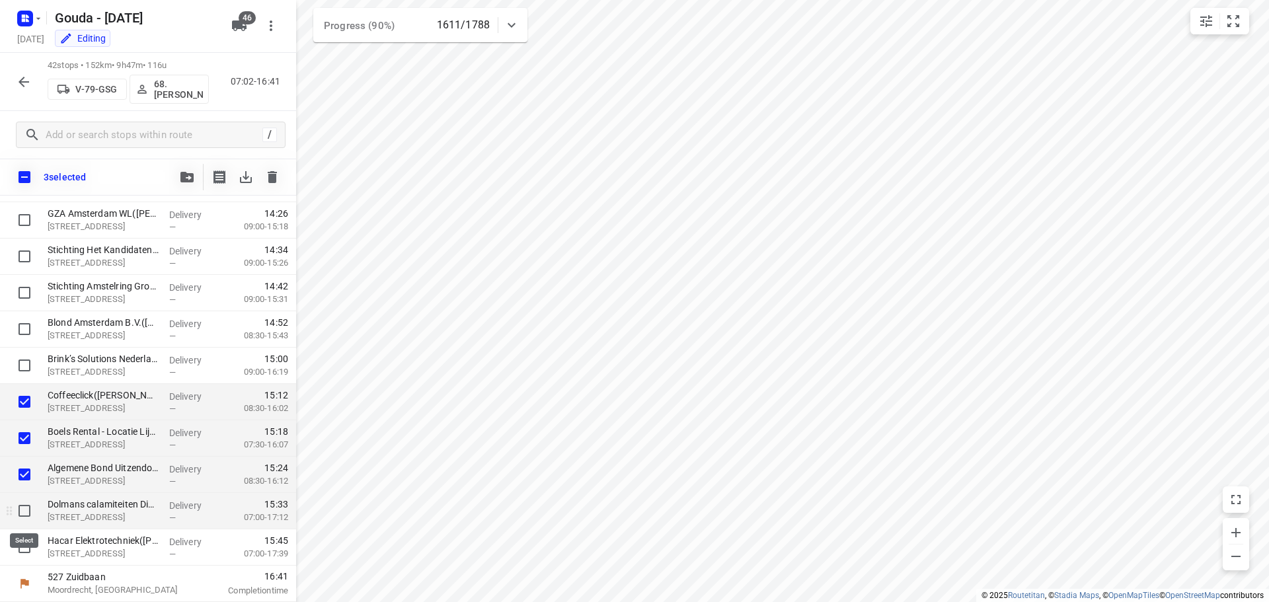
click at [27, 507] on input "checkbox" at bounding box center [24, 511] width 26 height 26
checkbox input "true"
click at [24, 544] on input "checkbox" at bounding box center [24, 547] width 26 height 26
checkbox input "true"
click at [186, 180] on icon "button" at bounding box center [186, 177] width 13 height 11
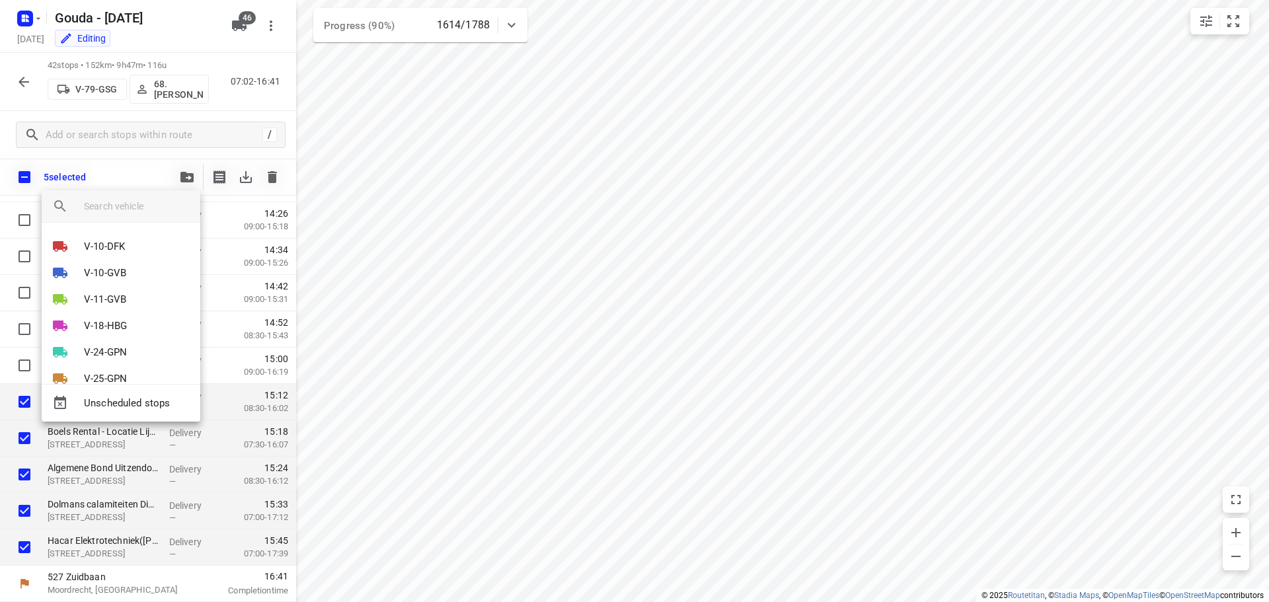
click at [140, 204] on input "search vehicle" at bounding box center [137, 206] width 106 height 20
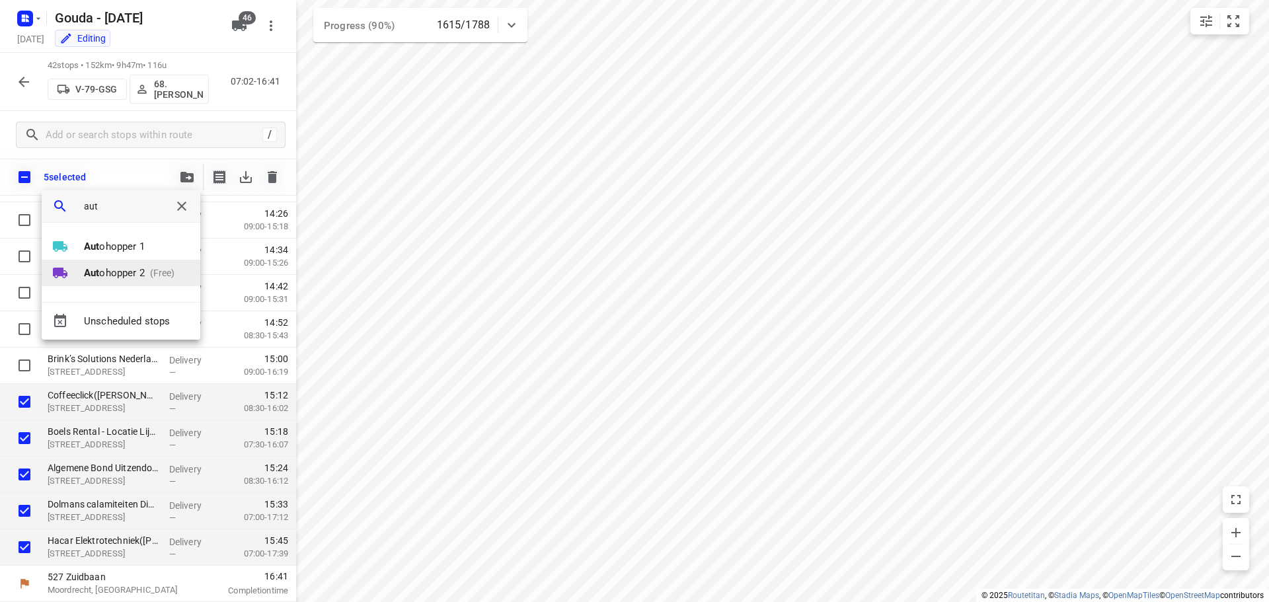
type input "aut"
click at [140, 276] on p "Aut ohopper 2" at bounding box center [114, 273] width 61 height 15
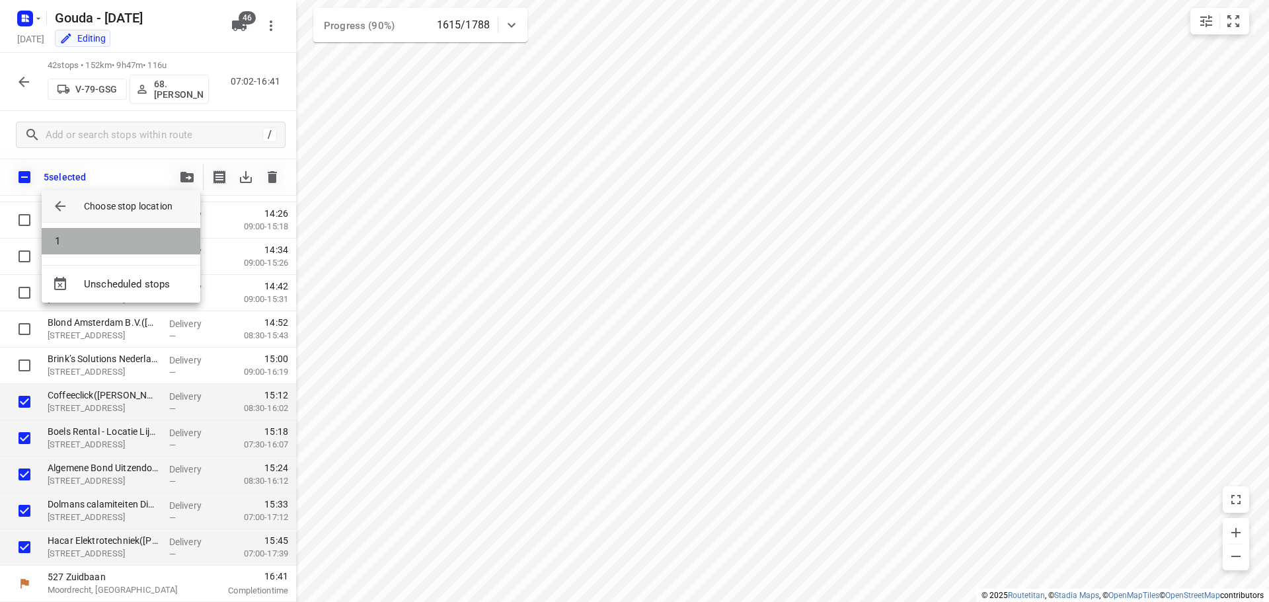
click at [126, 246] on li "1" at bounding box center [121, 241] width 159 height 26
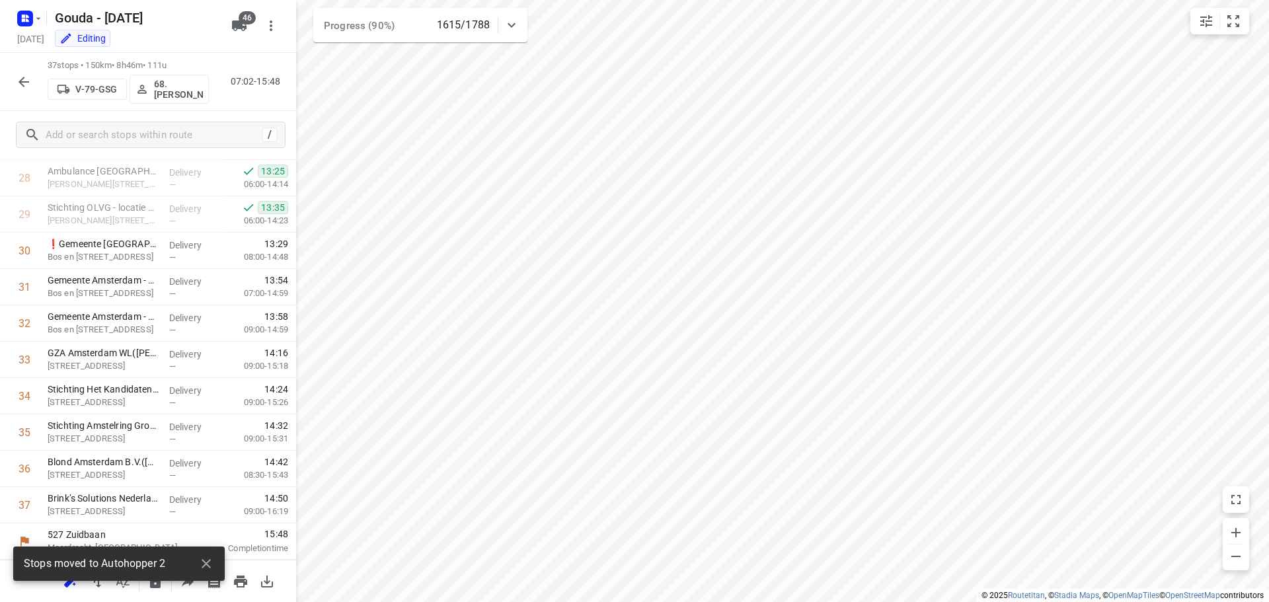
scroll to position [1046, 0]
click at [27, 79] on icon "button" at bounding box center [24, 82] width 16 height 16
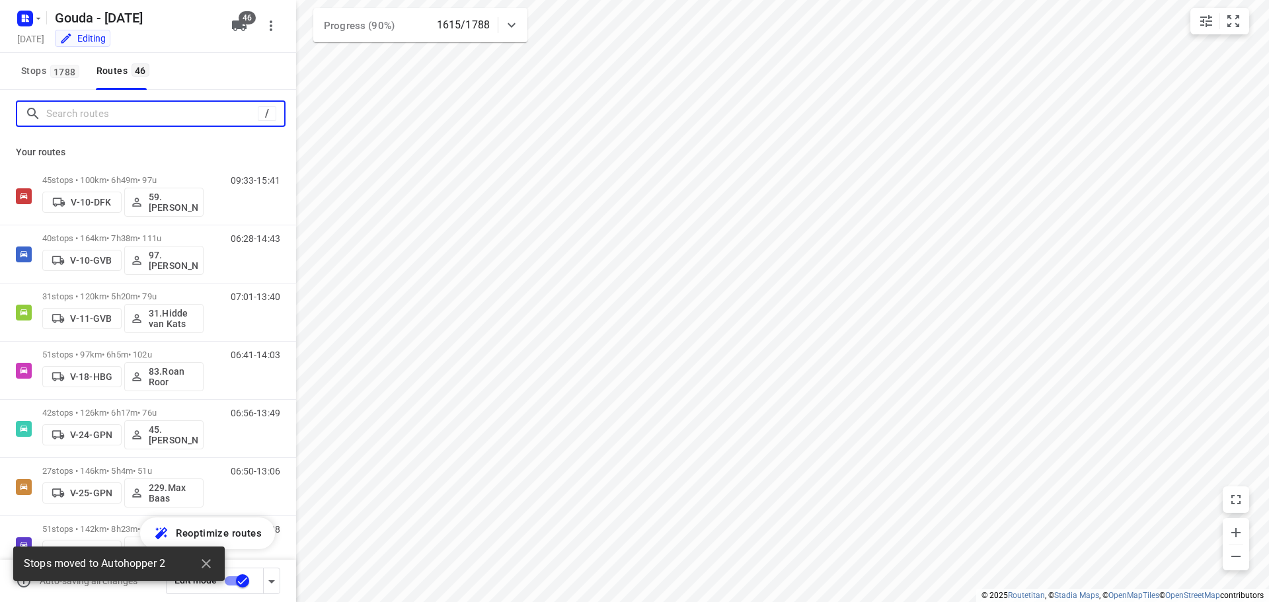
click at [123, 122] on input "Search routes" at bounding box center [151, 114] width 211 height 20
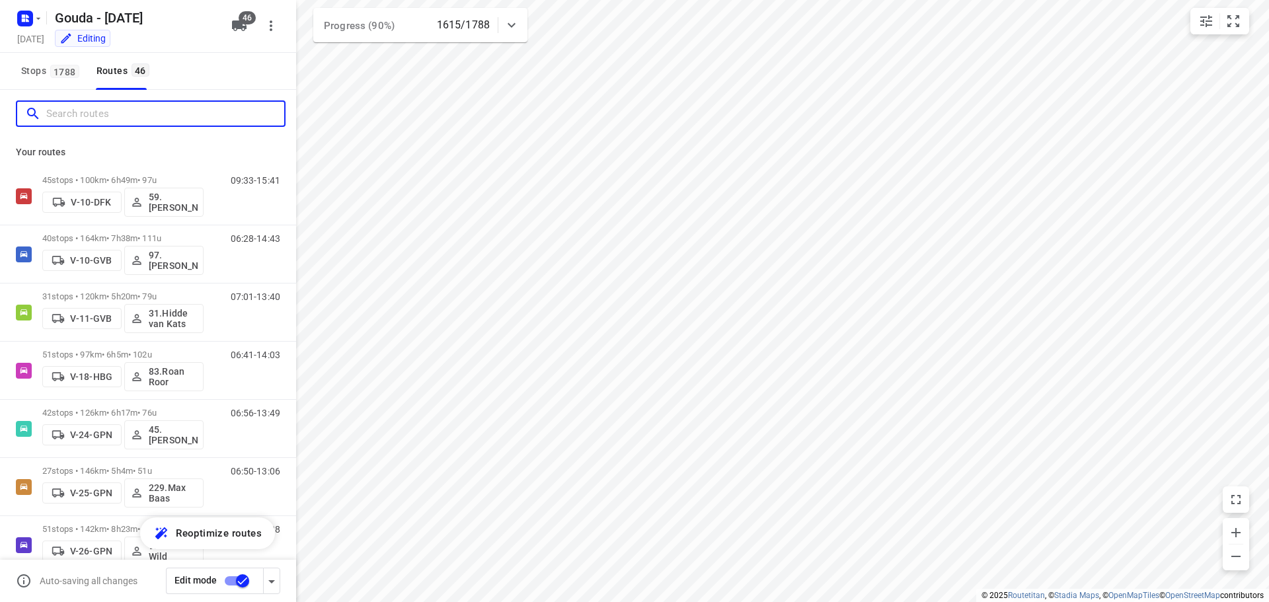
type input "p"
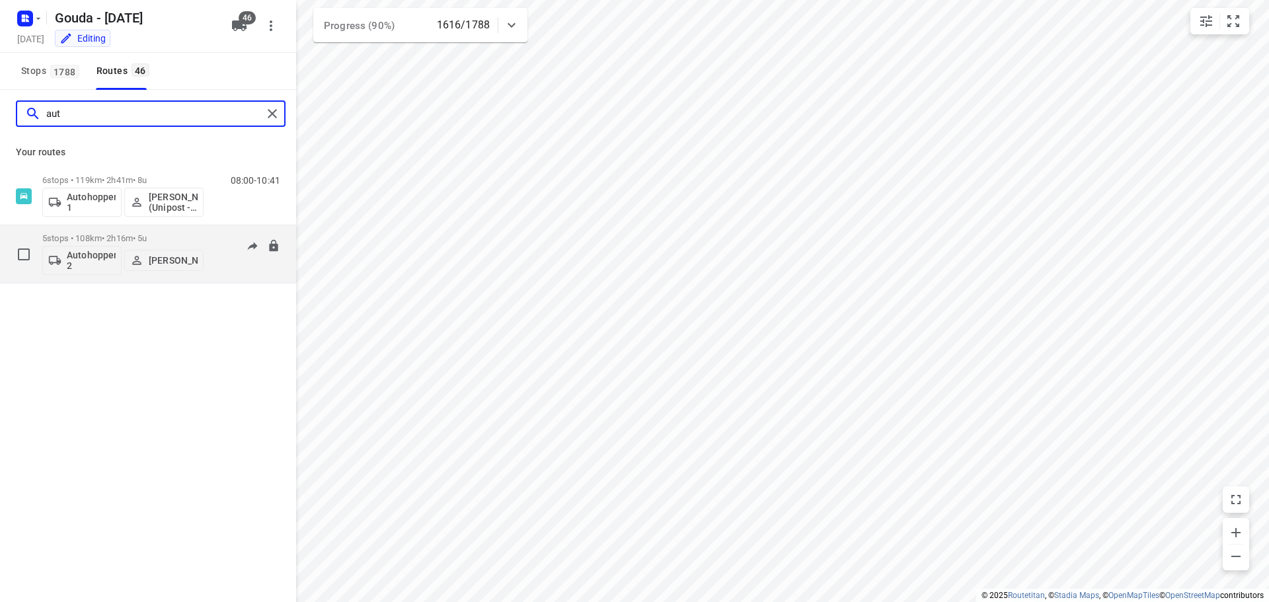
type input "aut"
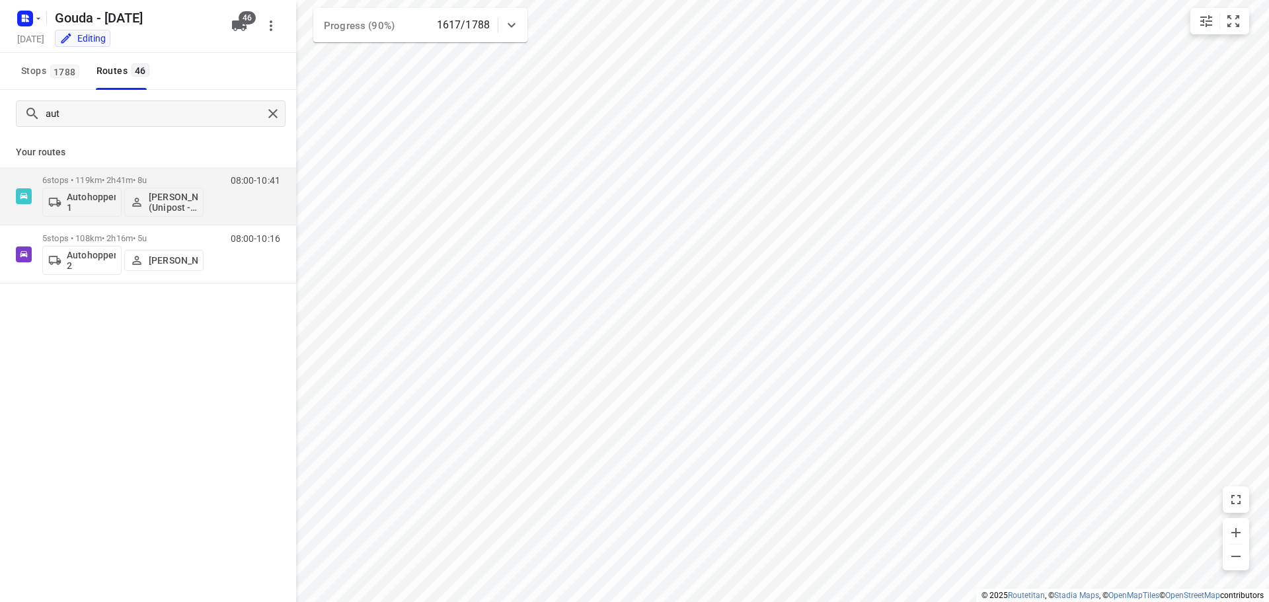
drag, startPoint x: 174, startPoint y: 261, endPoint x: 145, endPoint y: 319, distance: 65.0
click at [145, 319] on div "aut Your routes 6 stops • 119km • 2h41m • 8u Autohopper 1 Abdul Hassan (Unipost…" at bounding box center [148, 364] width 296 height 549
click at [165, 197] on p "[PERSON_NAME] (Unipost - Best - ZZP)" at bounding box center [173, 202] width 49 height 21
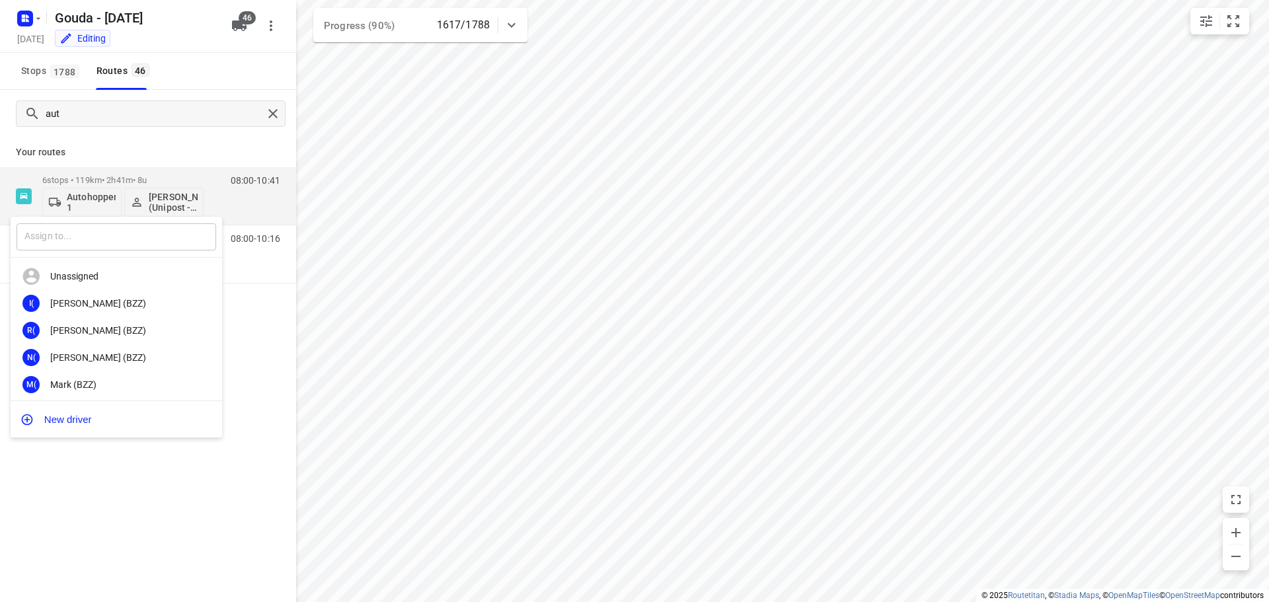
click at [143, 224] on input "text" at bounding box center [117, 236] width 200 height 27
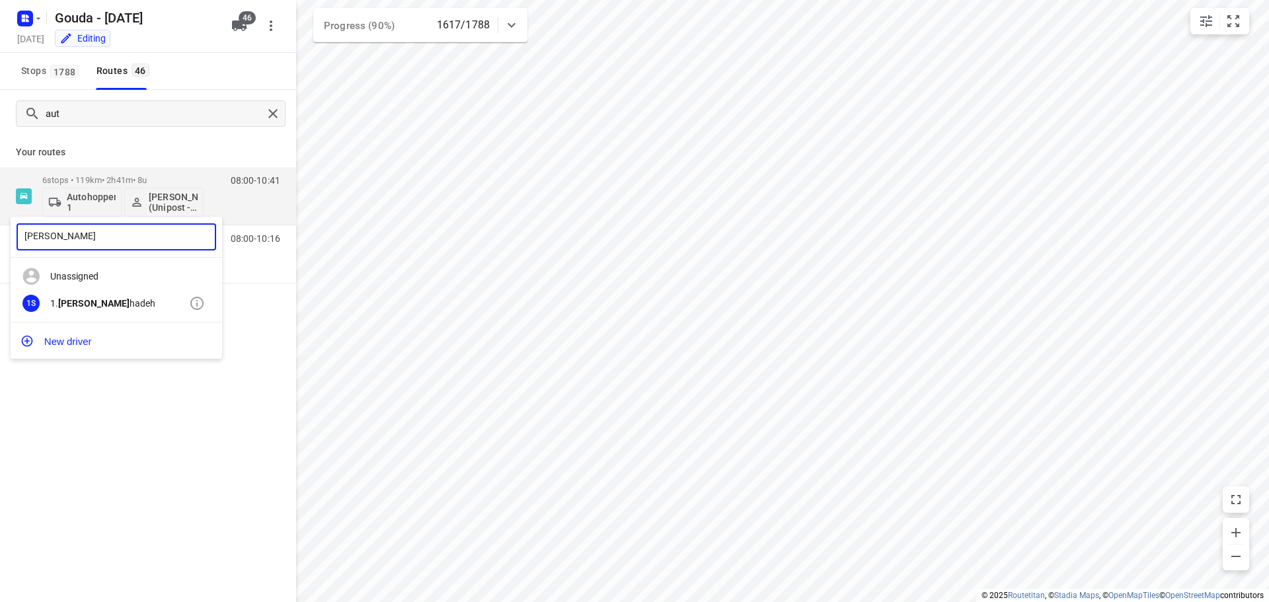
type input "abdul s"
click at [102, 301] on div "1. Abdul S hadeh" at bounding box center [119, 303] width 139 height 11
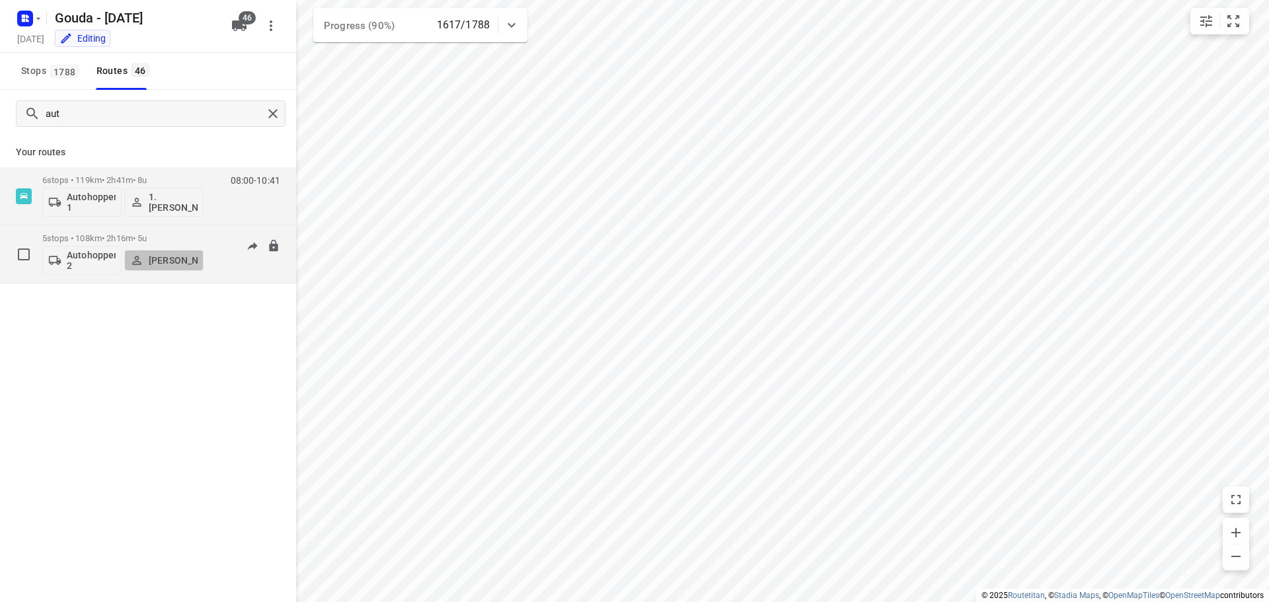
click at [165, 258] on p "[PERSON_NAME]" at bounding box center [173, 260] width 49 height 11
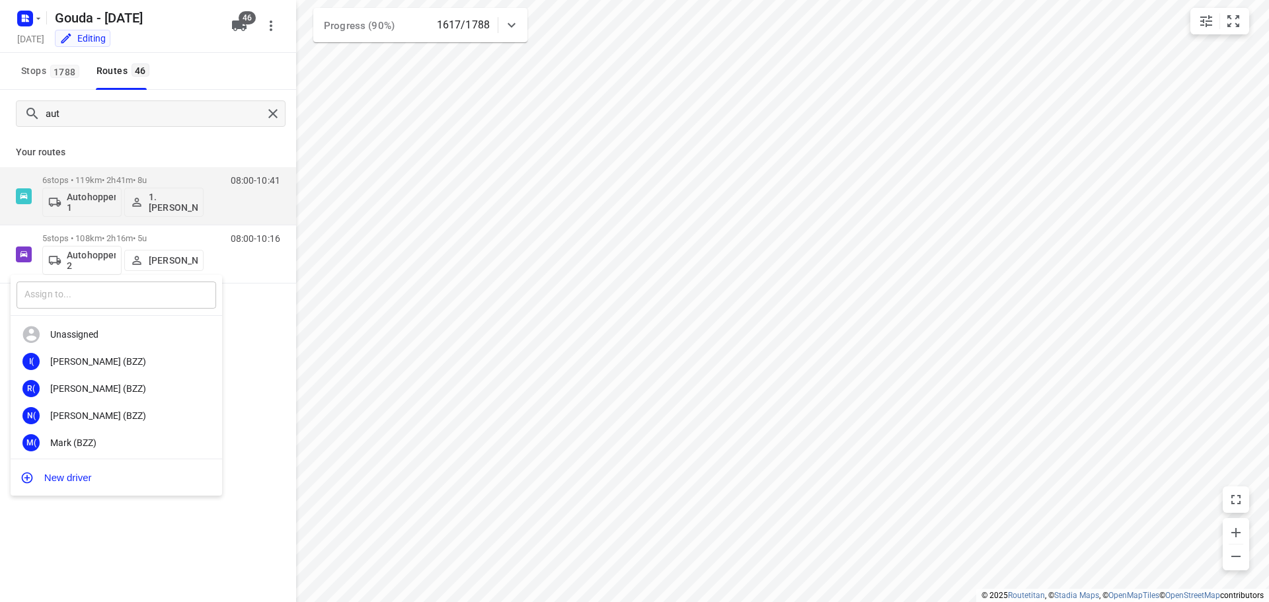
click at [155, 293] on input "text" at bounding box center [117, 294] width 200 height 27
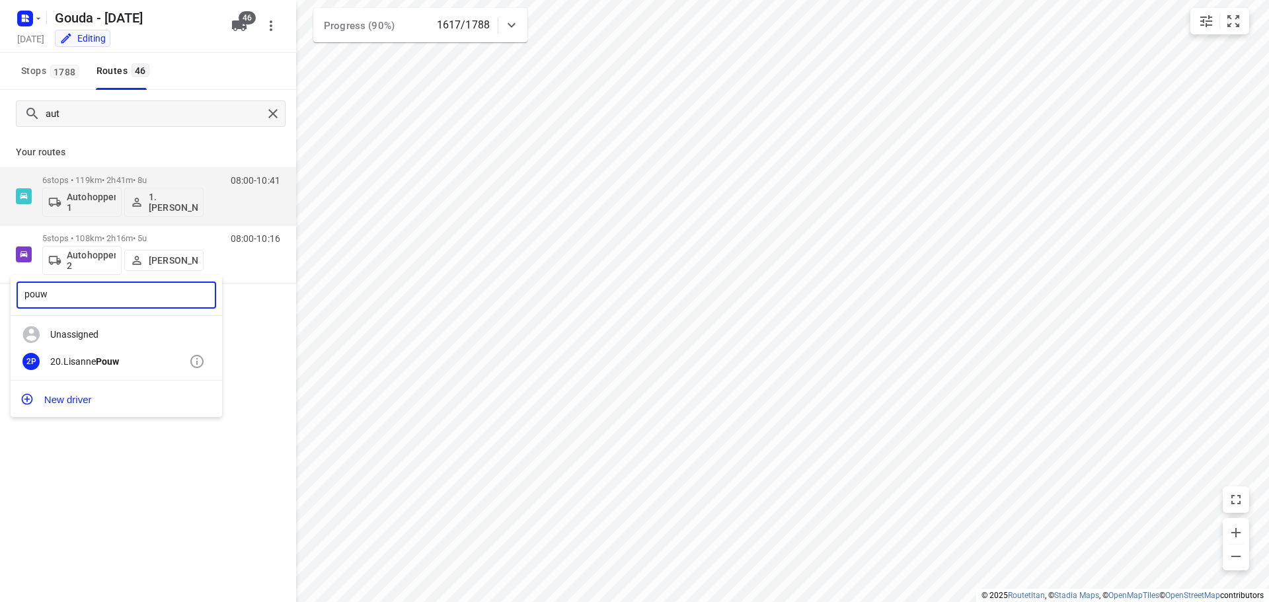
type input "pouw"
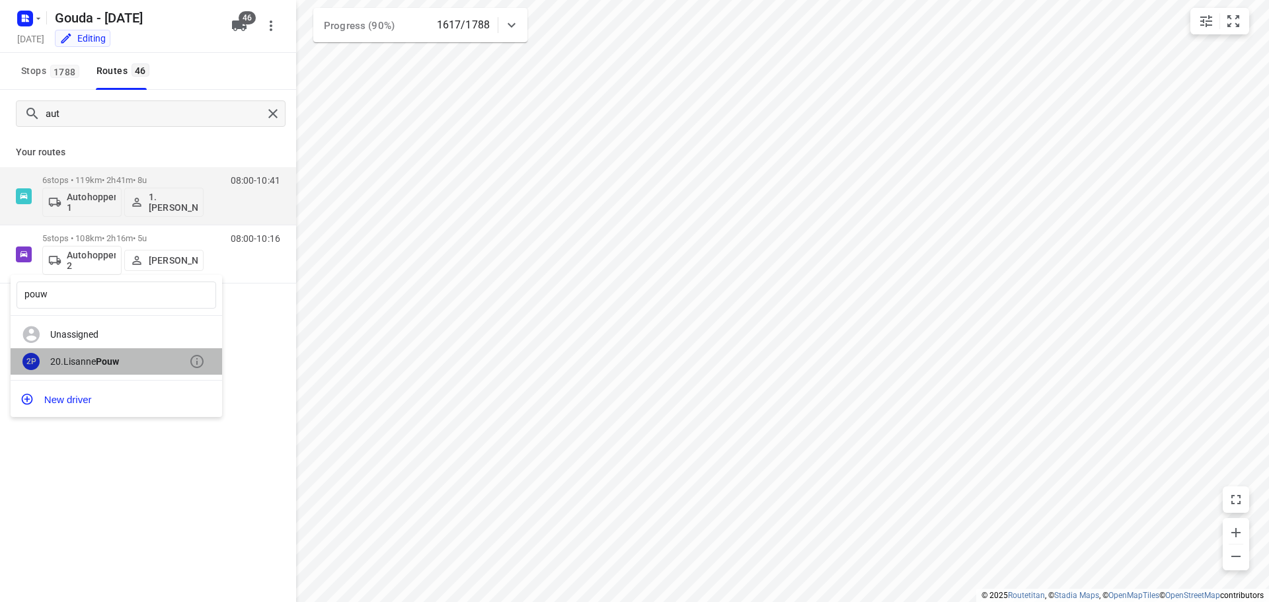
click at [117, 357] on b "Pouw" at bounding box center [107, 361] width 23 height 11
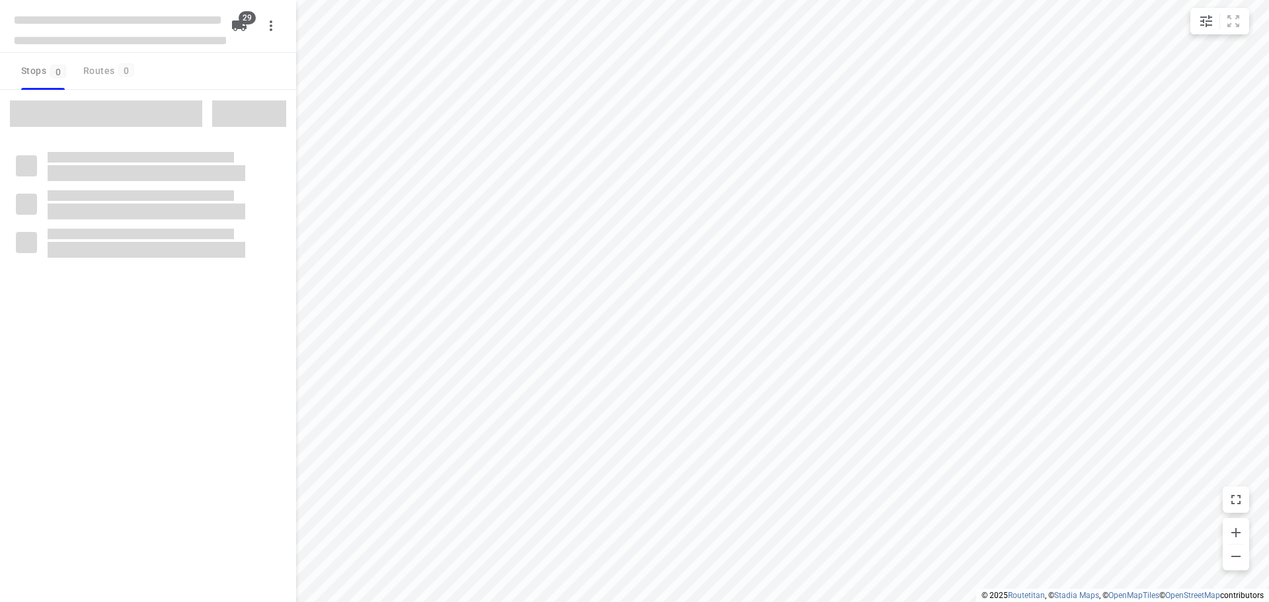
type input "distance"
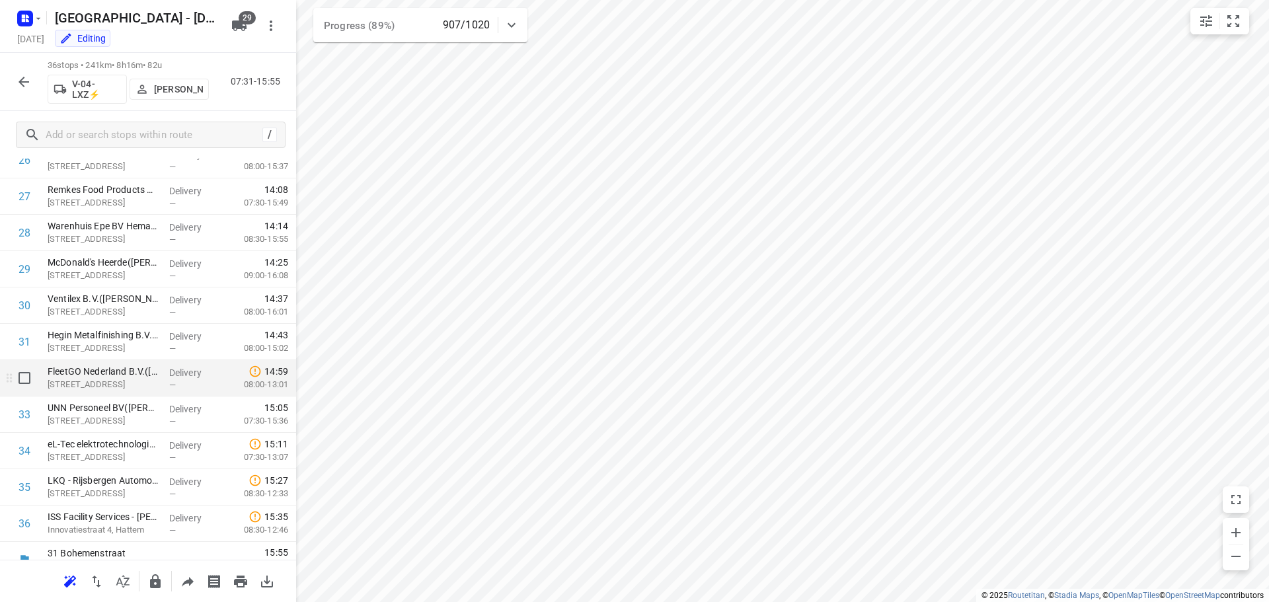
scroll to position [1010, 0]
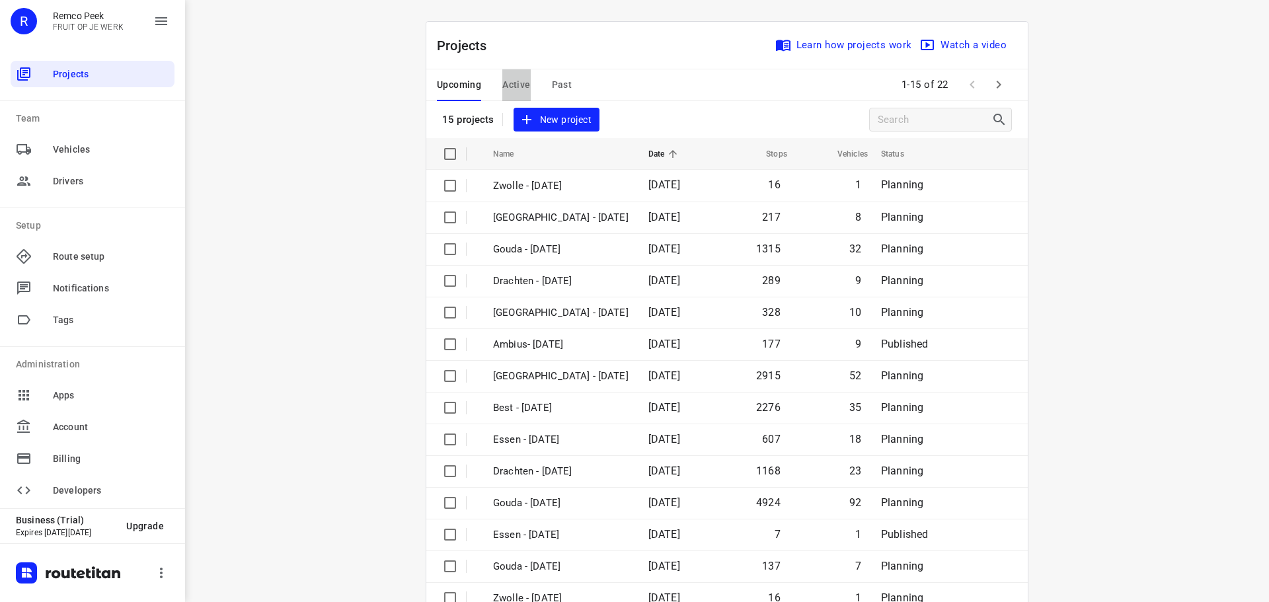
click at [512, 83] on span "Active" at bounding box center [516, 85] width 28 height 17
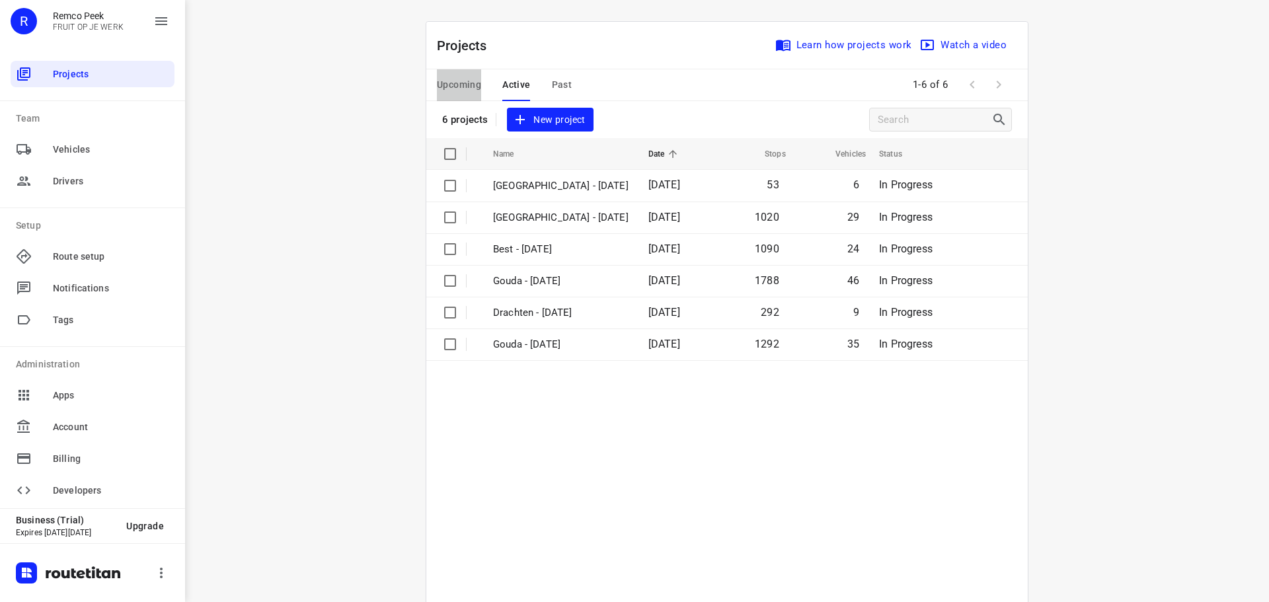
click at [467, 82] on span "Upcoming" at bounding box center [459, 85] width 44 height 17
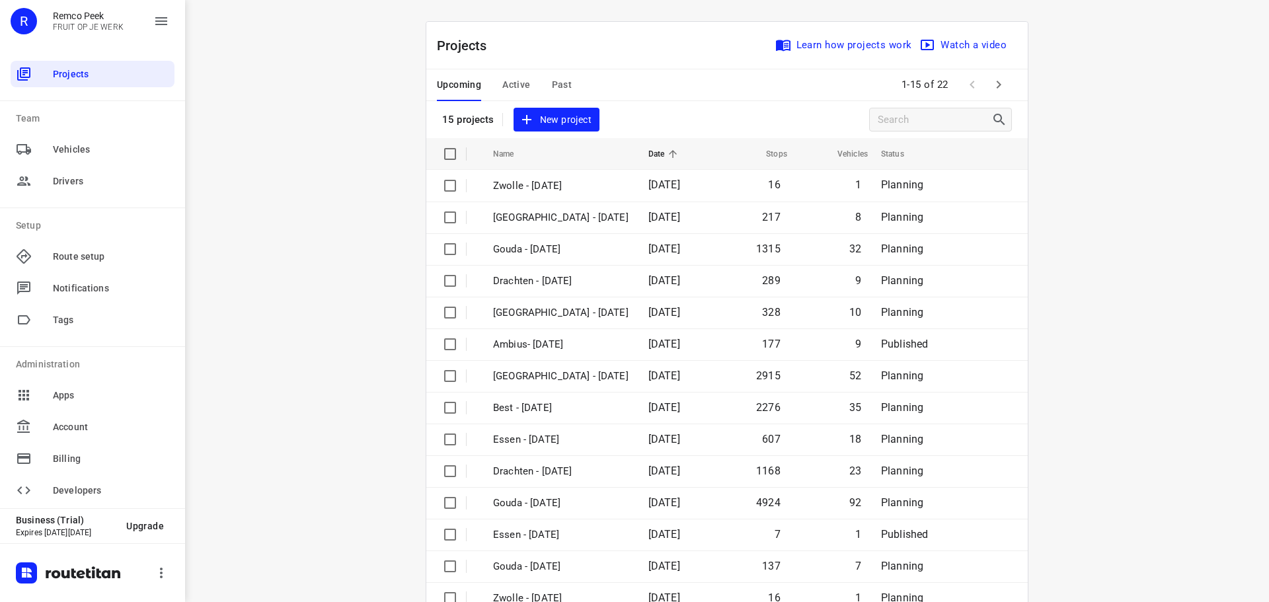
click at [991, 89] on icon "button" at bounding box center [999, 85] width 16 height 16
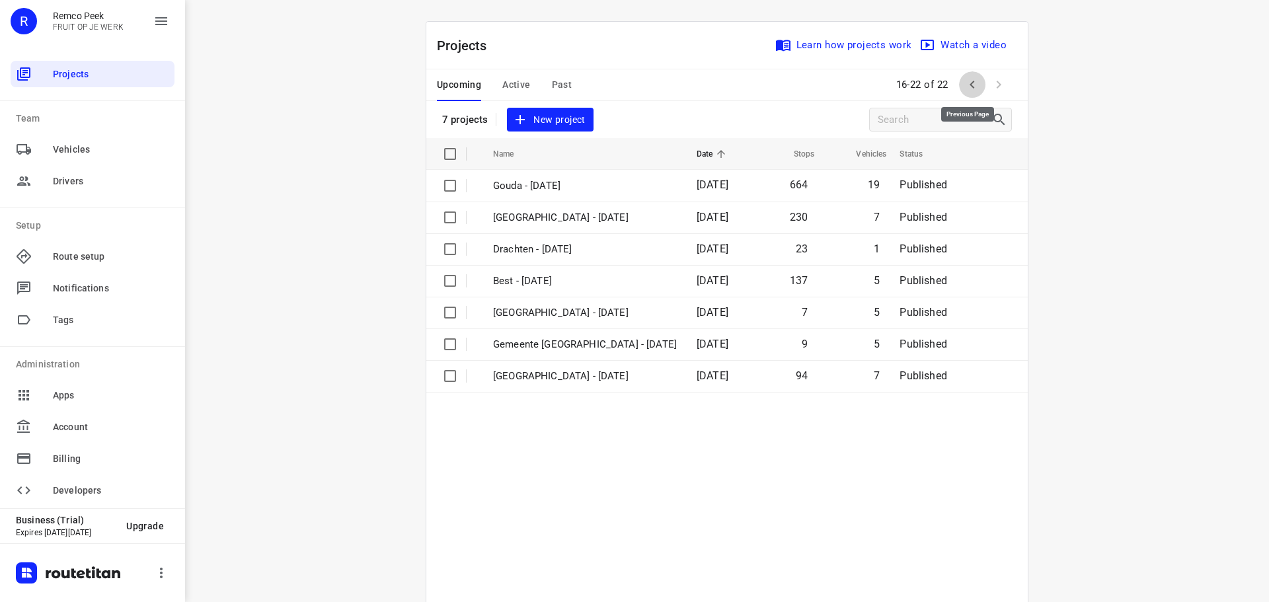
click at [964, 85] on icon "button" at bounding box center [972, 85] width 16 height 16
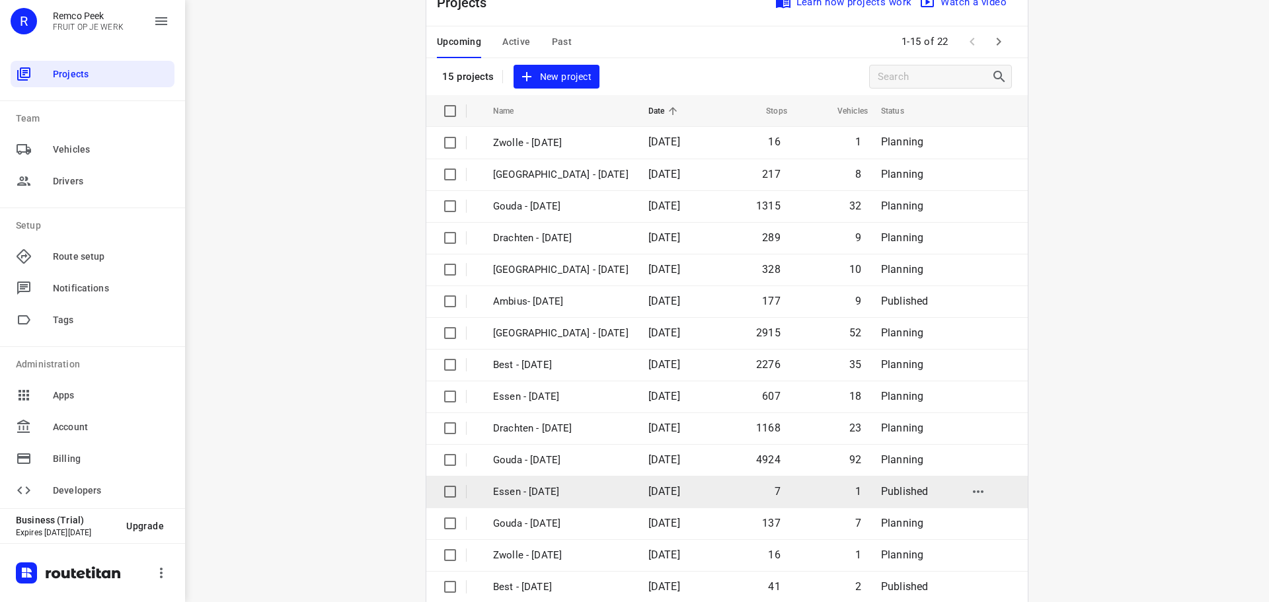
scroll to position [66, 0]
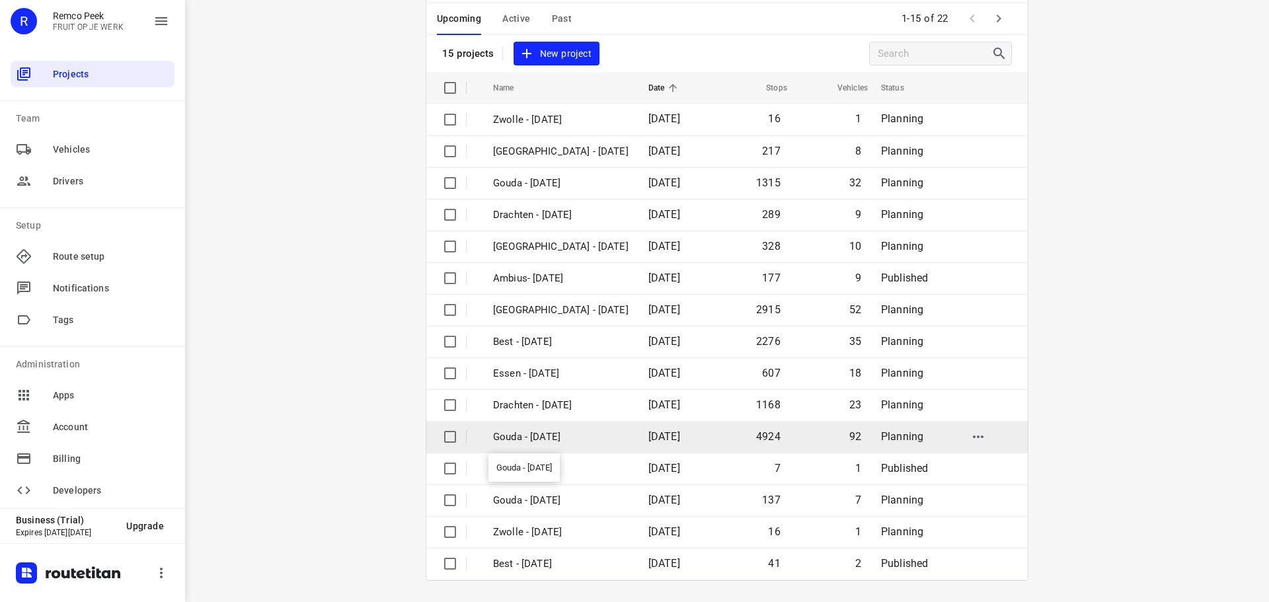
click at [542, 434] on p "Gouda - Monday" at bounding box center [560, 437] width 135 height 15
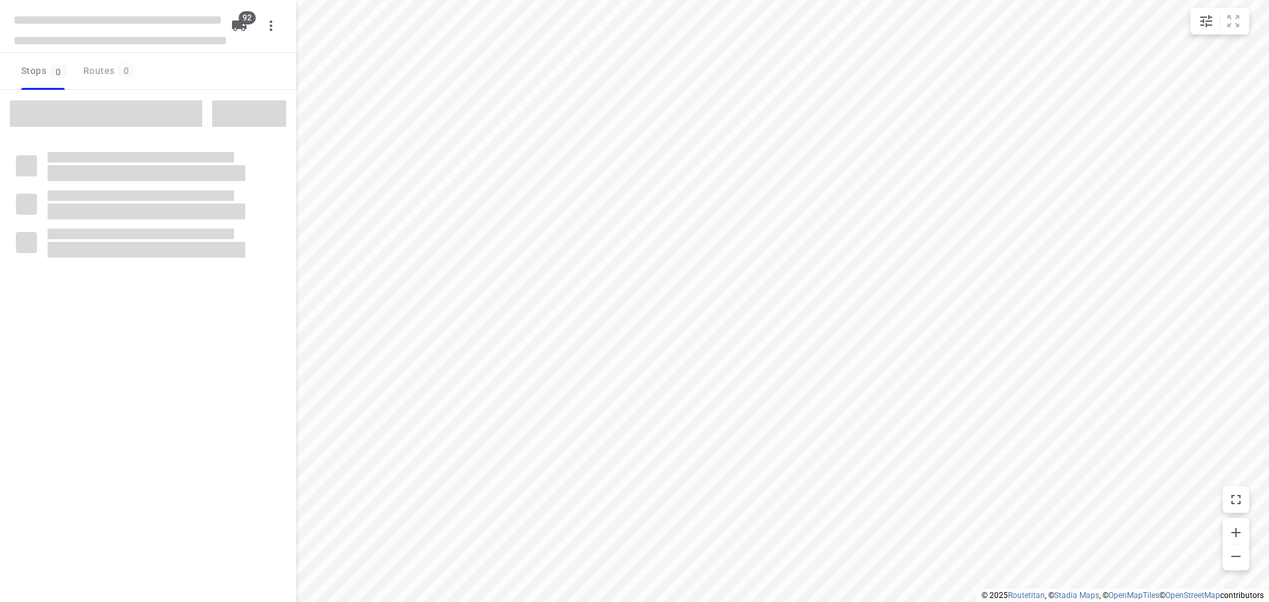
type input "distance"
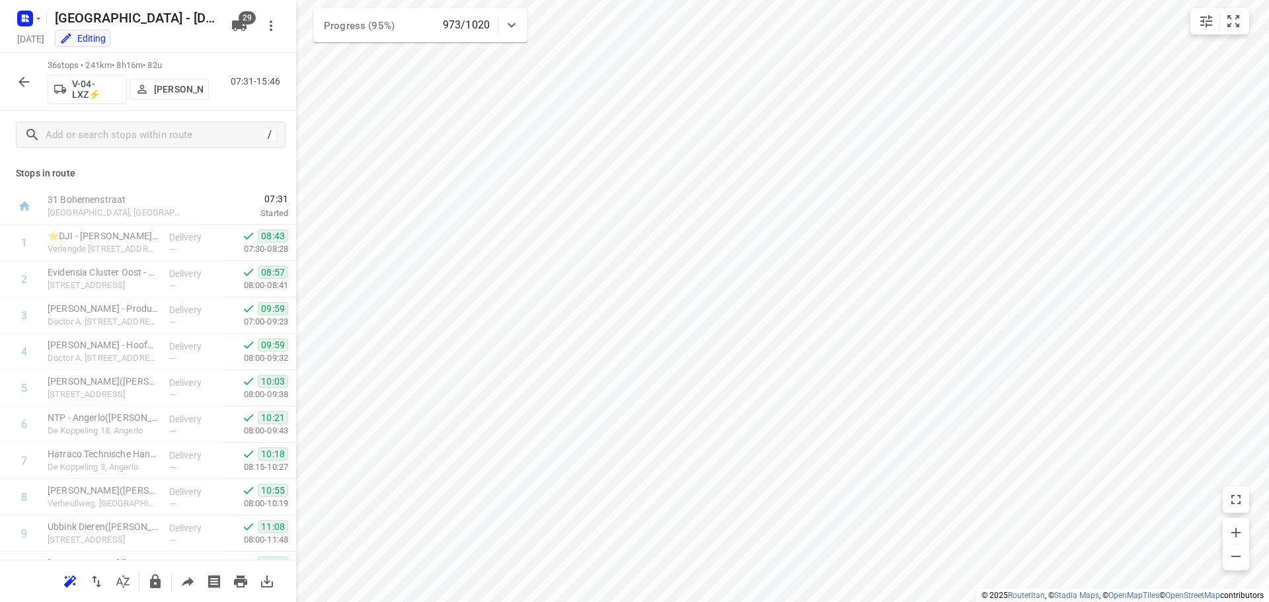
scroll to position [1010, 0]
